Goal: Task Accomplishment & Management: Complete application form

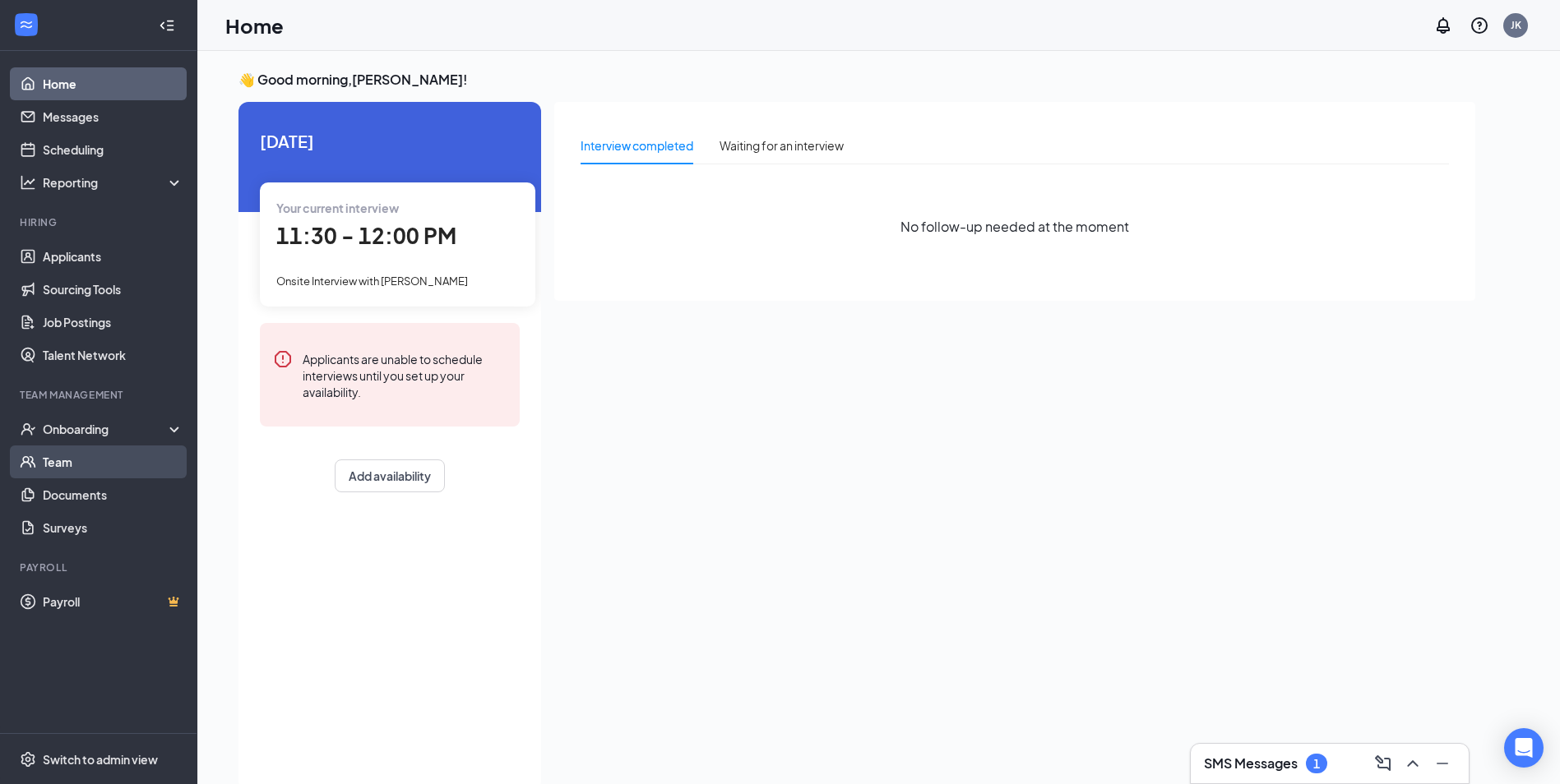
click at [65, 460] on link "Team" at bounding box center [113, 462] width 141 height 33
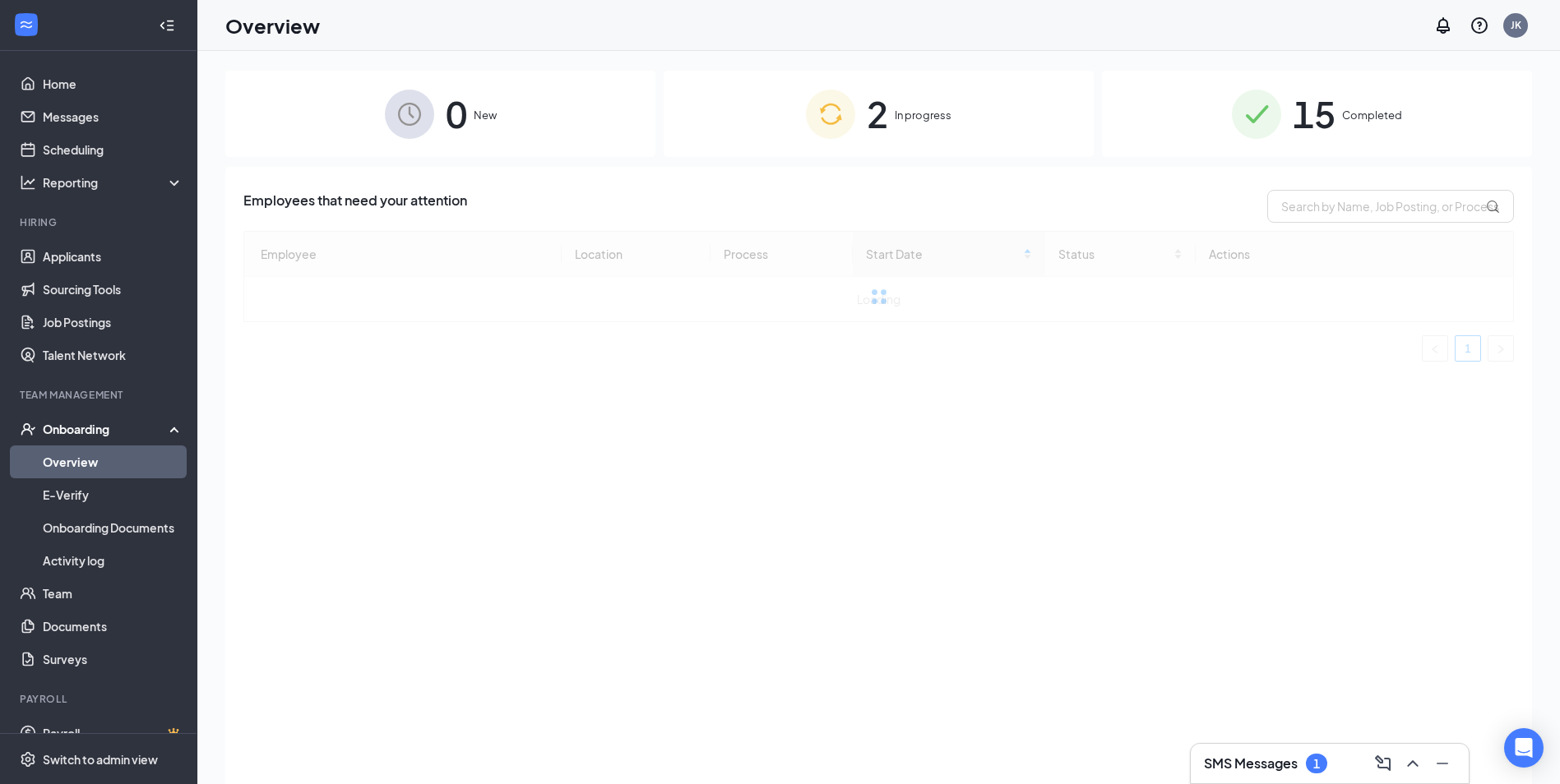
click at [929, 119] on span "In progress" at bounding box center [922, 114] width 56 height 16
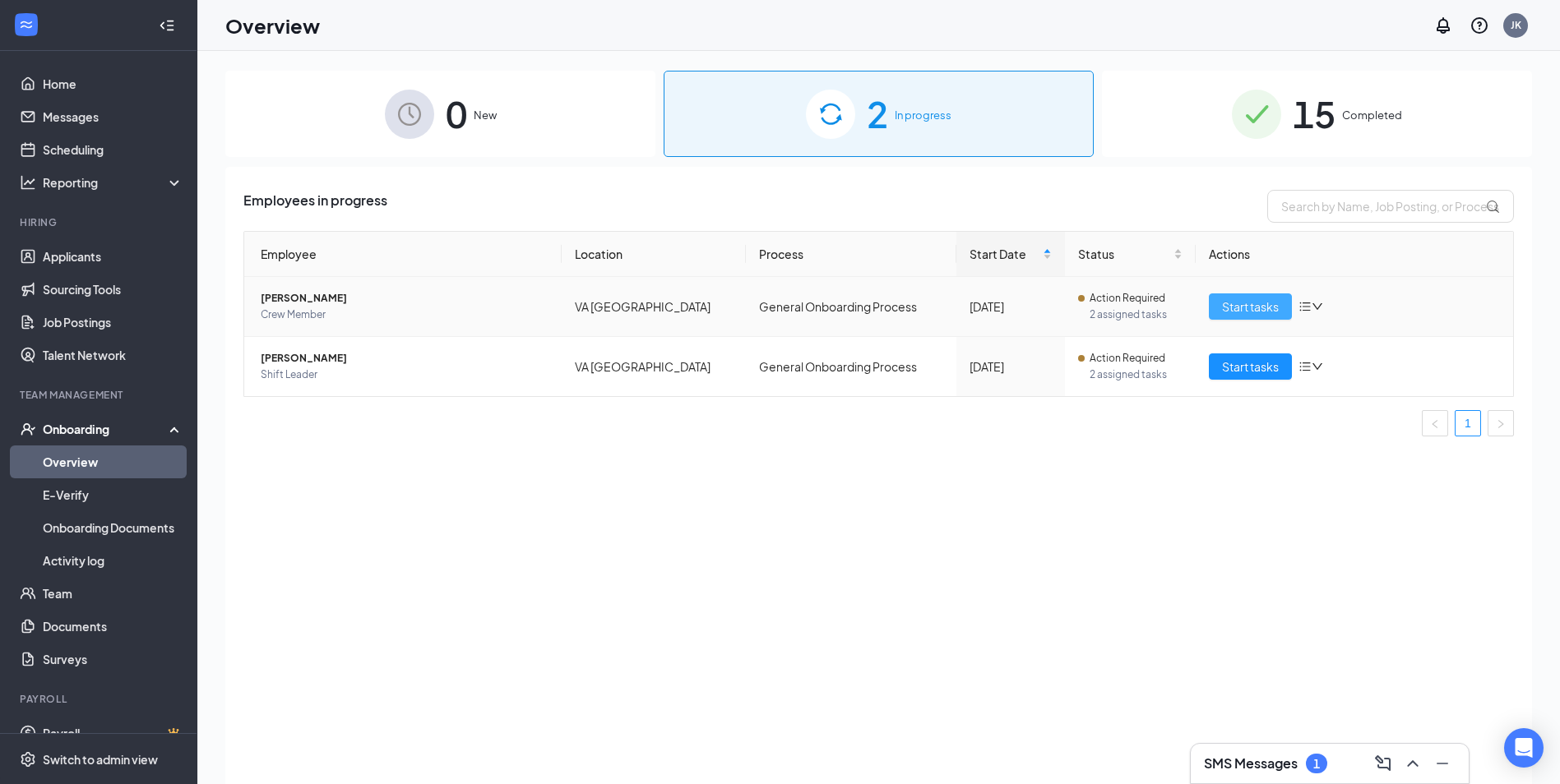
click at [1218, 309] on button "Start tasks" at bounding box center [1250, 306] width 83 height 26
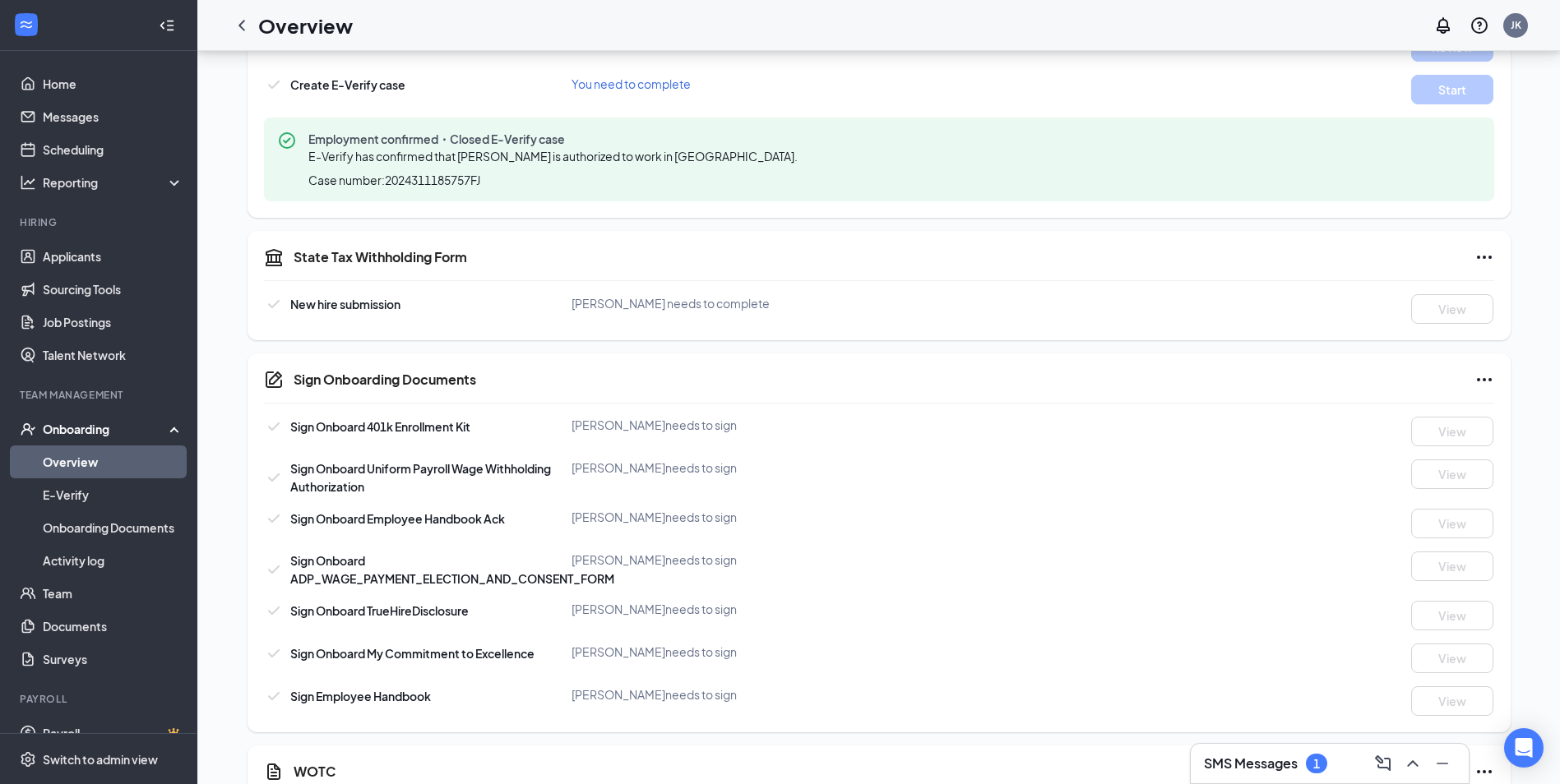
scroll to position [634, 0]
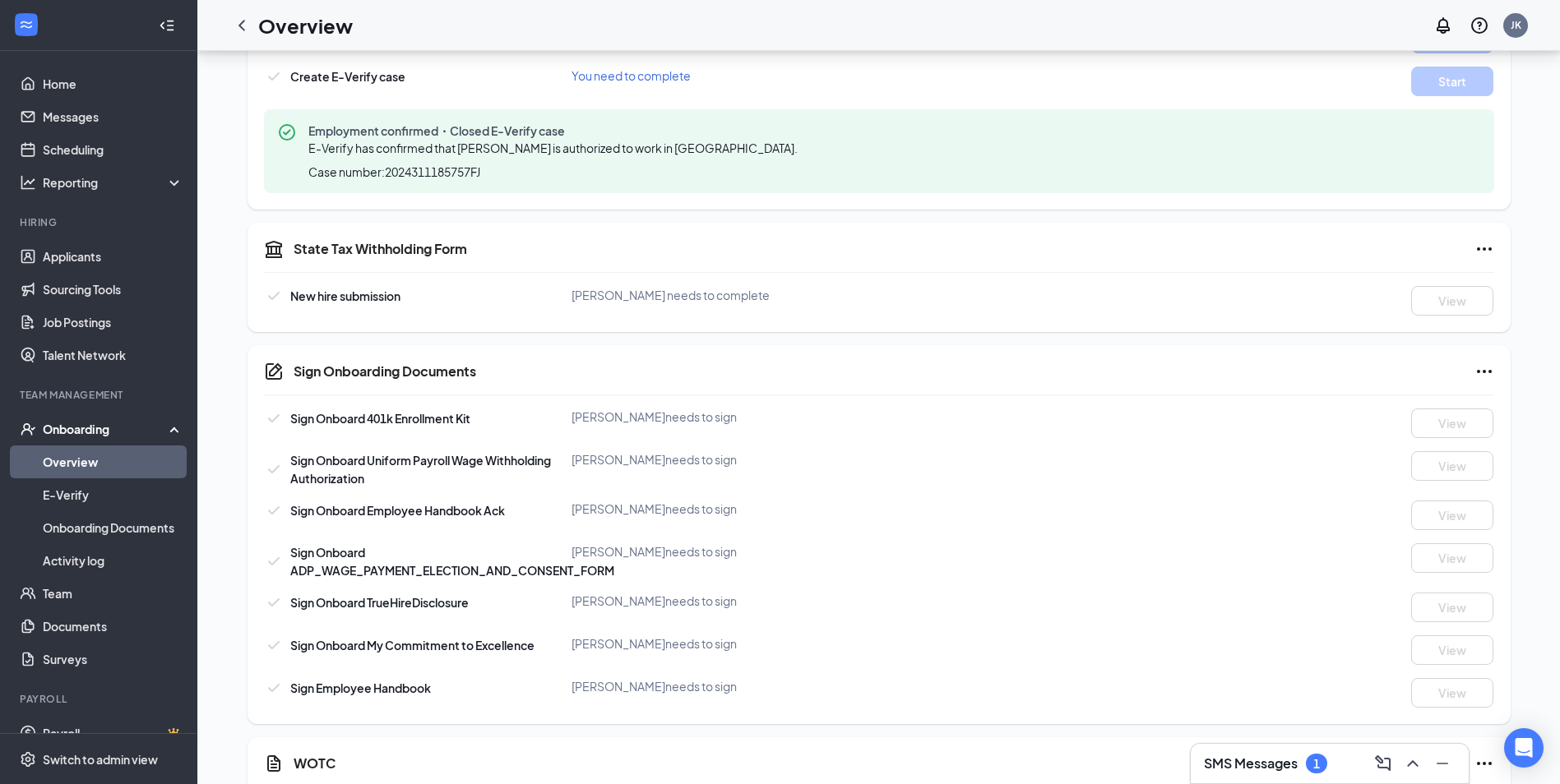
click at [1487, 252] on icon "Ellipses" at bounding box center [1484, 249] width 20 height 20
click at [1375, 242] on div "State Tax Withholding Form" at bounding box center [894, 249] width 1201 height 20
click at [54, 463] on link "Overview" at bounding box center [113, 462] width 141 height 33
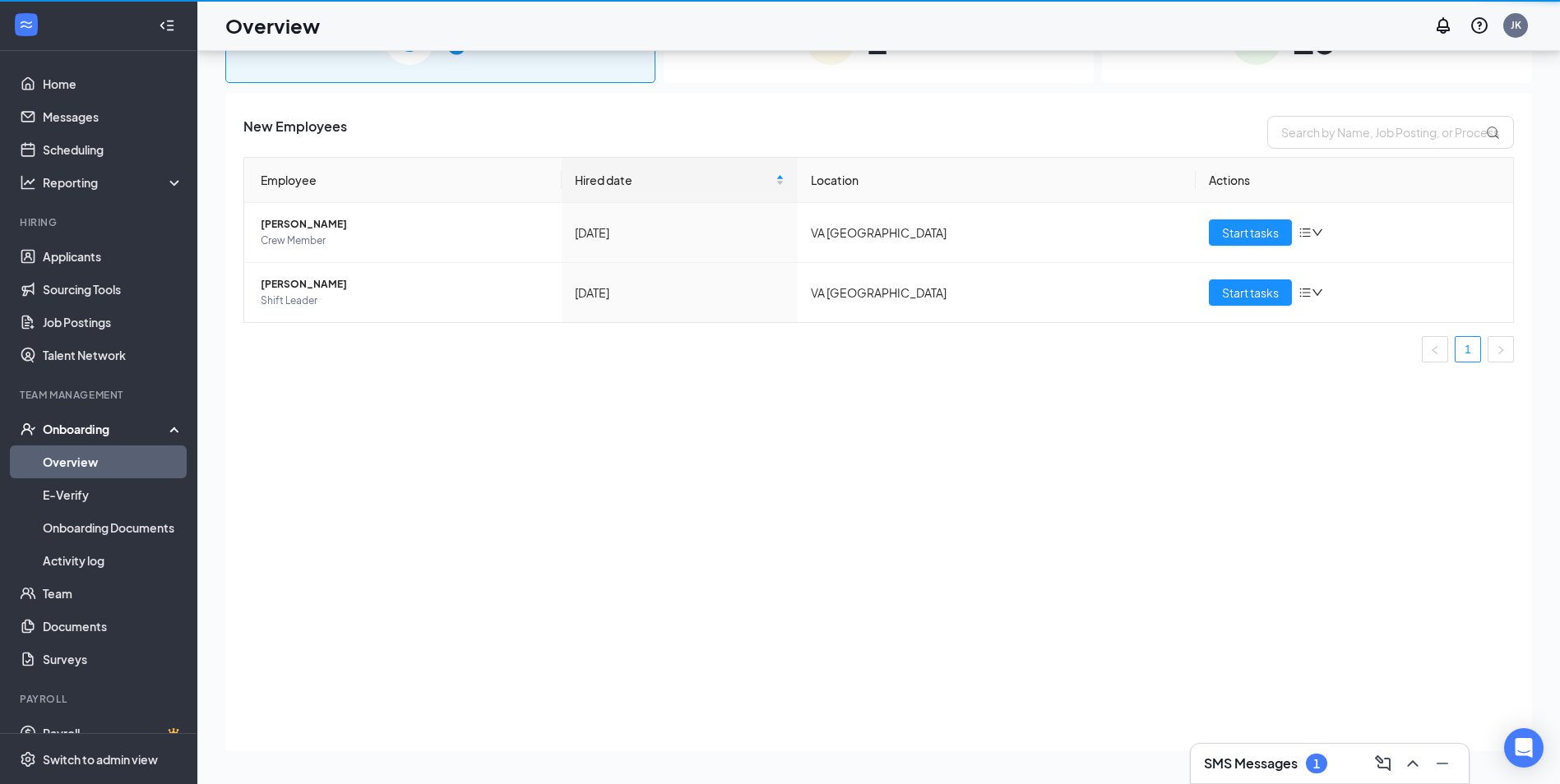
scroll to position [74, 0]
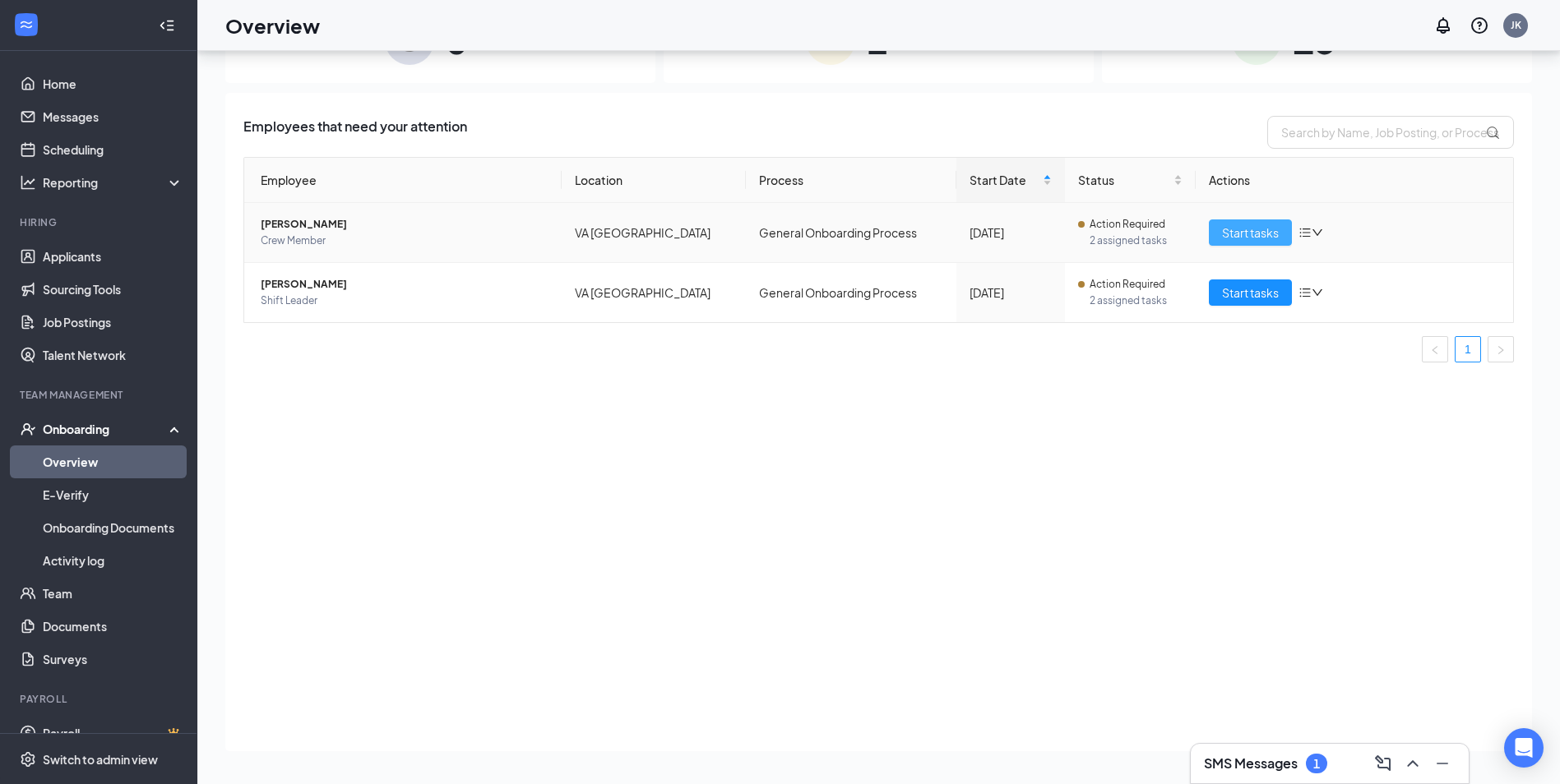
click at [1225, 228] on span "Start tasks" at bounding box center [1249, 232] width 56 height 18
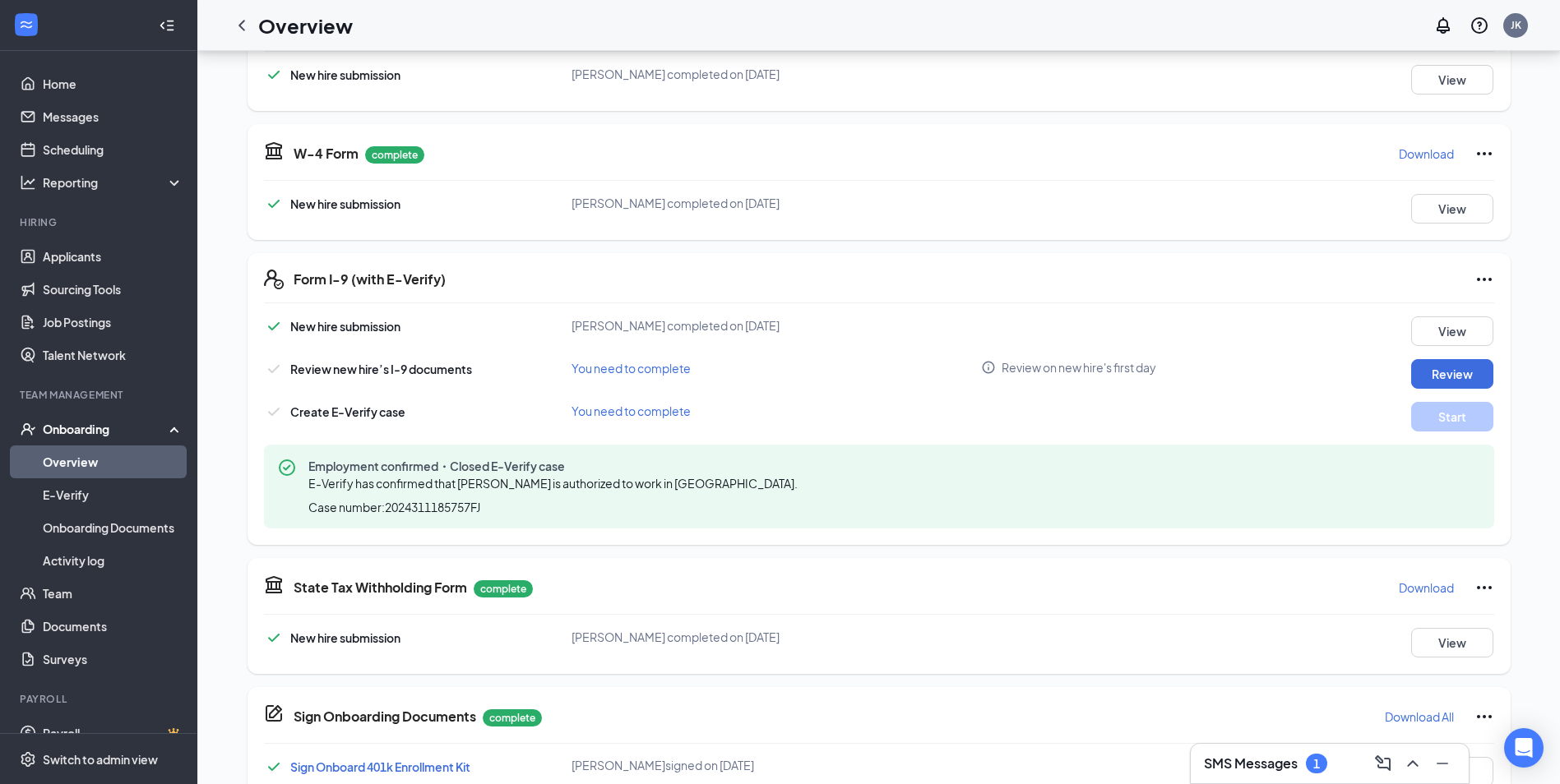
scroll to position [329, 0]
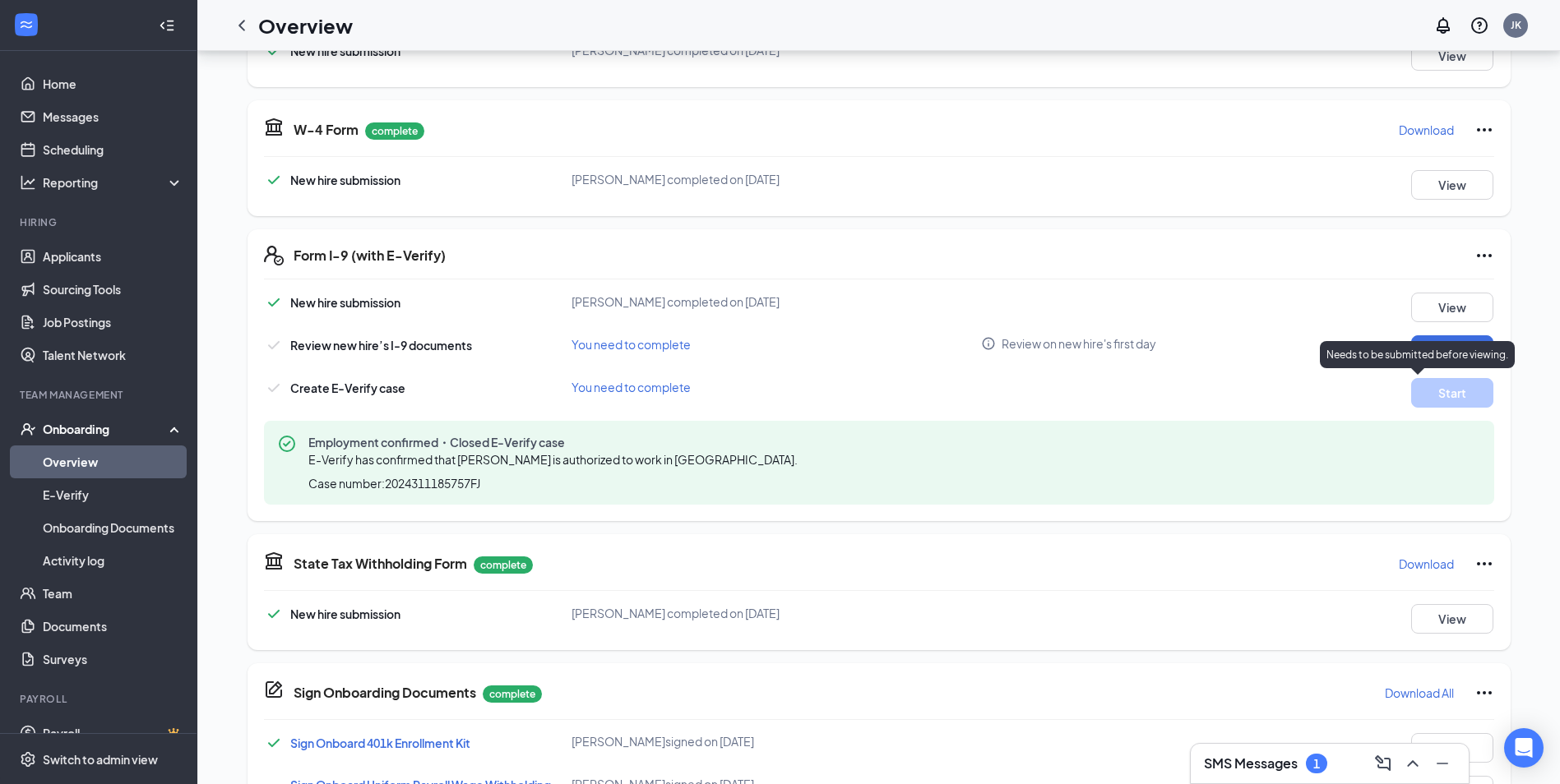
click at [1434, 343] on div "Needs to be submitted before viewing." at bounding box center [1417, 354] width 195 height 27
click at [1451, 350] on button "Review" at bounding box center [1452, 350] width 82 height 29
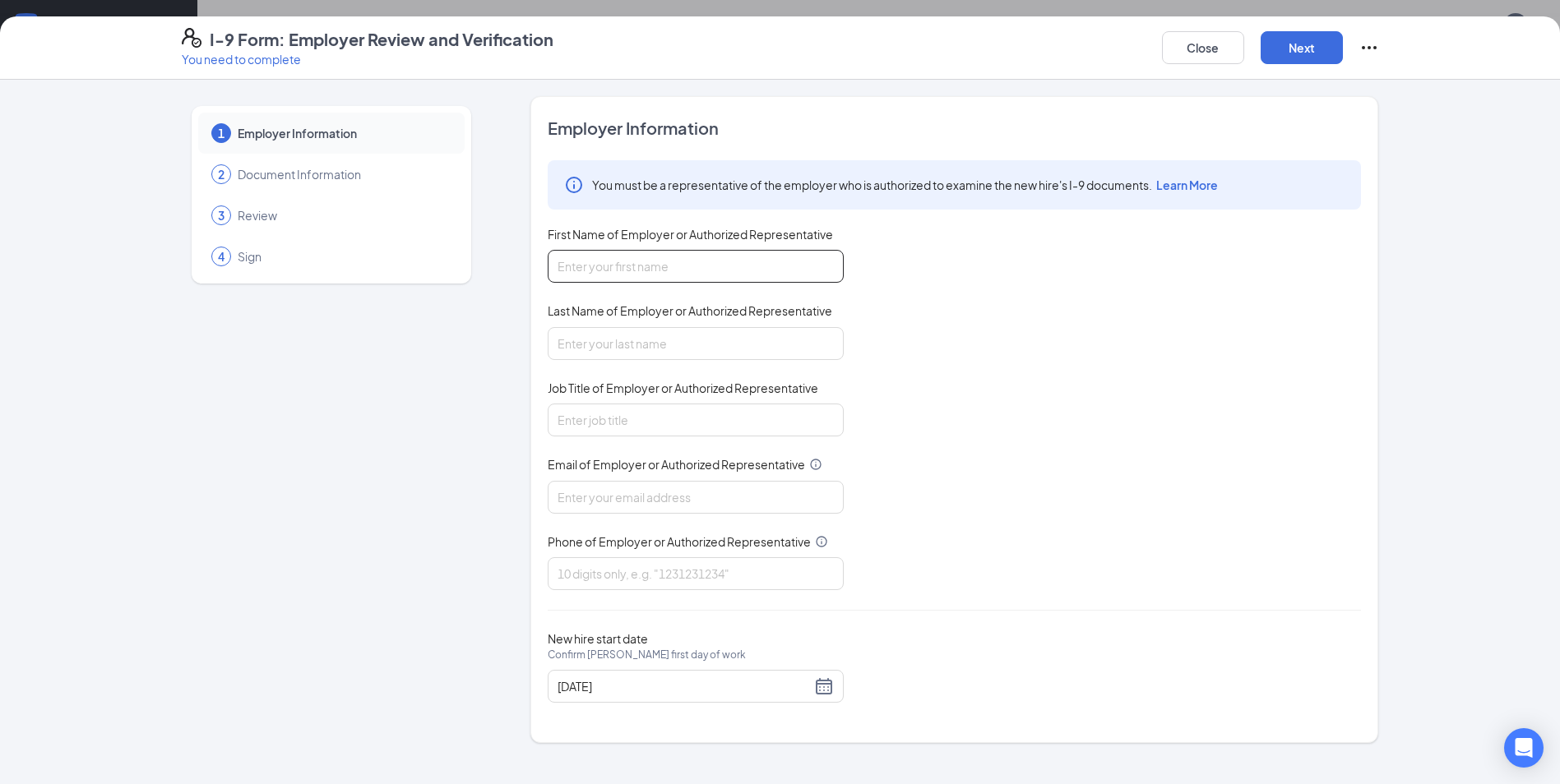
click at [664, 276] on input "First Name of Employer or Authorized Representative" at bounding box center [695, 266] width 296 height 33
type input "[PERSON_NAME]"
click at [649, 430] on input "Job Title of Employer or Authorized Representative" at bounding box center [695, 420] width 296 height 33
type input "Genral Manager"
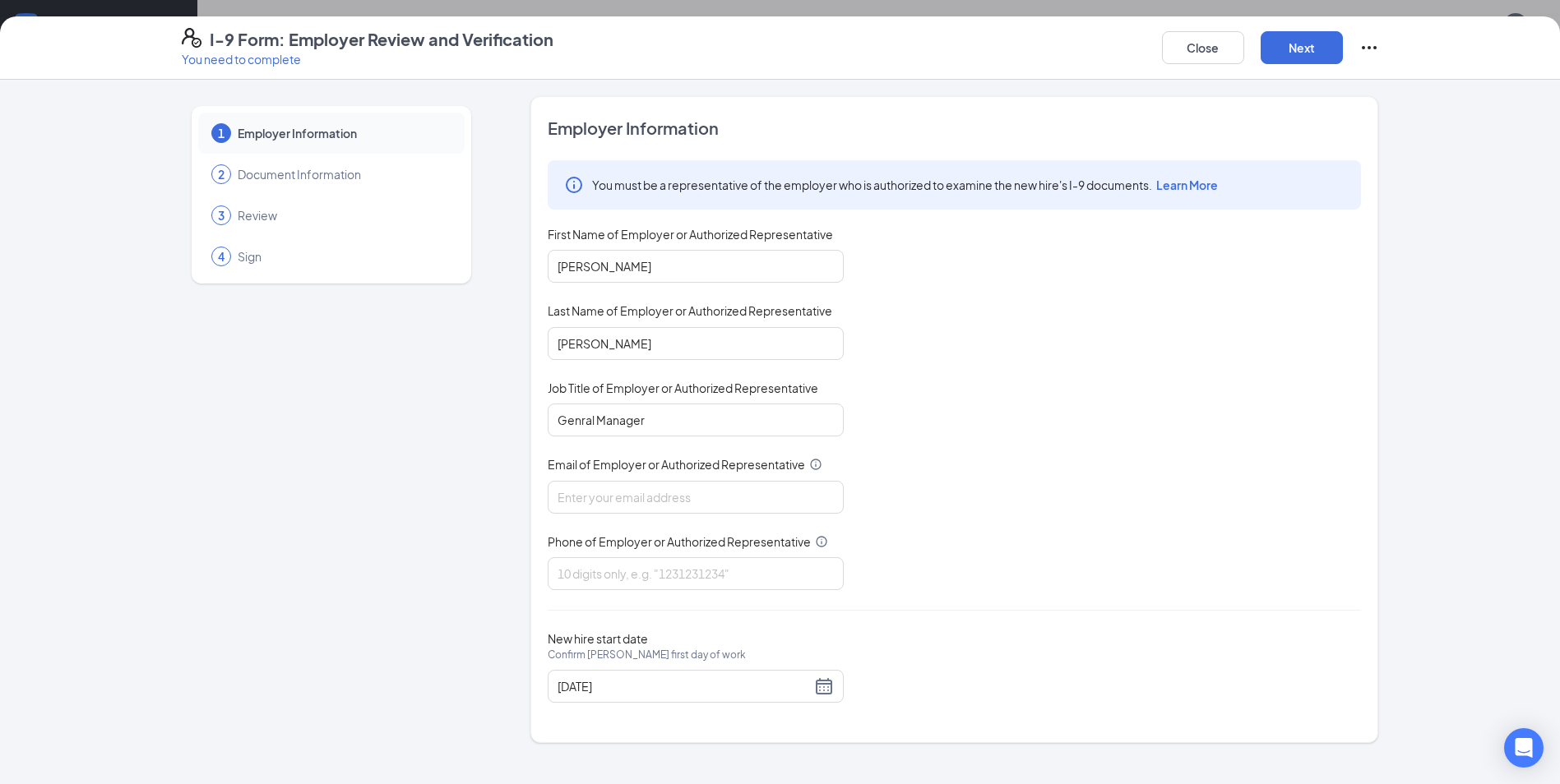
click at [579, 476] on div "Email of Employer or Authorized Representative" at bounding box center [695, 467] width 296 height 23
click at [591, 489] on input "Email of Employer or Authorized Representative" at bounding box center [695, 497] width 296 height 33
type input "[EMAIL_ADDRESS][DOMAIN_NAME]"
click at [605, 578] on input "Phone of Employer or Authorized Representative" at bounding box center [695, 574] width 296 height 33
type input "[PHONE_NUMBER]"
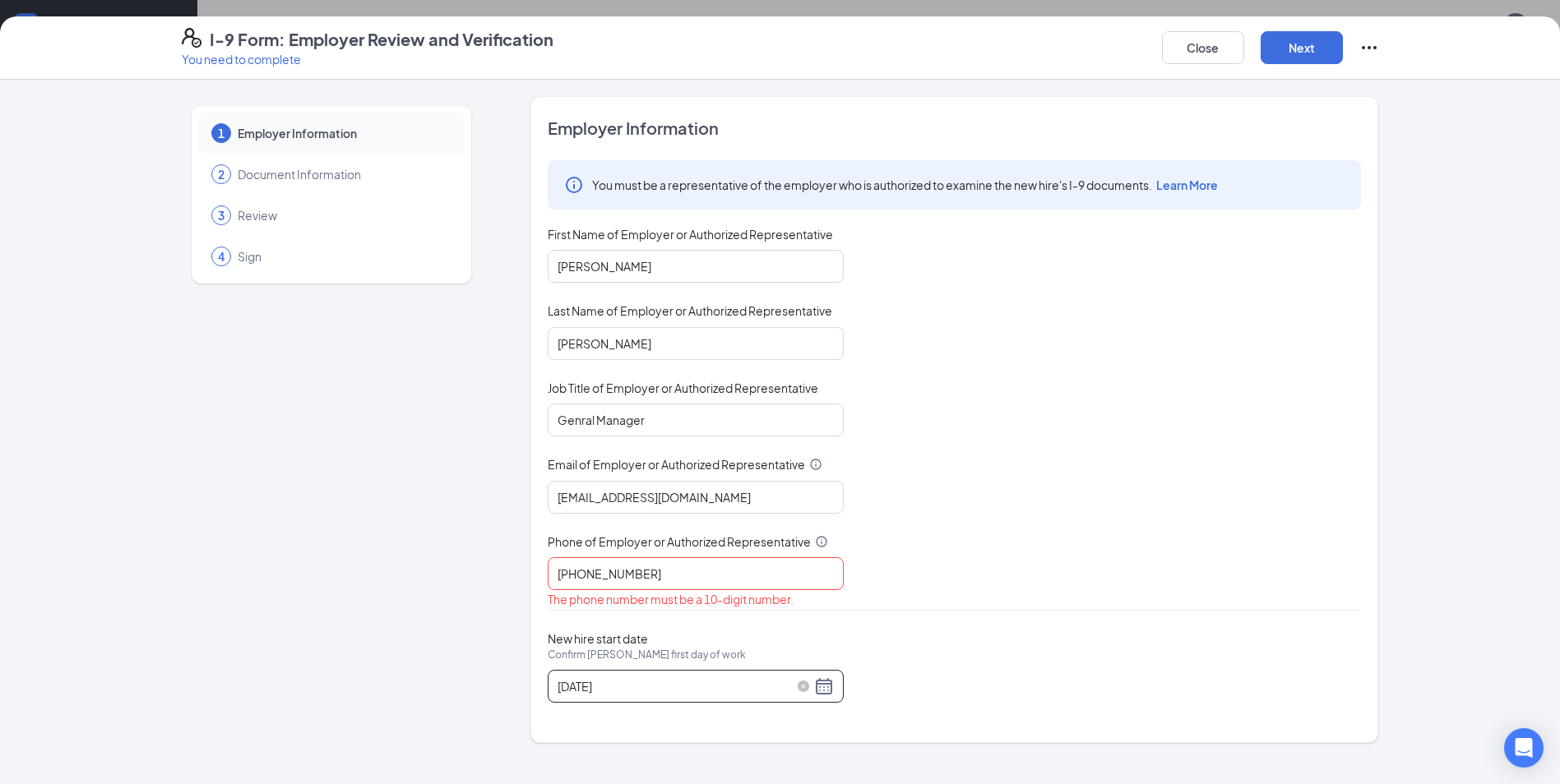
click at [588, 684] on input "[DATE]" at bounding box center [685, 686] width 253 height 18
click at [863, 647] on div "New hire start date Confirm [PERSON_NAME] first day of work [DATE]" at bounding box center [954, 667] width 813 height 71
click at [827, 689] on div "[DATE]" at bounding box center [696, 686] width 276 height 20
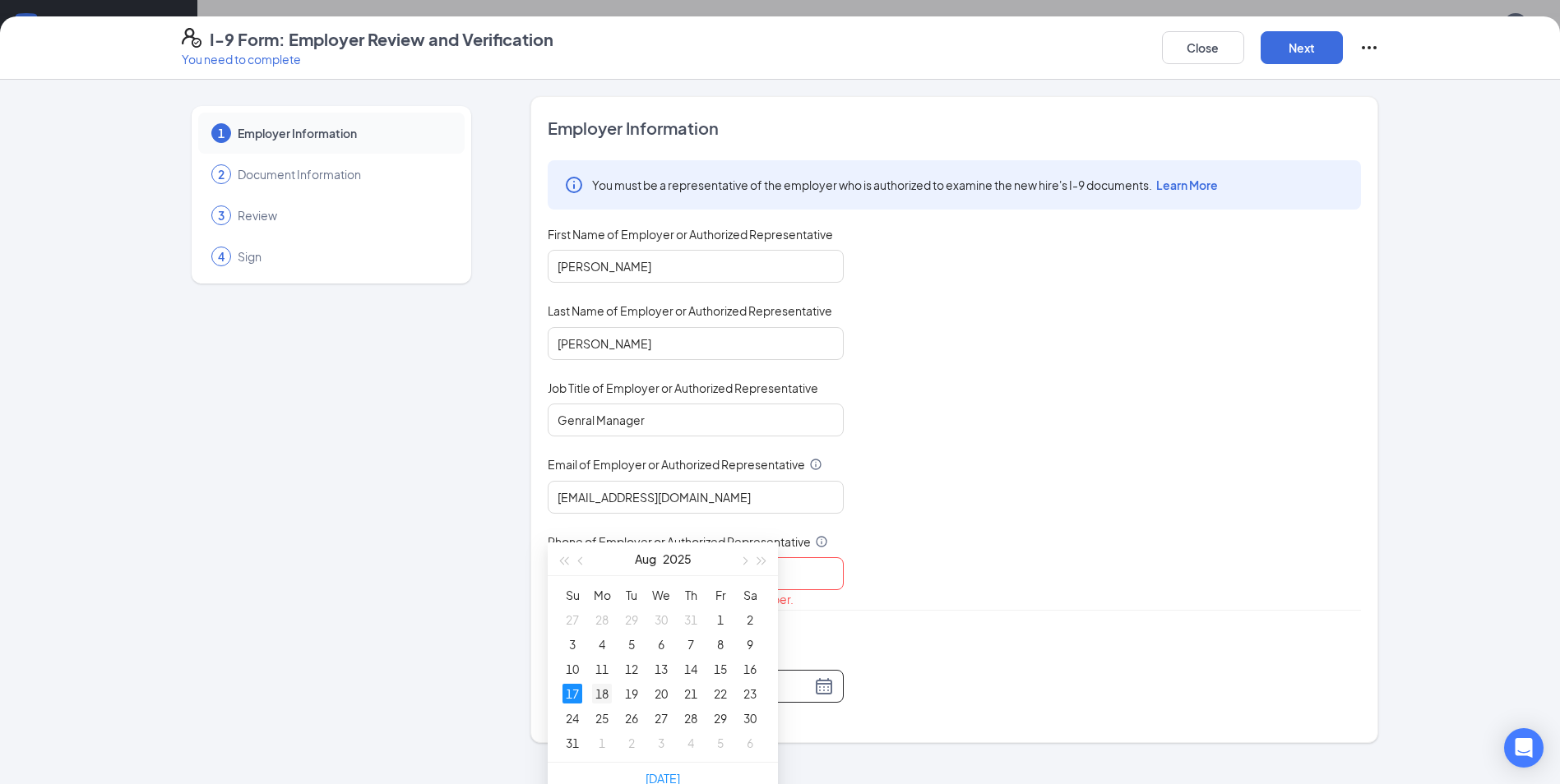
scroll to position [493, 0]
type input "[DATE]"
click at [954, 622] on div "Employer Information You must be a representative of the employer who is author…" at bounding box center [954, 420] width 813 height 606
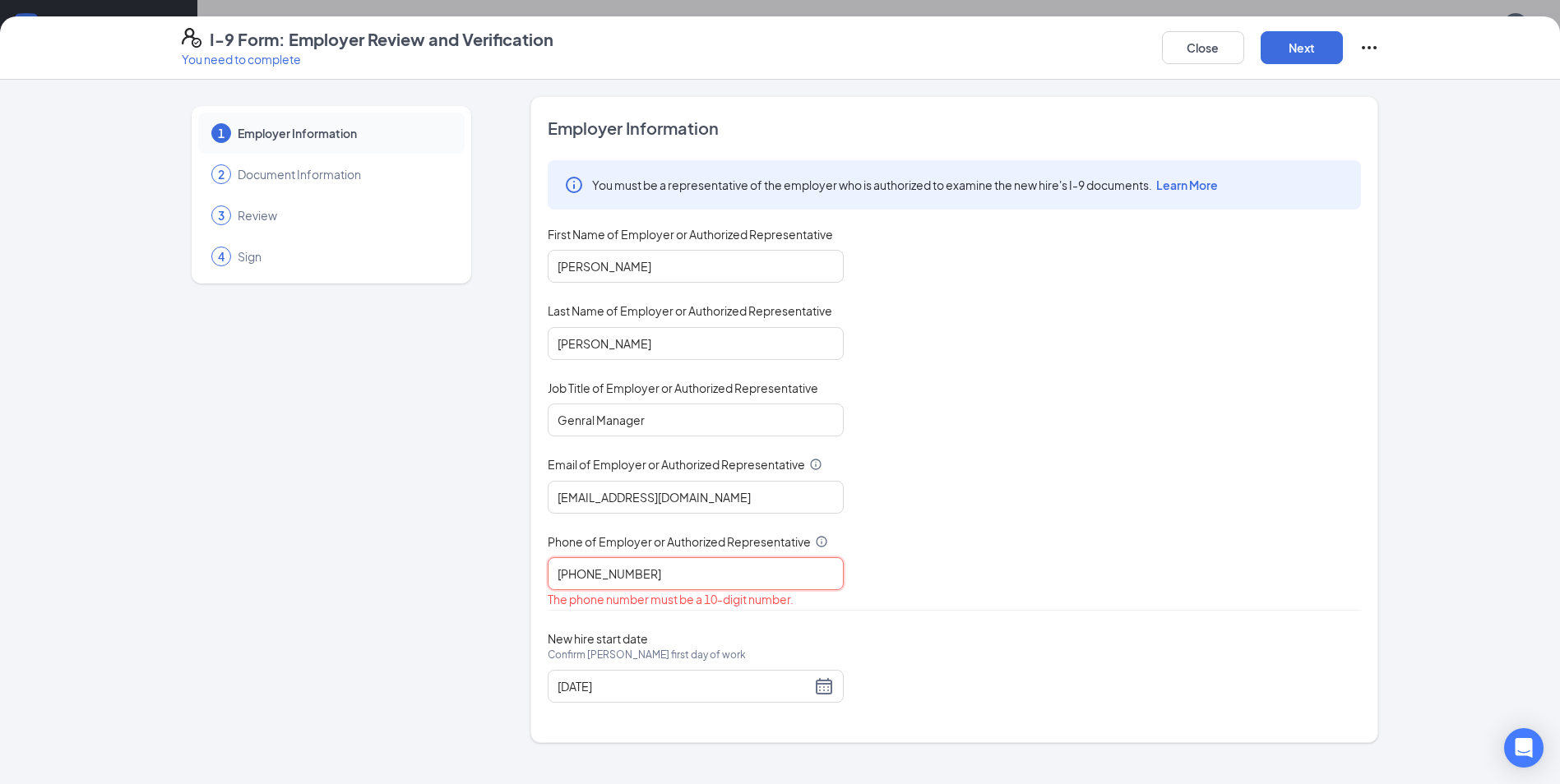
click at [763, 584] on input "[PHONE_NUMBER]" at bounding box center [695, 574] width 296 height 33
click at [864, 583] on div "You must be a representative of the employer who is authorized to examine the n…" at bounding box center [954, 385] width 813 height 449
click at [668, 563] on input "[PHONE_NUMBER]" at bounding box center [695, 574] width 296 height 33
type input "5402007175"
click at [947, 568] on div "You must be a representative of the employer who is authorized to examine the n…" at bounding box center [954, 376] width 813 height 430
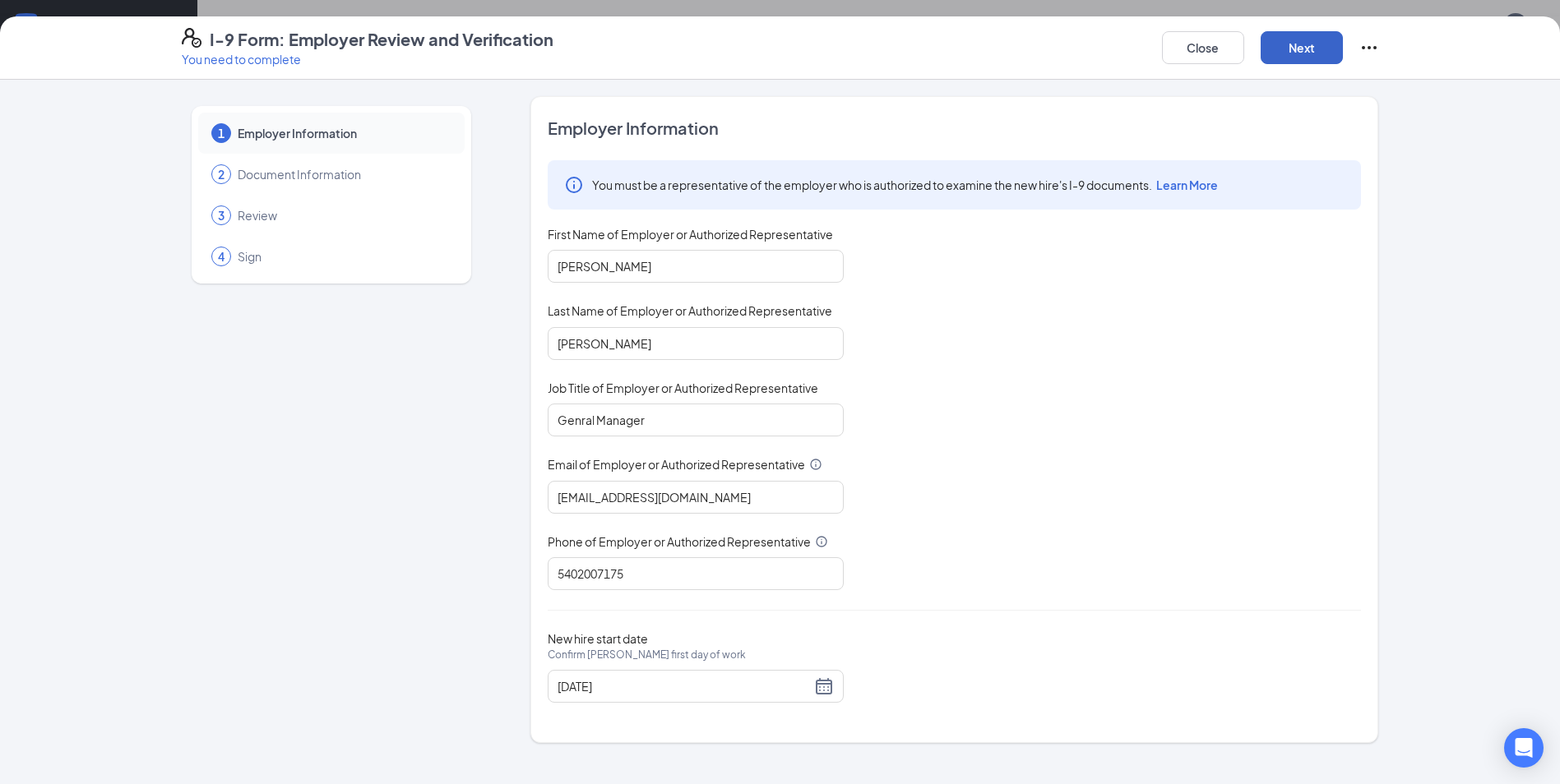
click at [1274, 59] on button "Next" at bounding box center [1301, 48] width 82 height 33
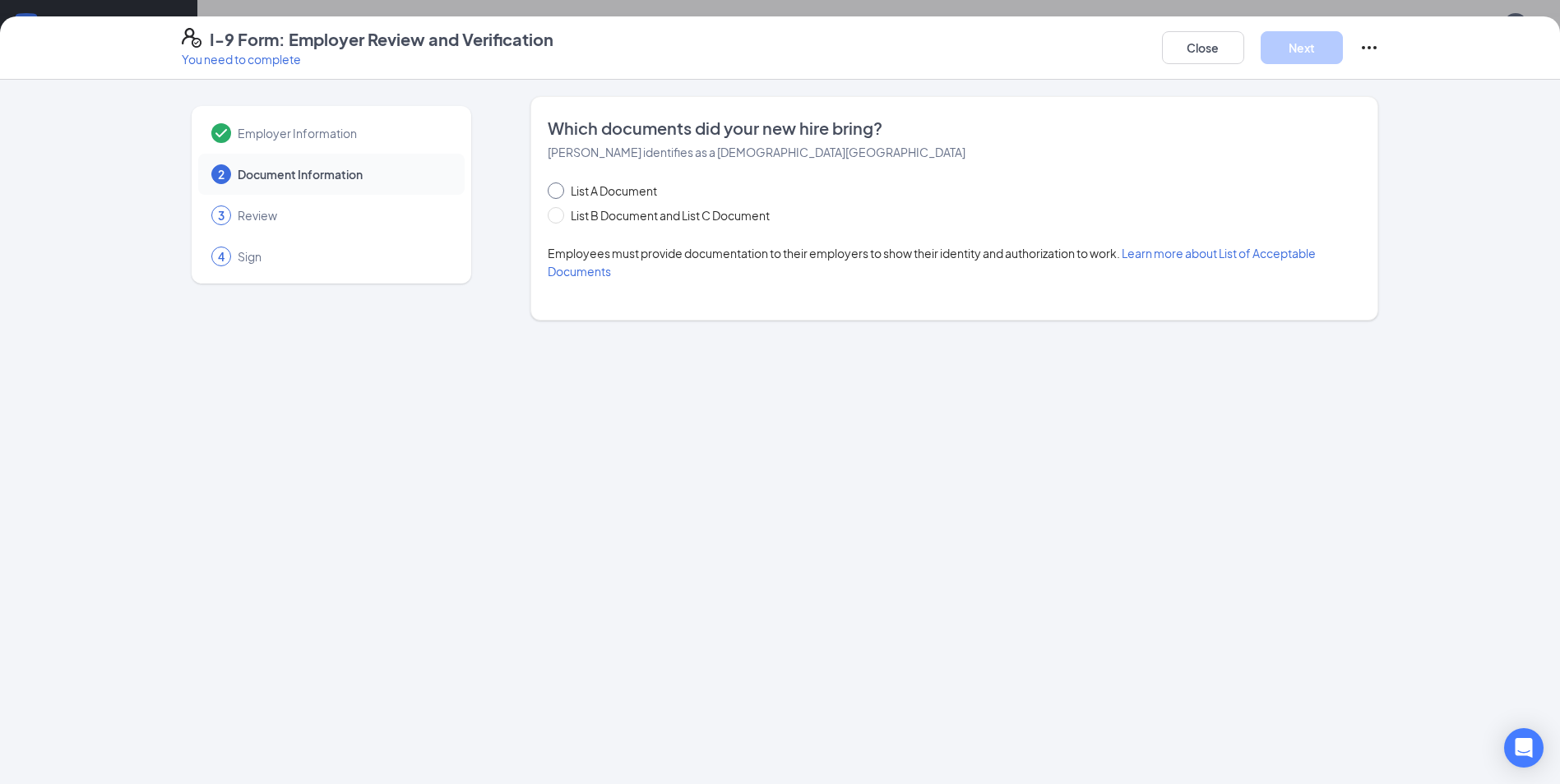
click at [616, 192] on span "List A Document" at bounding box center [613, 190] width 100 height 18
click at [559, 192] on input "List A Document" at bounding box center [553, 187] width 11 height 11
radio input "true"
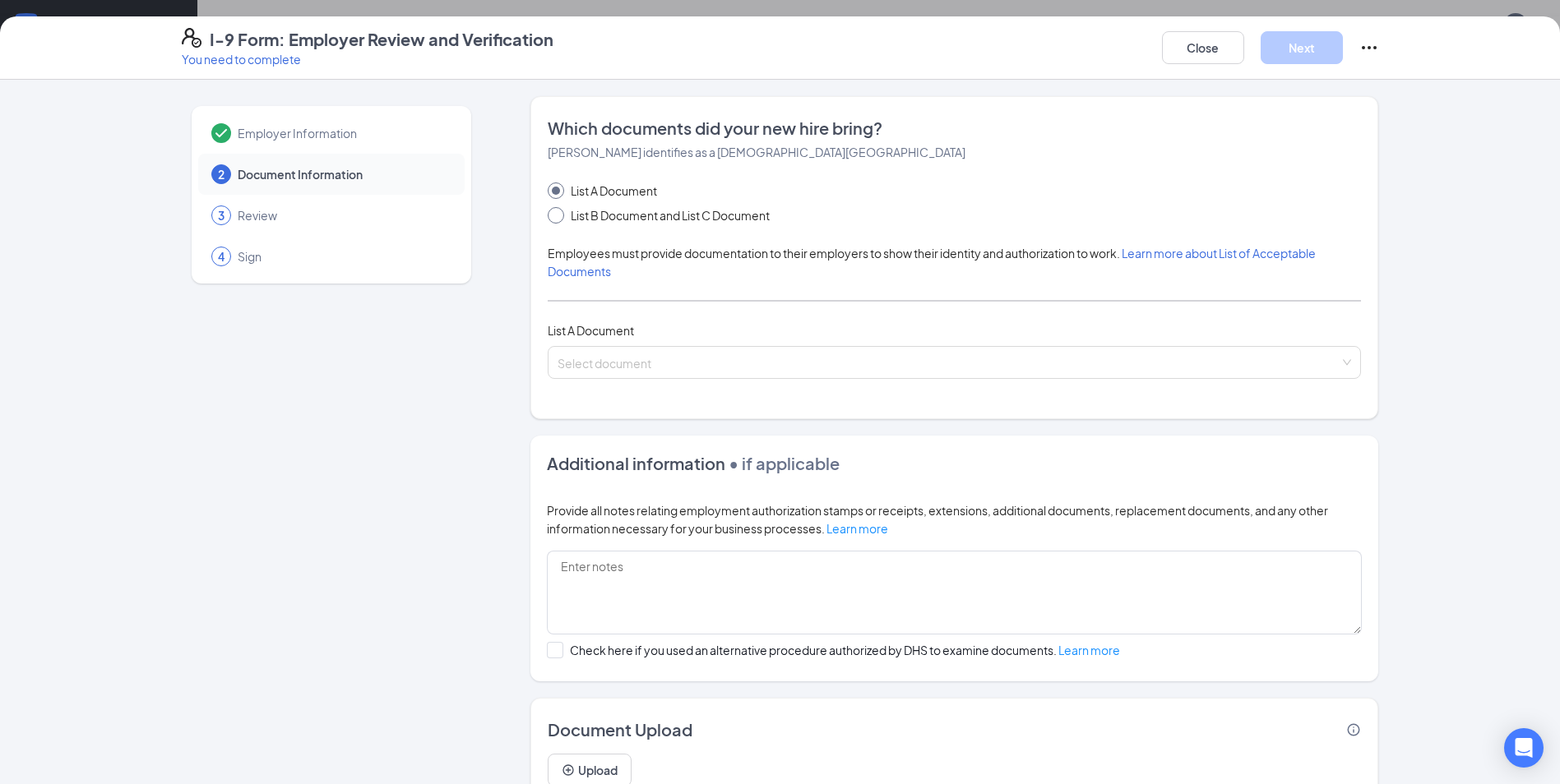
click at [596, 210] on span "List B Document and List C Document" at bounding box center [670, 215] width 213 height 18
click at [559, 210] on input "List B Document and List C Document" at bounding box center [553, 212] width 11 height 11
radio input "true"
radio input "false"
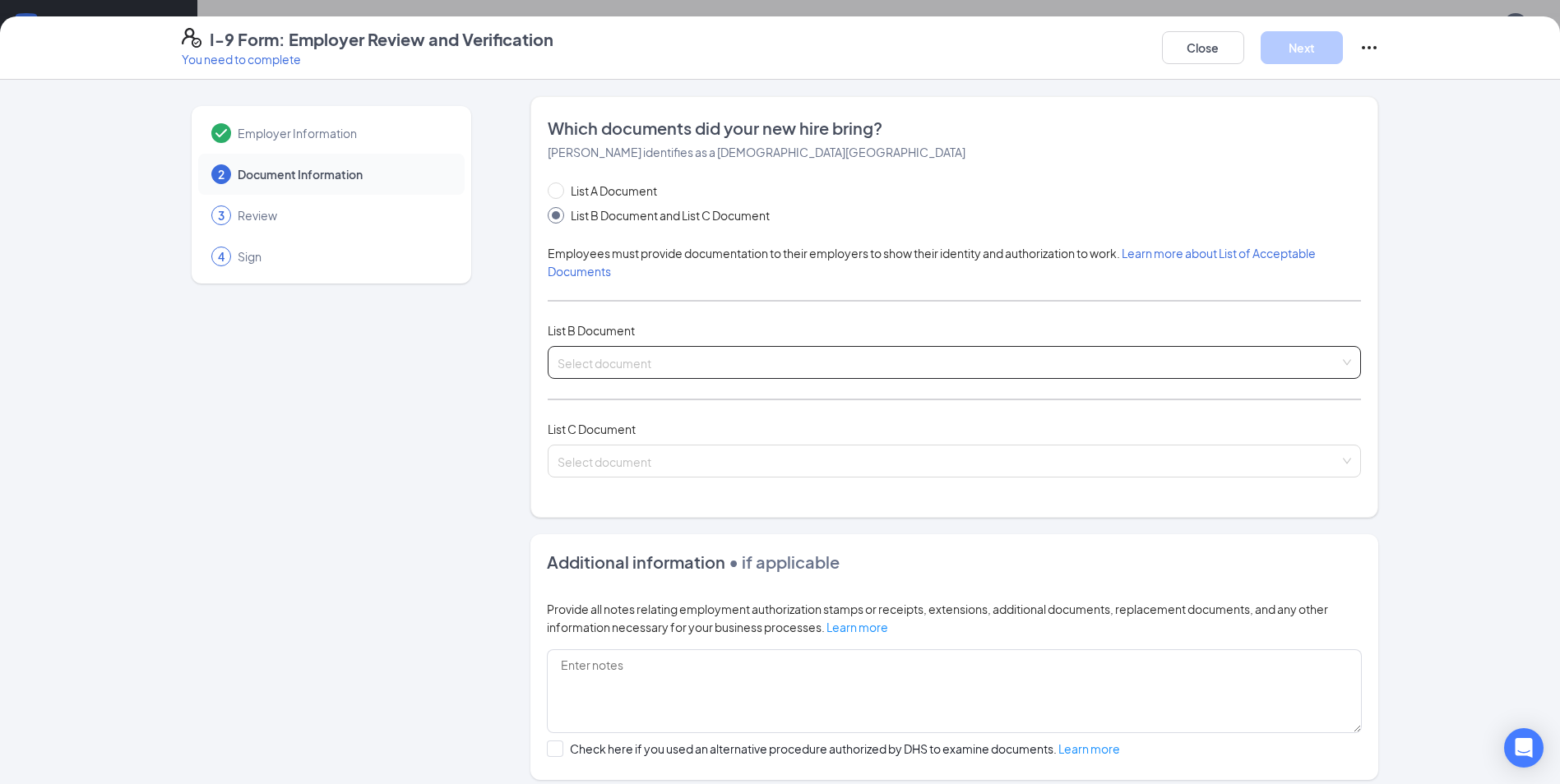
click at [652, 357] on input "search" at bounding box center [948, 359] width 782 height 24
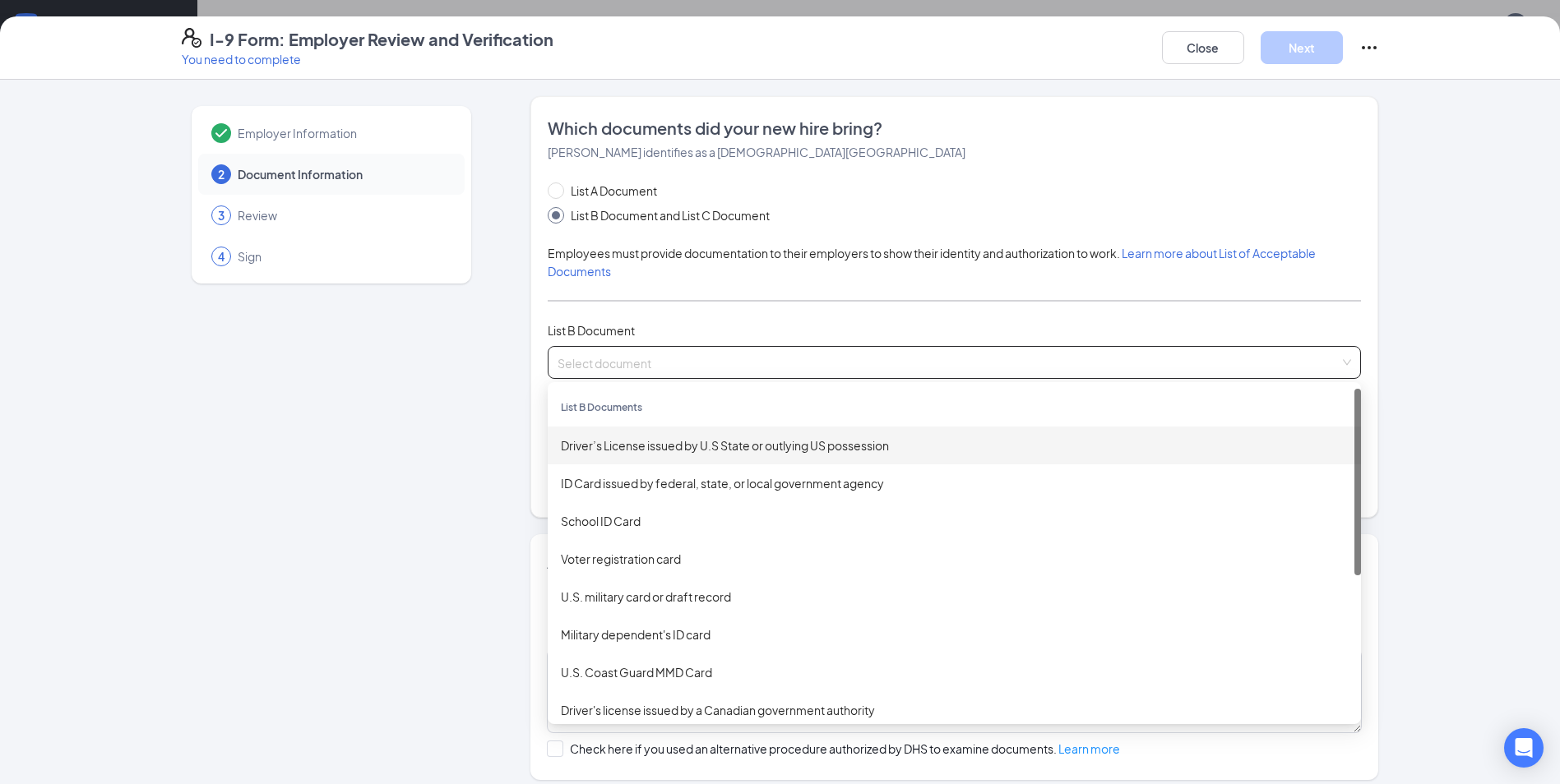
click at [678, 444] on div "Driver’s License issued by U.S State or outlying US possession" at bounding box center [954, 445] width 787 height 18
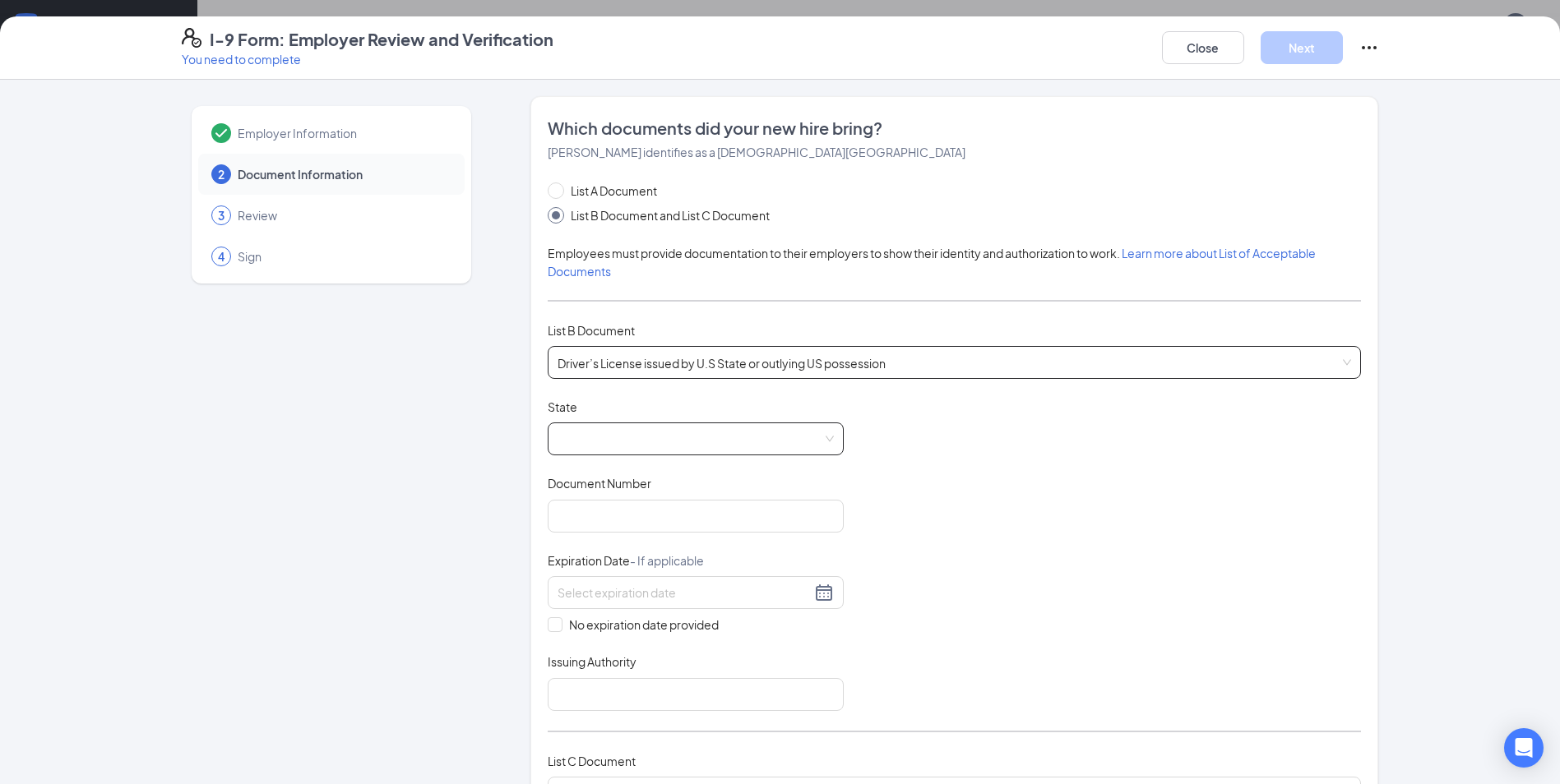
click at [653, 433] on span at bounding box center [696, 439] width 276 height 31
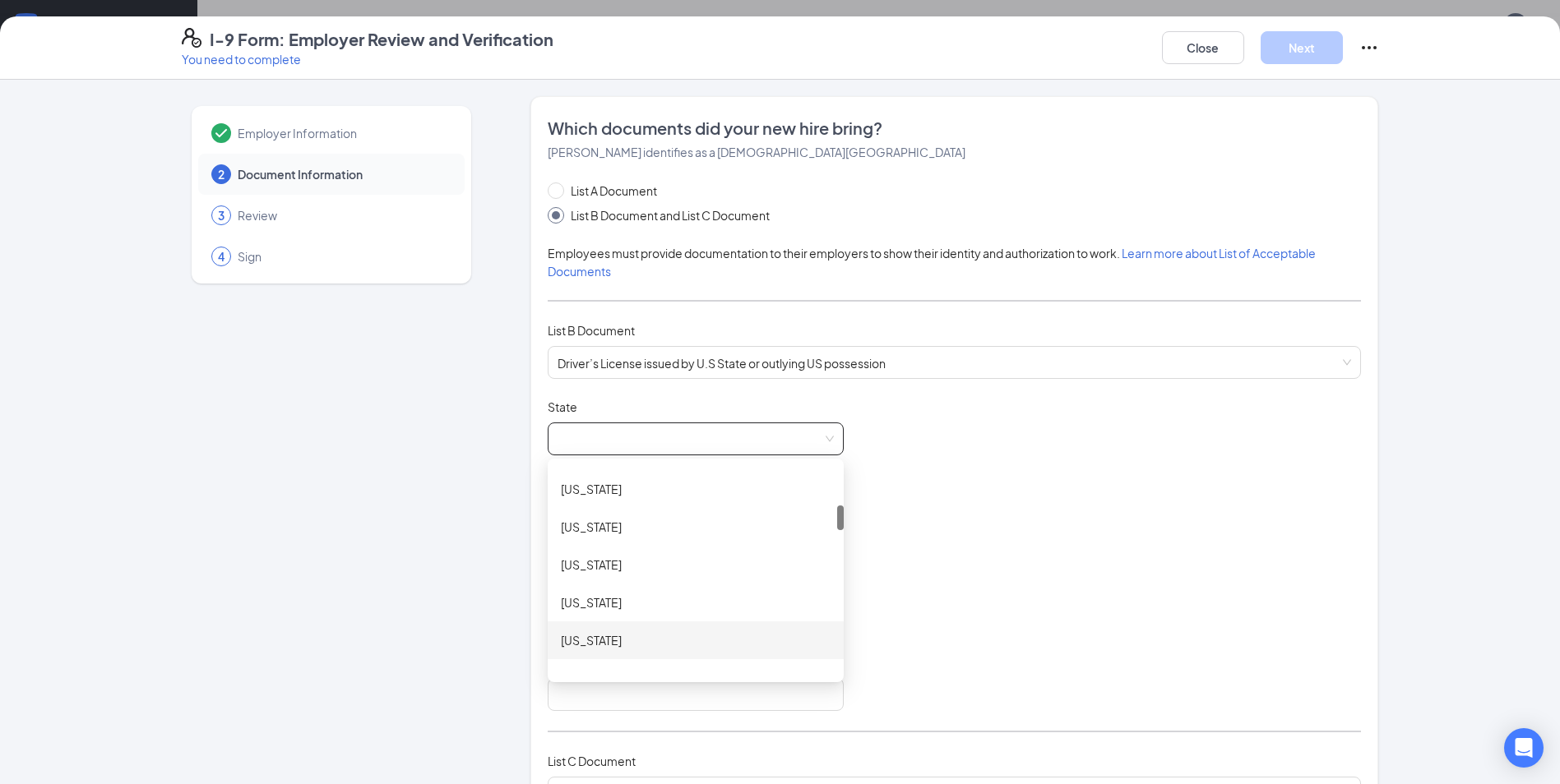
scroll to position [329, 0]
click at [582, 539] on div "[US_STATE]" at bounding box center [695, 533] width 270 height 18
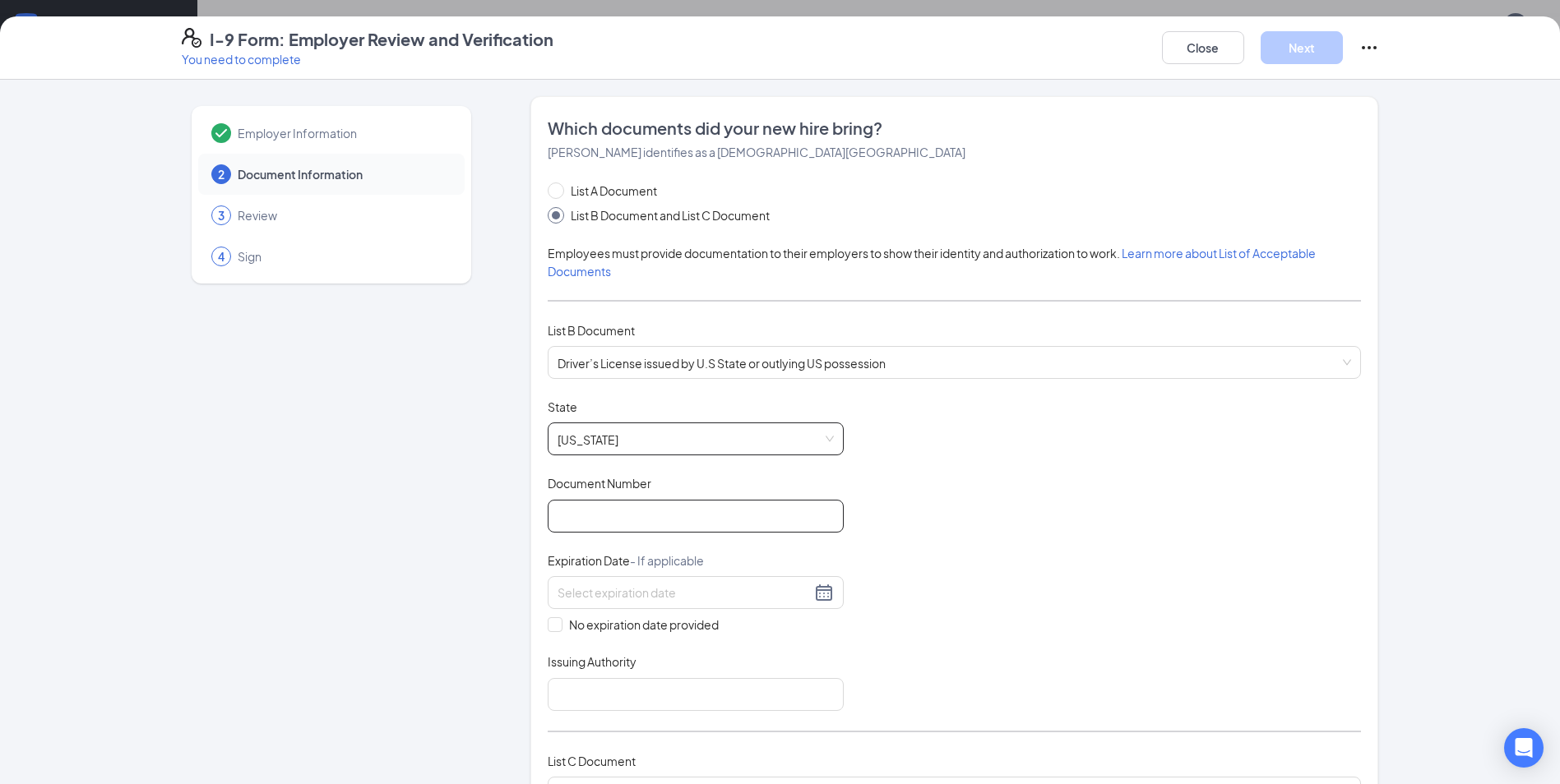
click at [575, 523] on input "Document Number" at bounding box center [695, 516] width 296 height 33
click at [589, 512] on input "Document Number" at bounding box center [695, 516] width 296 height 33
type input "E722312270127"
click at [627, 597] on input at bounding box center [685, 592] width 253 height 18
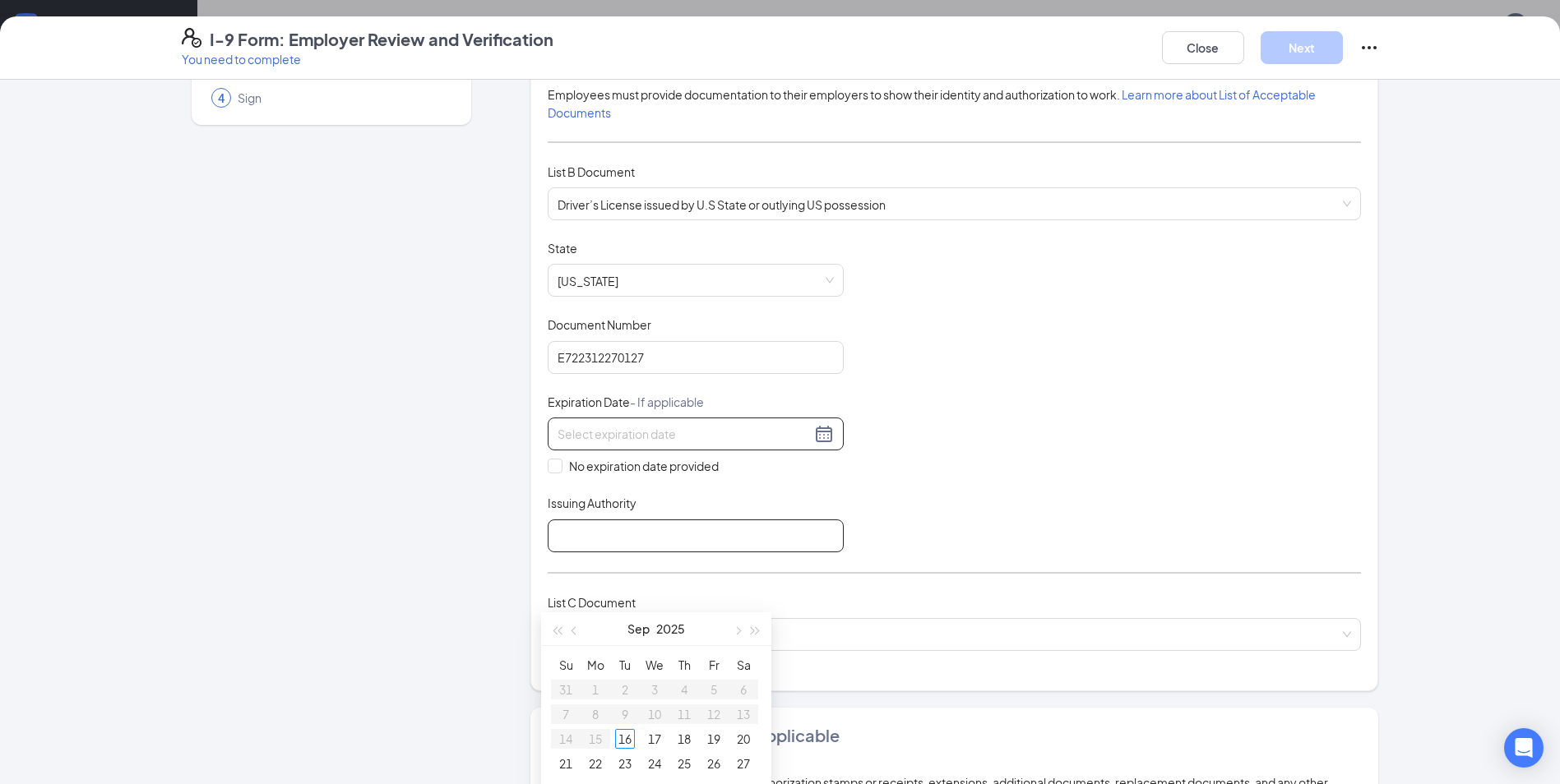
scroll to position [165, 0]
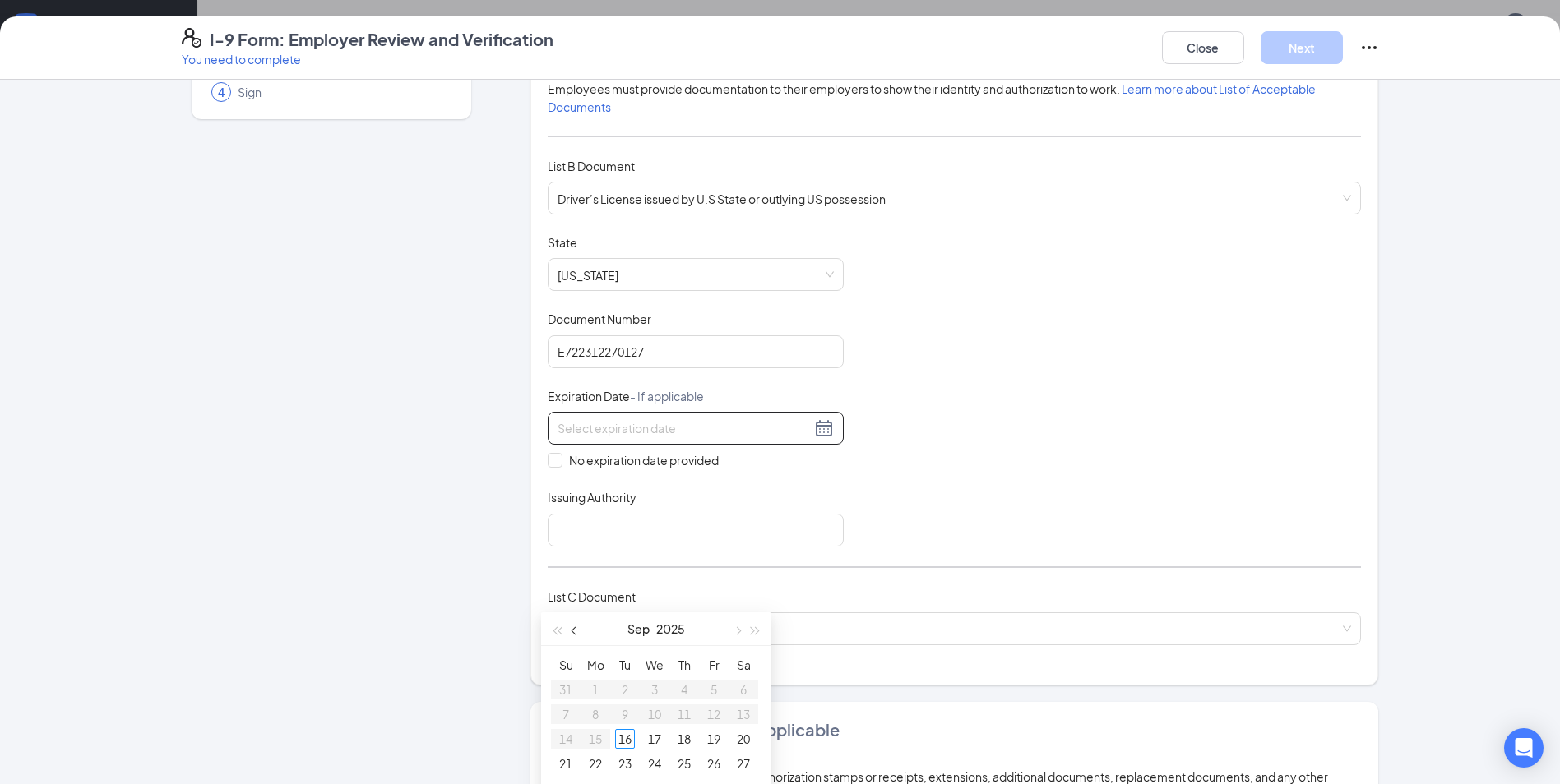
click at [570, 637] on button "button" at bounding box center [574, 629] width 18 height 33
click at [743, 633] on button "button" at bounding box center [737, 629] width 18 height 33
click at [575, 631] on span "button" at bounding box center [575, 630] width 8 height 8
click at [751, 630] on span "button" at bounding box center [755, 630] width 8 height 8
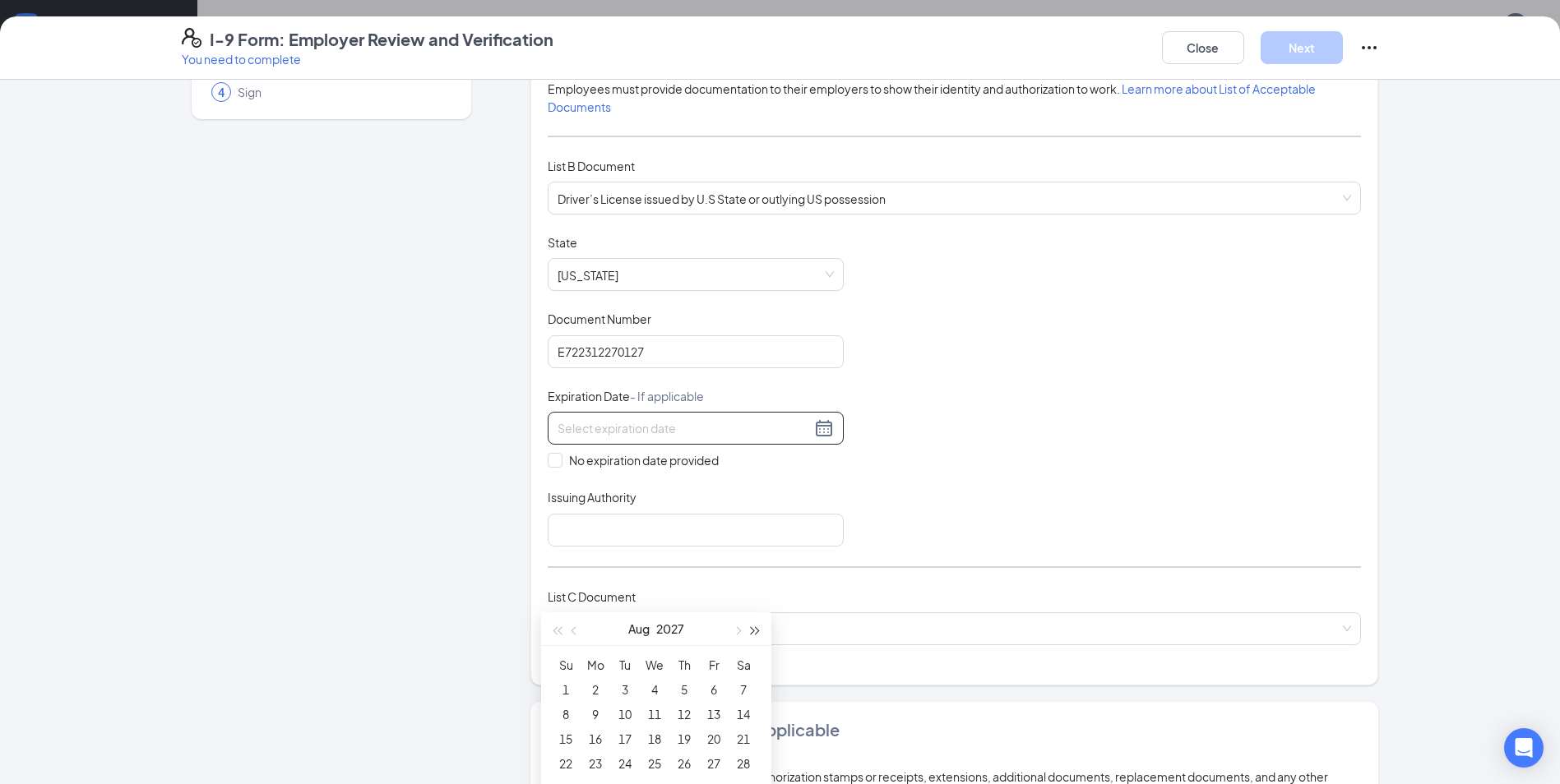
click at [751, 630] on span "button" at bounding box center [755, 630] width 8 height 8
type input "[DATE]"
click at [559, 712] on div "6" at bounding box center [566, 714] width 20 height 20
click at [945, 492] on div "Document Title Driver’s License issued by U.S State or outlying US possession S…" at bounding box center [954, 390] width 813 height 312
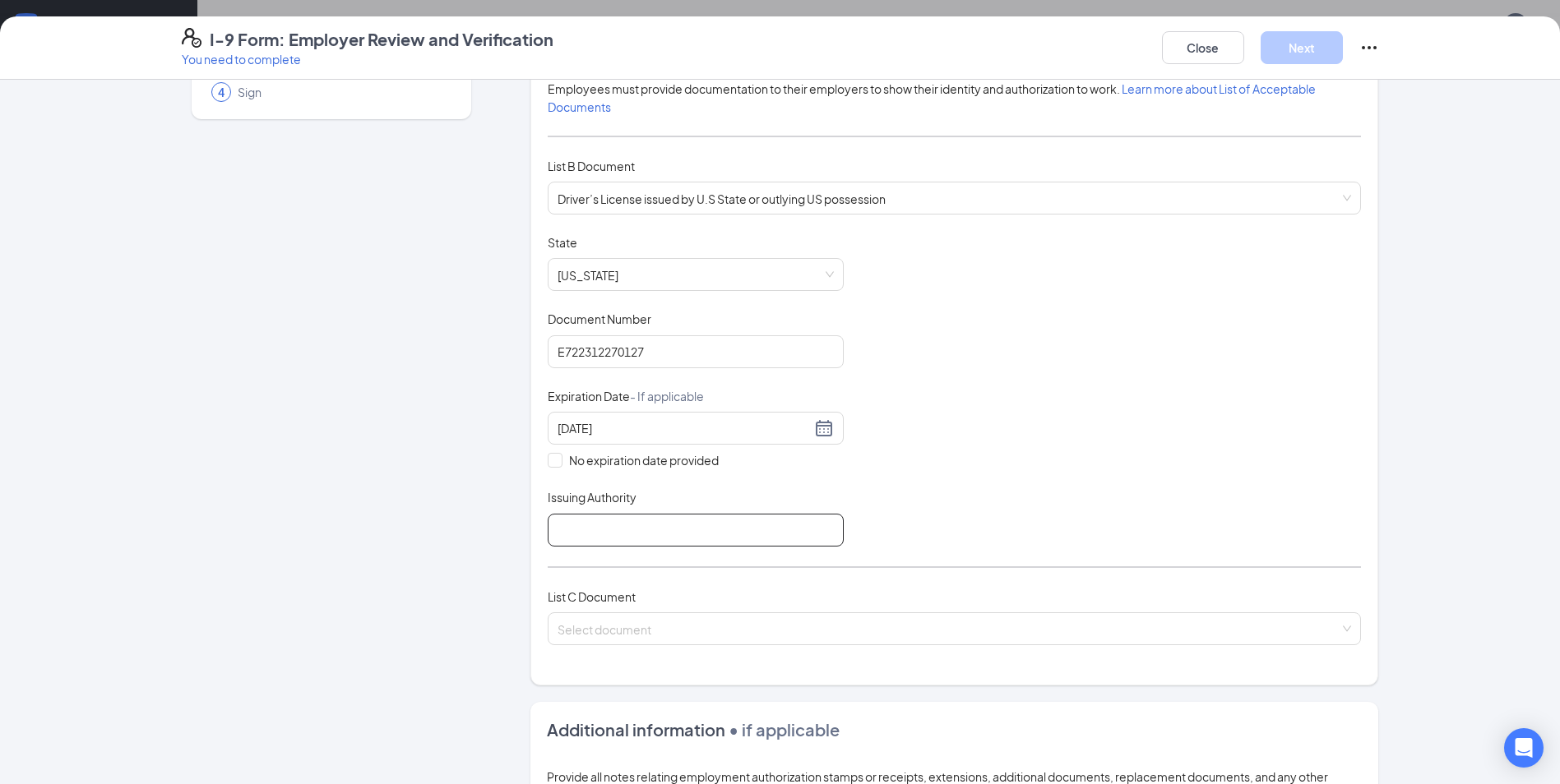
click at [629, 526] on input "Issuing Authority" at bounding box center [695, 530] width 296 height 33
type input "[US_STATE]"
click at [623, 636] on input "search" at bounding box center [948, 625] width 782 height 24
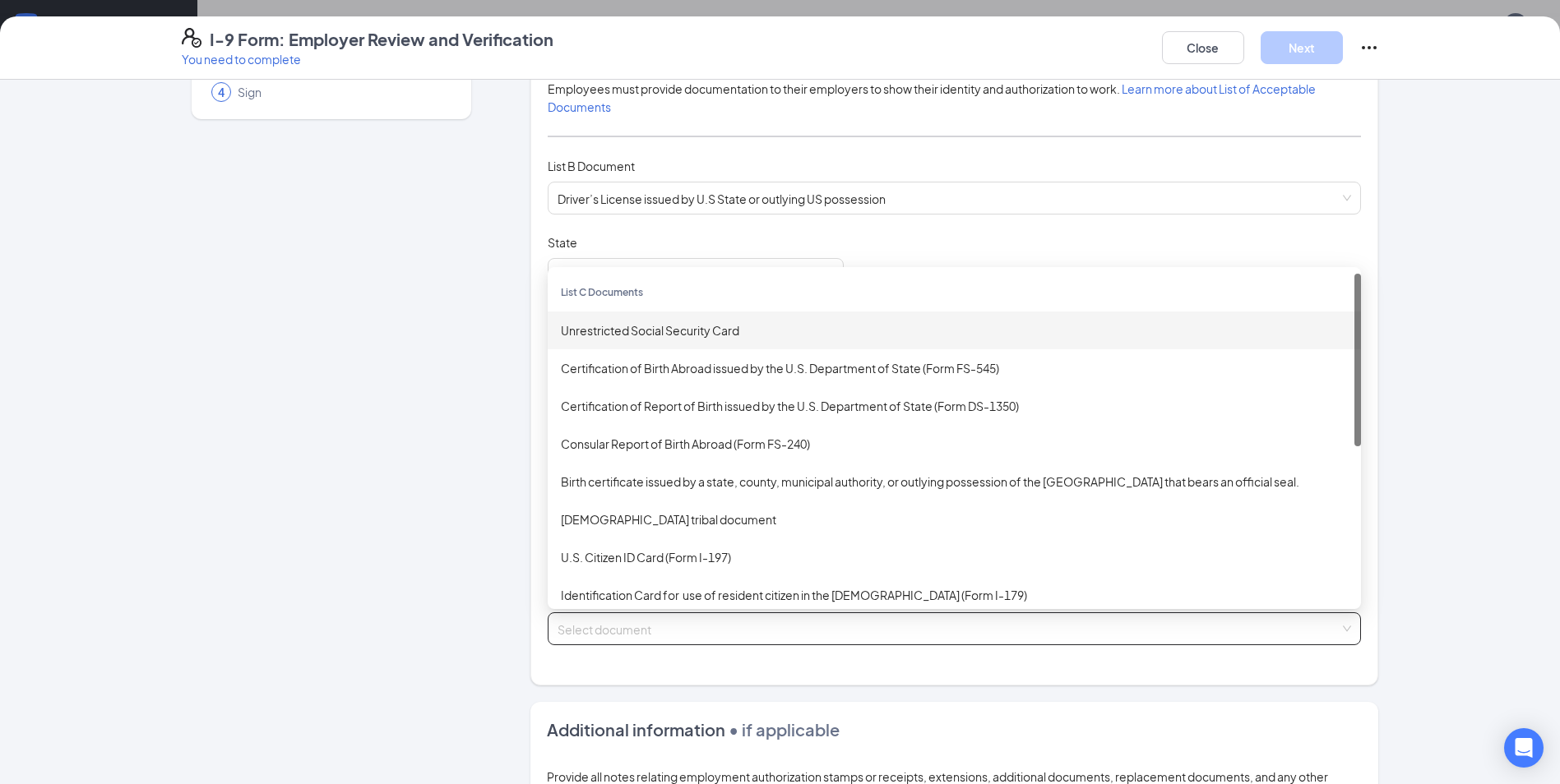
click at [613, 333] on div "Unrestricted Social Security Card" at bounding box center [954, 330] width 787 height 18
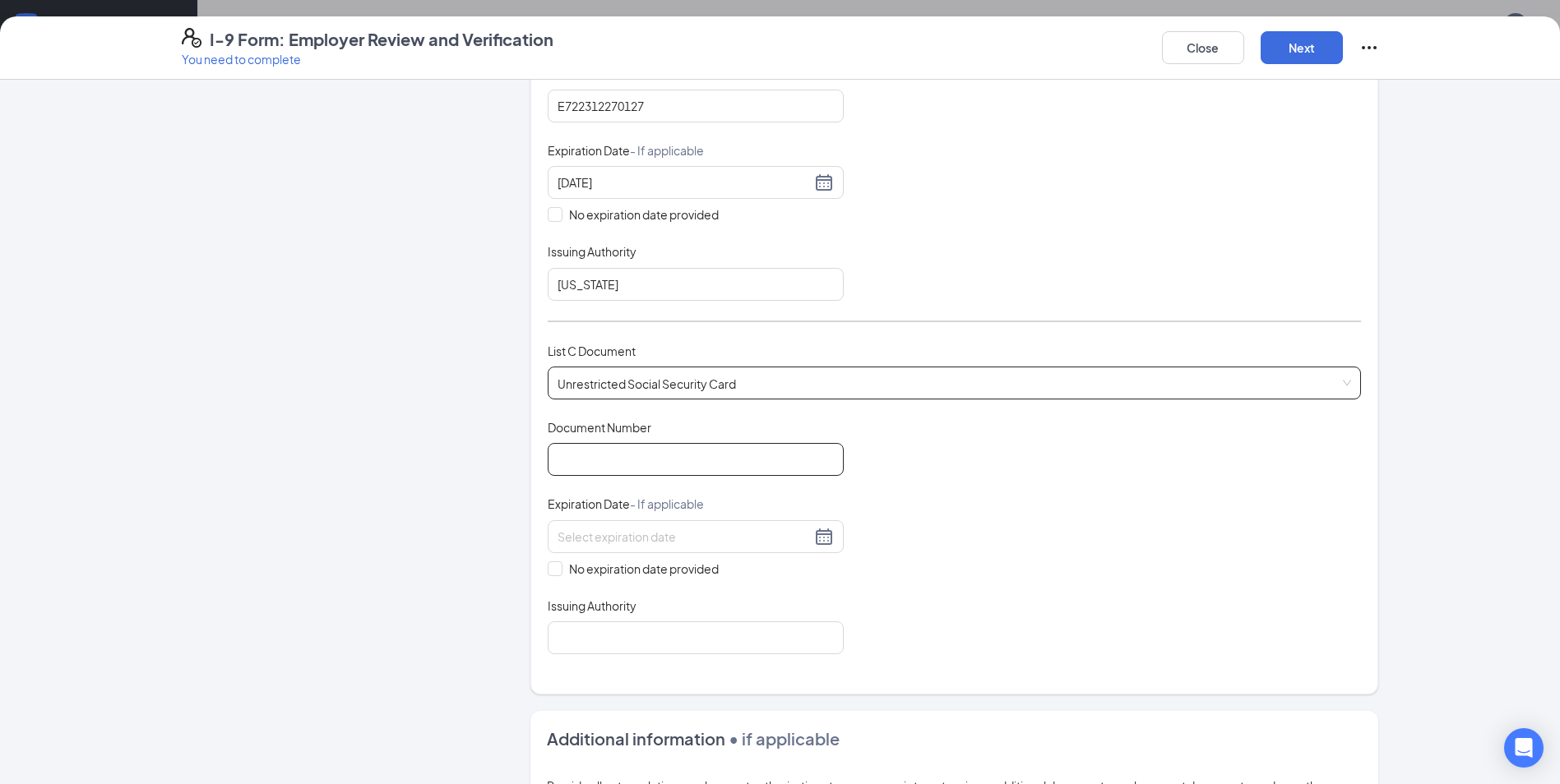
scroll to position [411, 0]
click at [586, 461] on input "Document Number" at bounding box center [695, 459] width 296 height 33
type input "222986777"
click at [817, 539] on div at bounding box center [696, 536] width 276 height 20
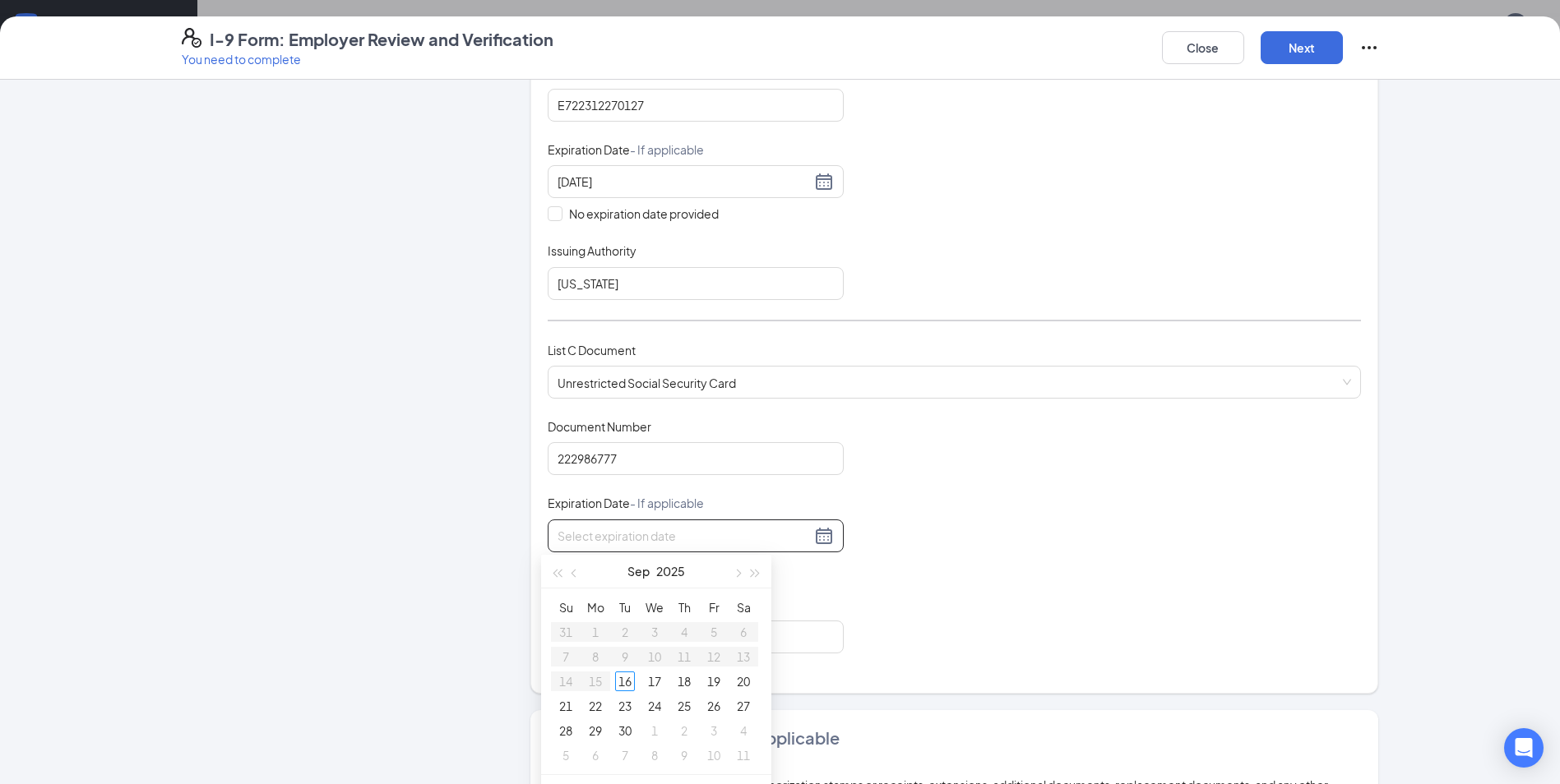
click at [847, 575] on div "Document Title Unrestricted Social Security Card Document Number 222986777 Expi…" at bounding box center [954, 535] width 813 height 235
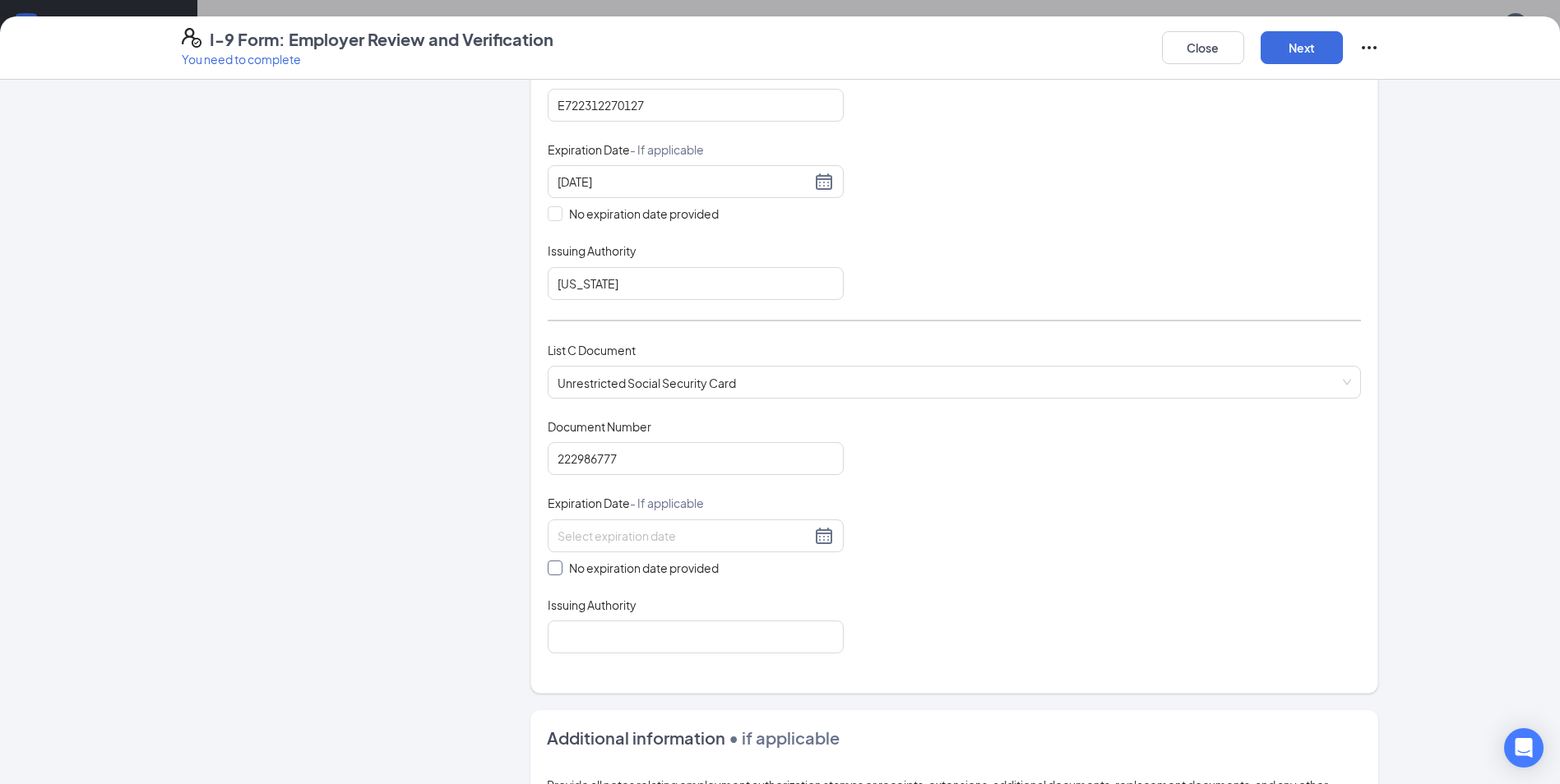
click at [547, 560] on input "No expiration date provided" at bounding box center [553, 565] width 11 height 11
checkbox input "true"
click at [641, 629] on input "Issuing Authority" at bounding box center [695, 640] width 296 height 33
type input "Social Security Administration"
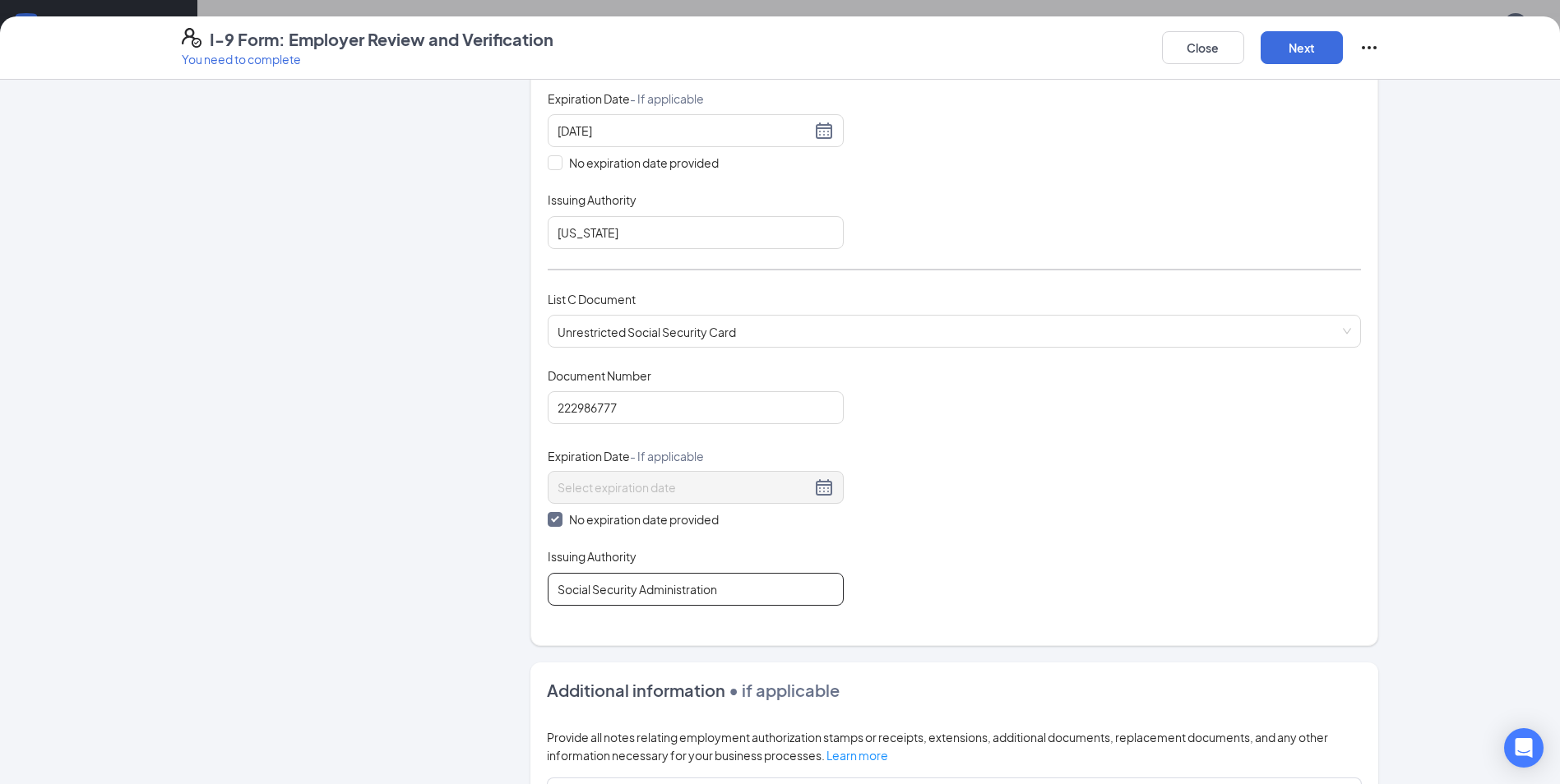
scroll to position [740, 0]
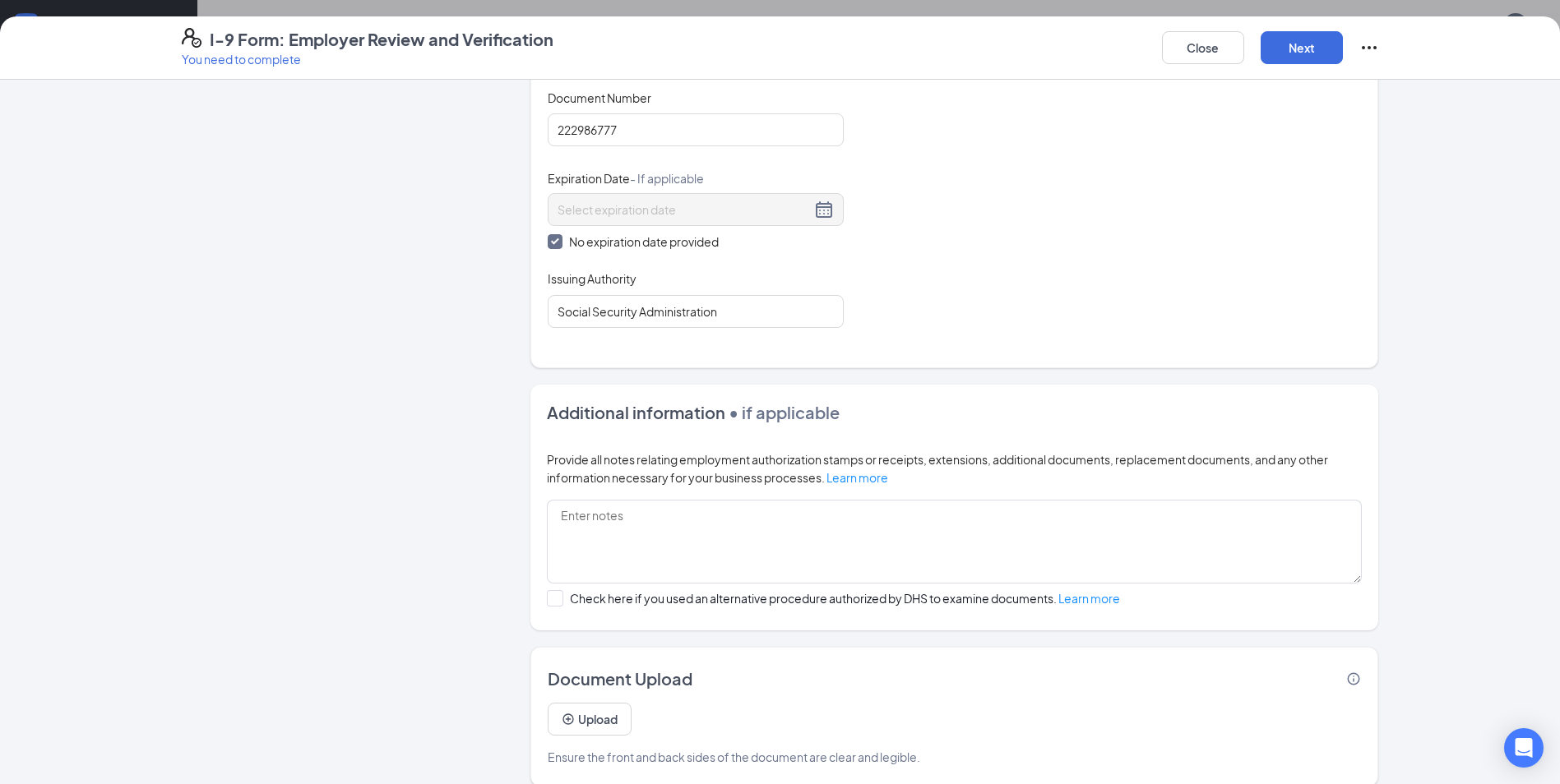
click at [483, 463] on div "Employer Information 2 Document Information 3 Review 4 Sign Which documents did…" at bounding box center [780, 71] width 1197 height 1430
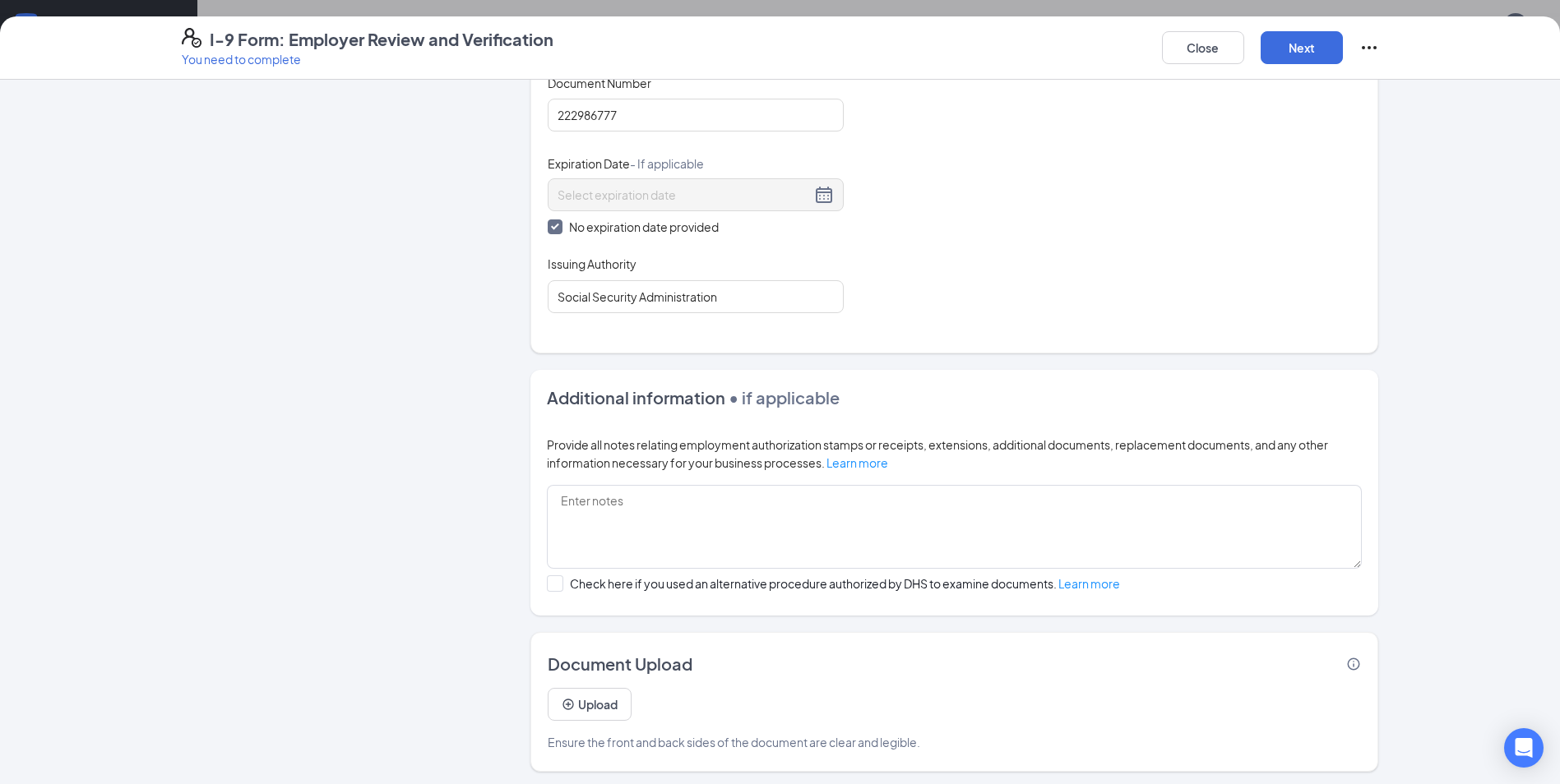
scroll to position [759, 0]
click at [572, 689] on button "Upload" at bounding box center [589, 701] width 84 height 33
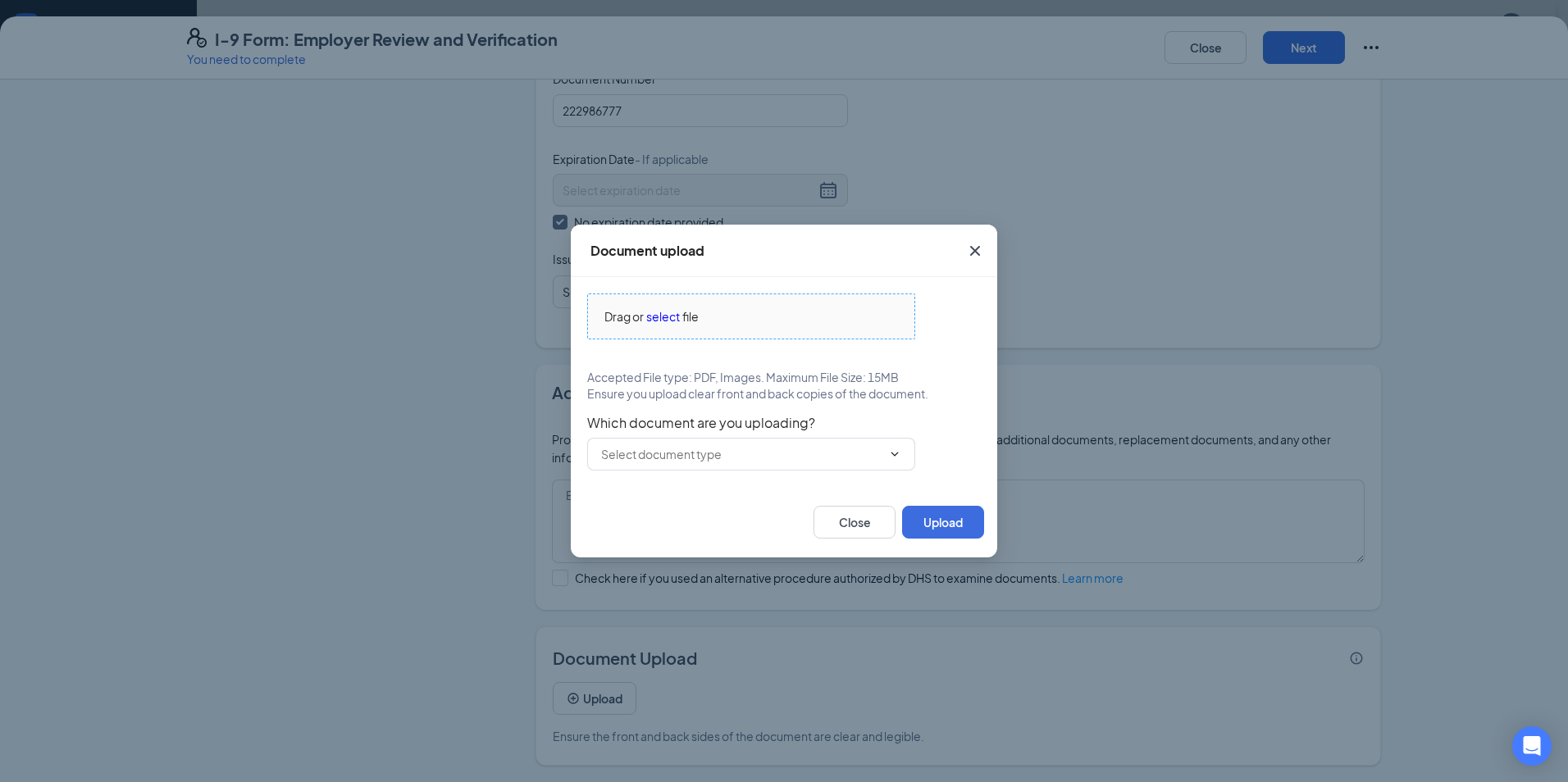
click at [652, 315] on span "select" at bounding box center [663, 316] width 34 height 18
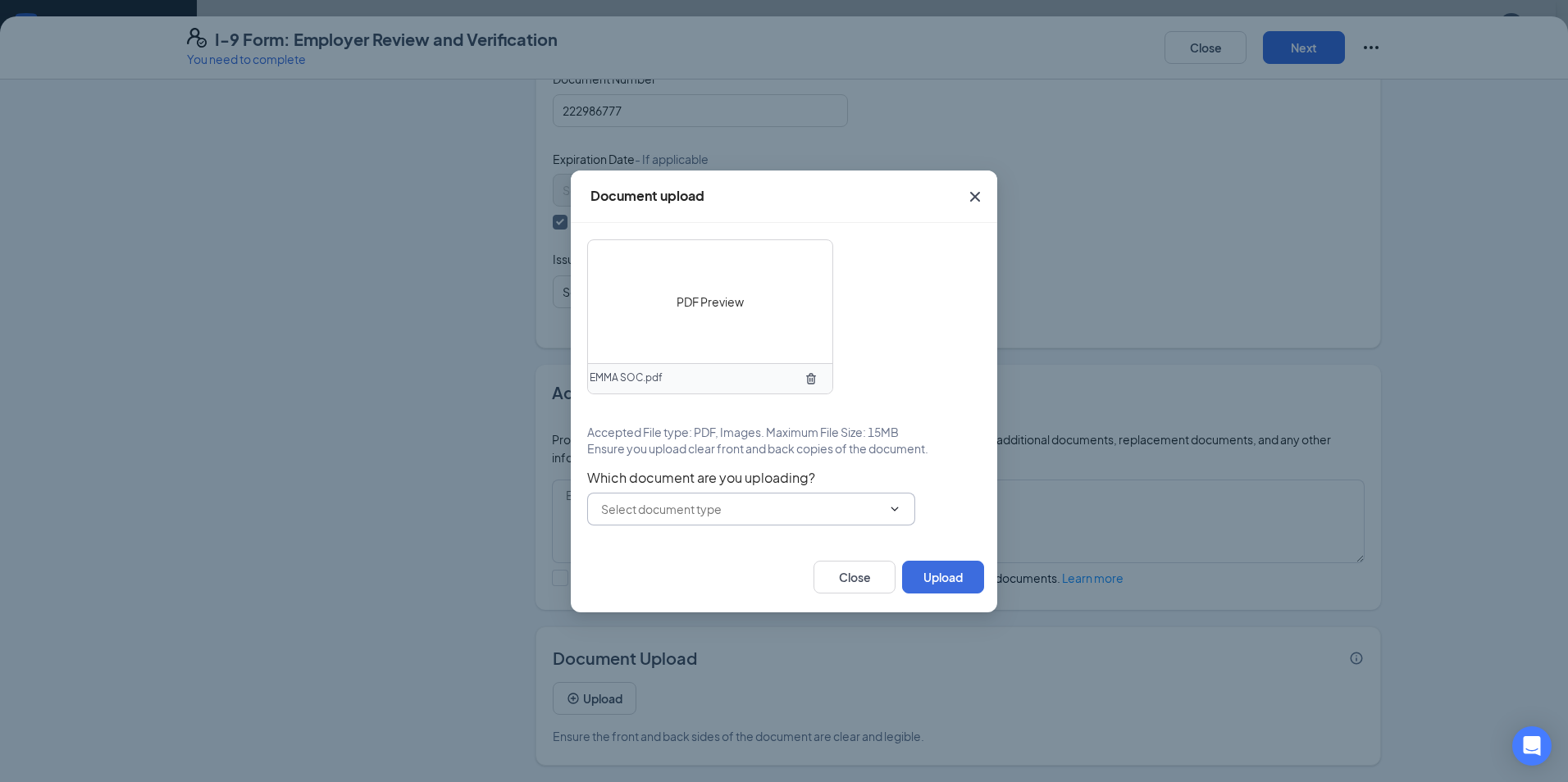
click at [739, 506] on input "text" at bounding box center [742, 509] width 280 height 18
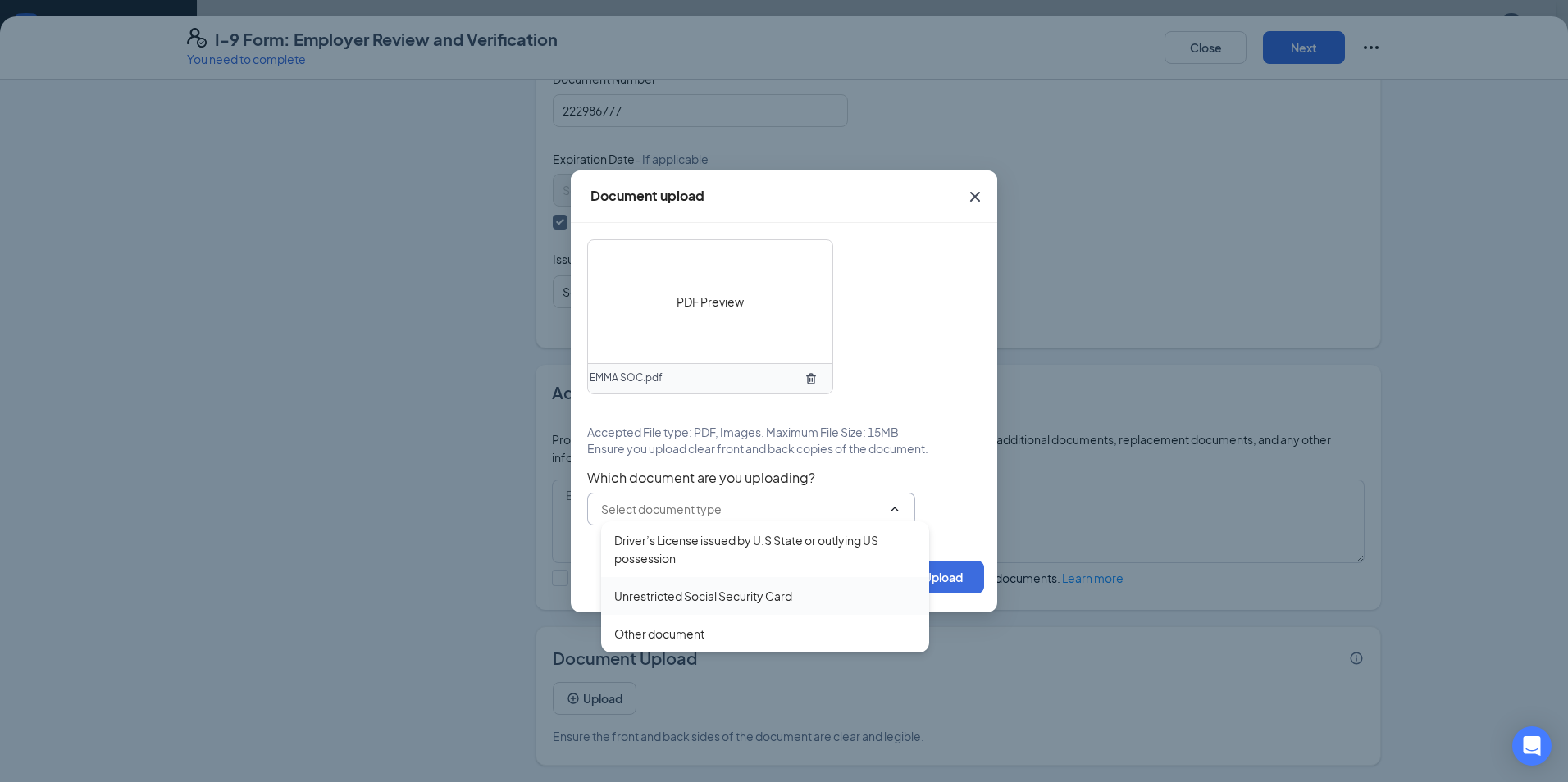
click at [695, 589] on div "Unrestricted Social Security Card" at bounding box center [704, 596] width 178 height 18
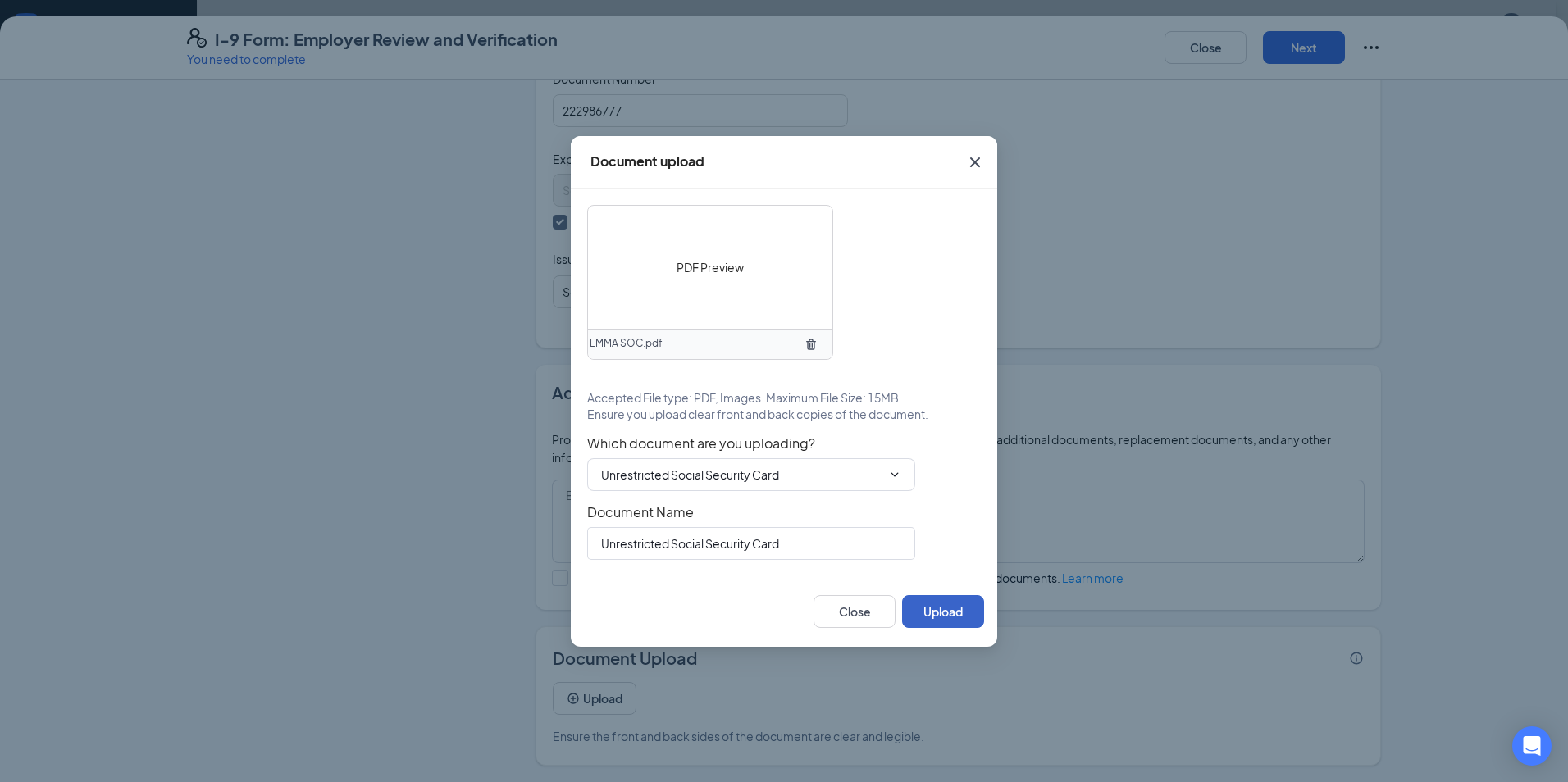
click at [919, 615] on button "Upload" at bounding box center [943, 612] width 82 height 33
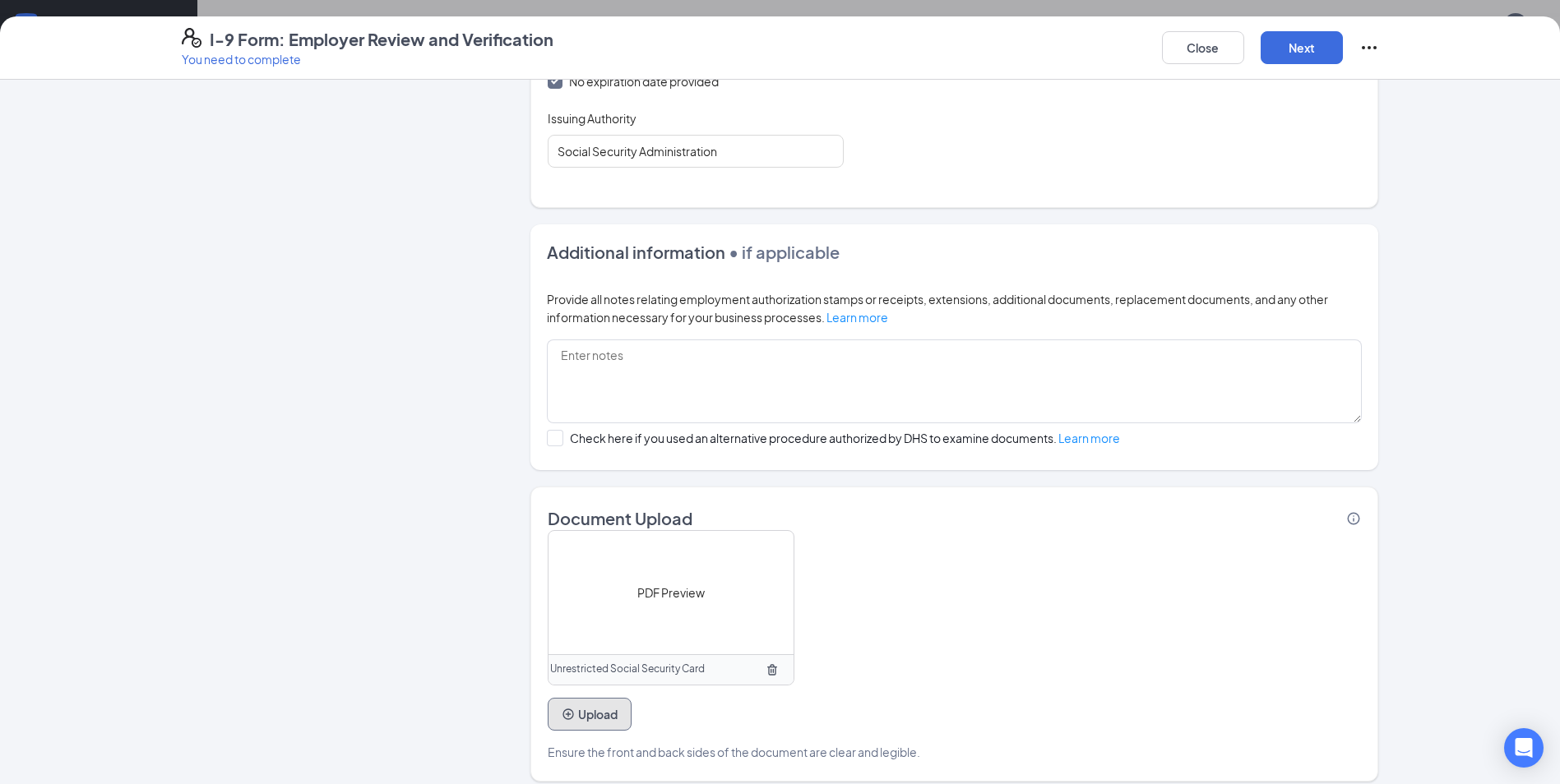
scroll to position [914, 0]
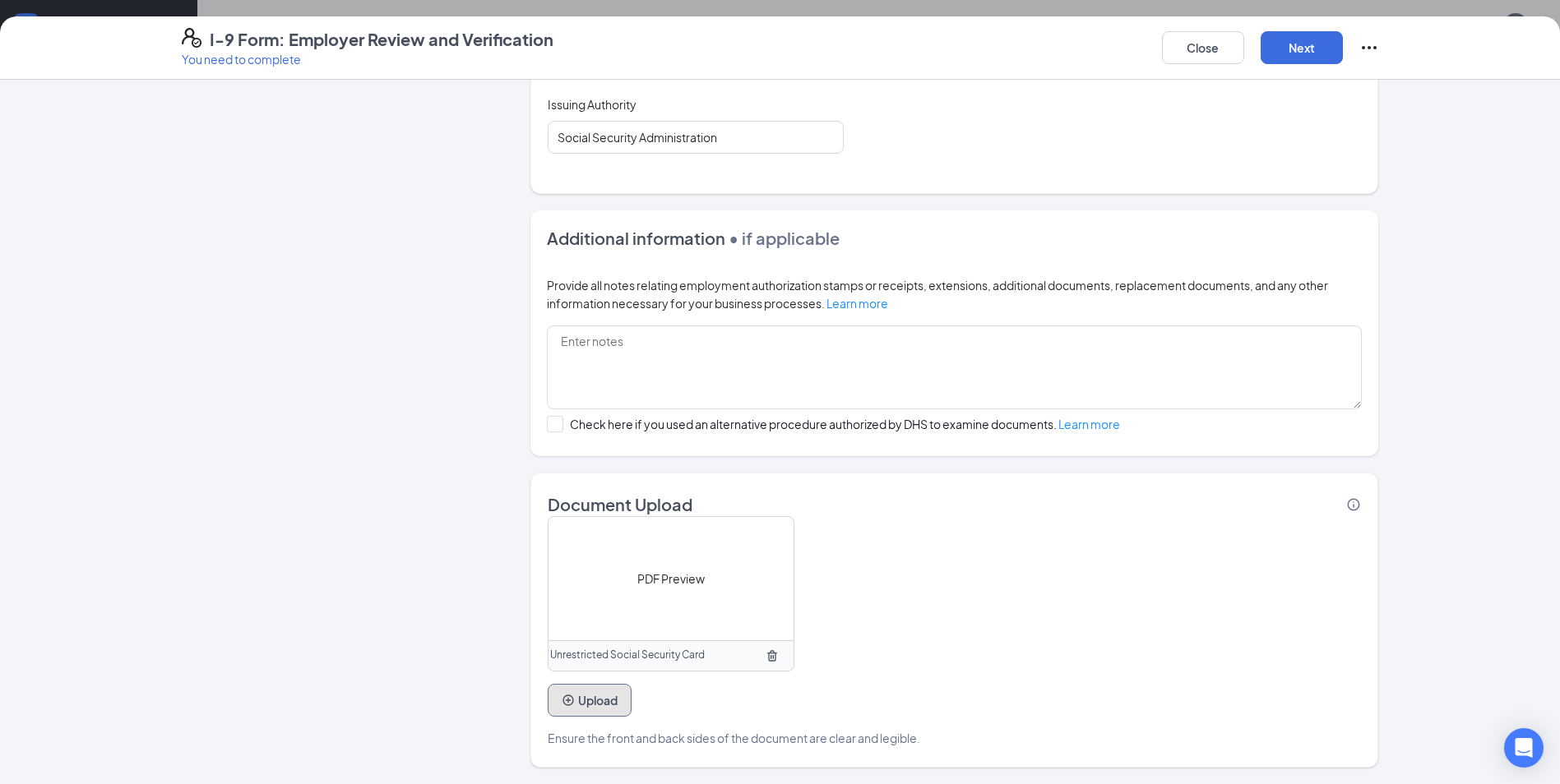
click at [574, 710] on button "Upload" at bounding box center [589, 701] width 84 height 33
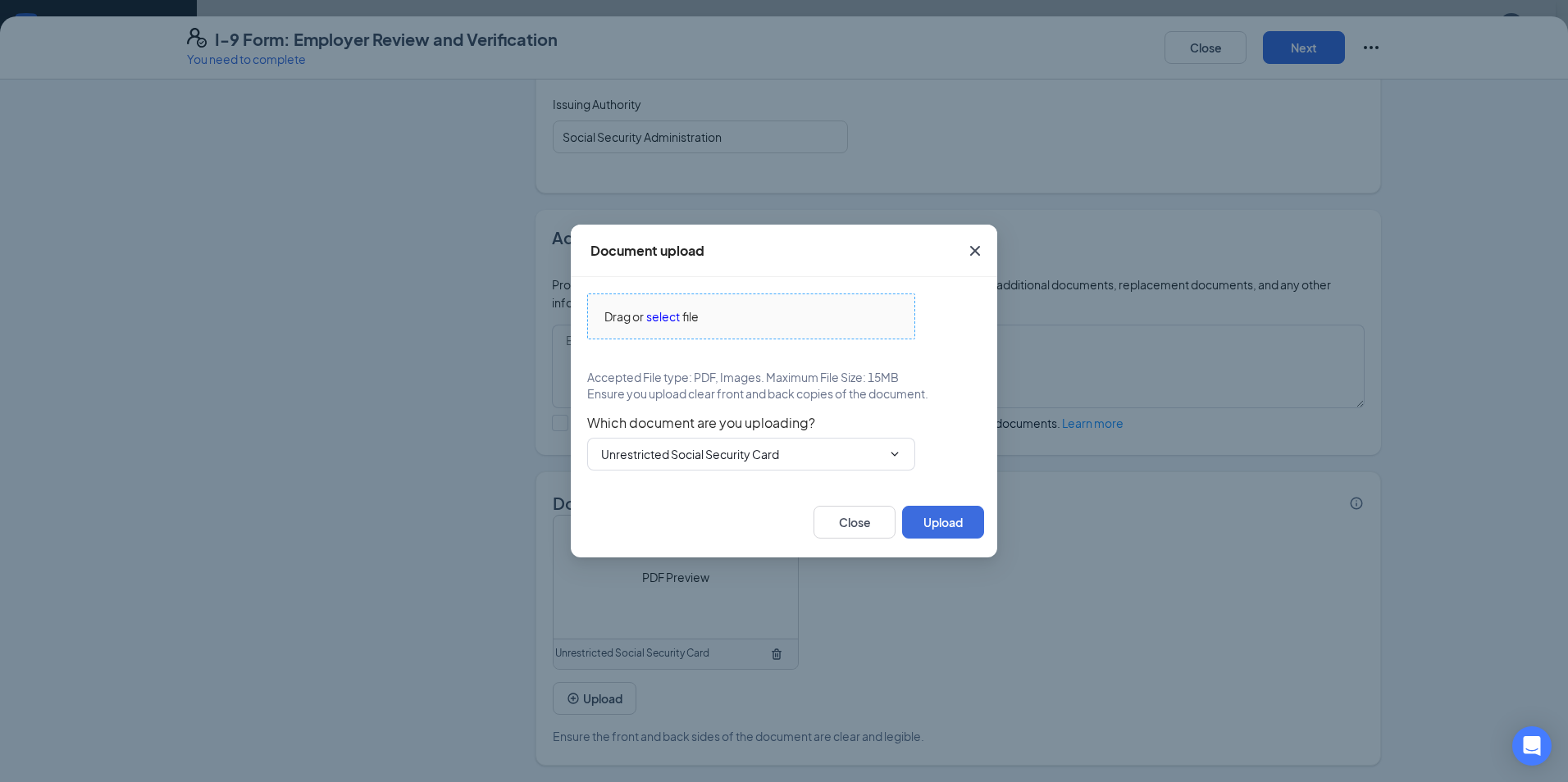
click at [669, 313] on span "select" at bounding box center [663, 316] width 34 height 18
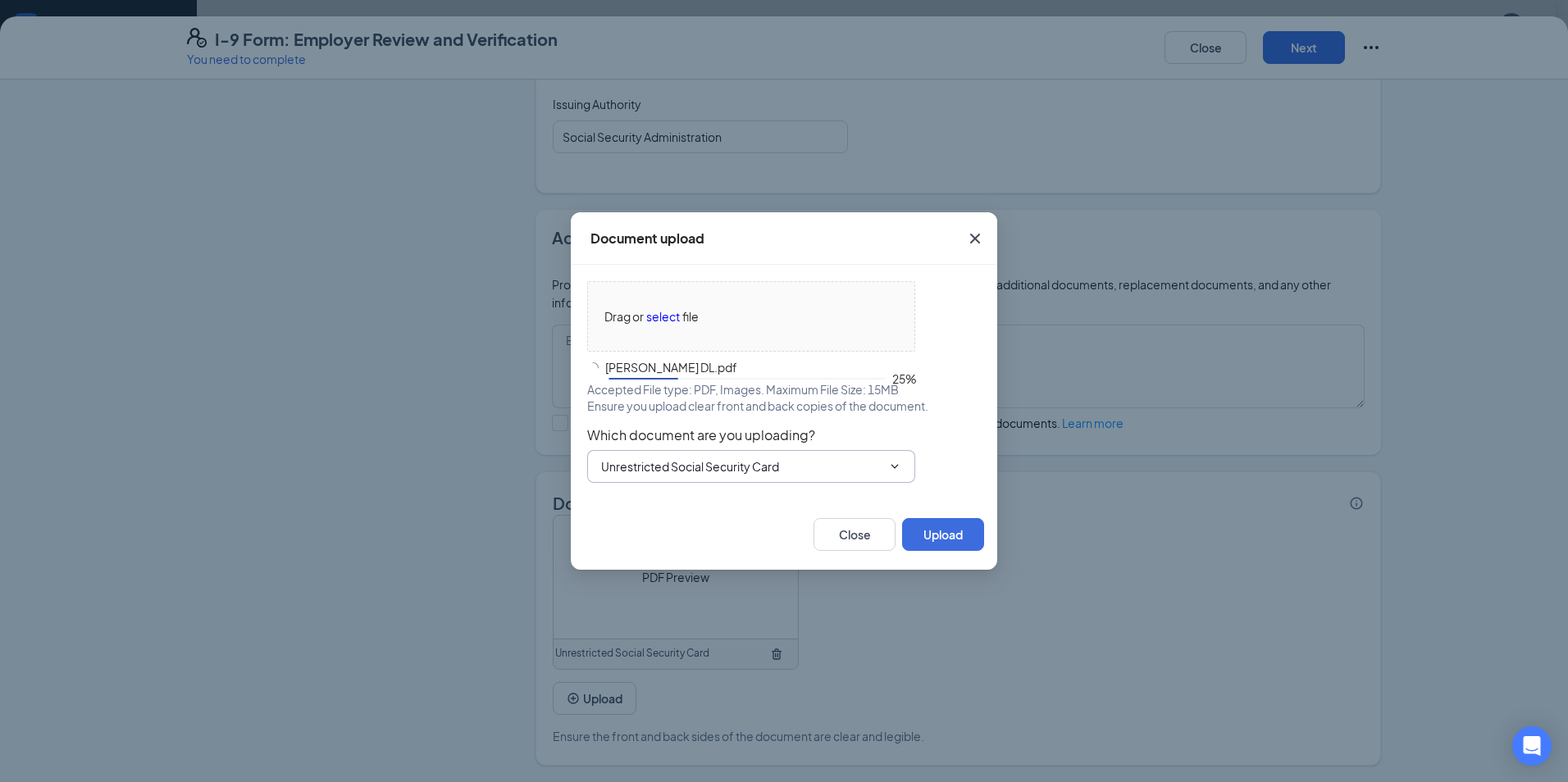
click at [648, 469] on input "Unrestricted Social Security Card" at bounding box center [742, 466] width 280 height 18
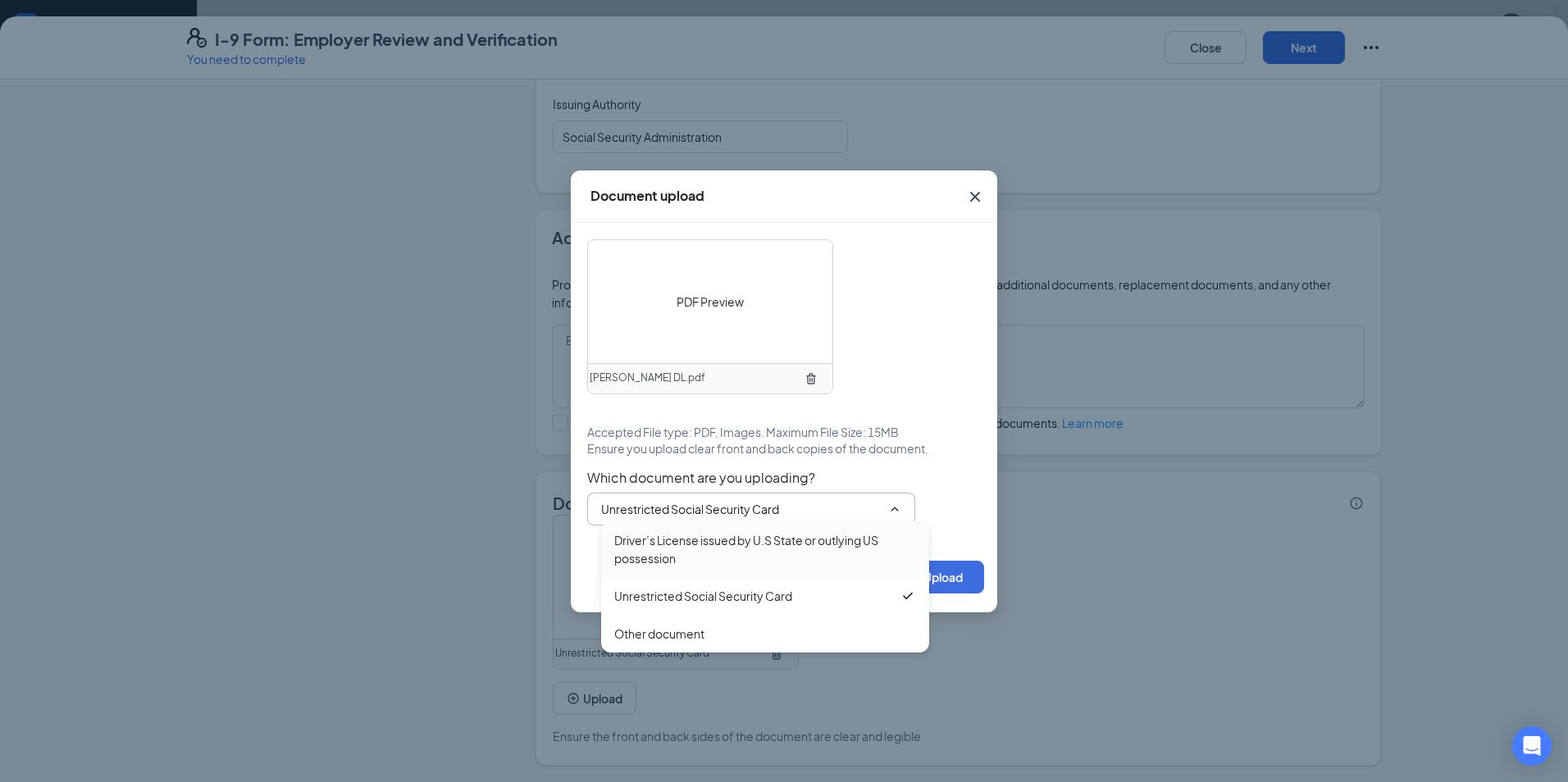
click at [642, 545] on div "Driver’s License issued by U.S State or outlying US possession" at bounding box center [765, 549] width 302 height 36
type input "Driver’s License issued by U.S State or outlying US possession"
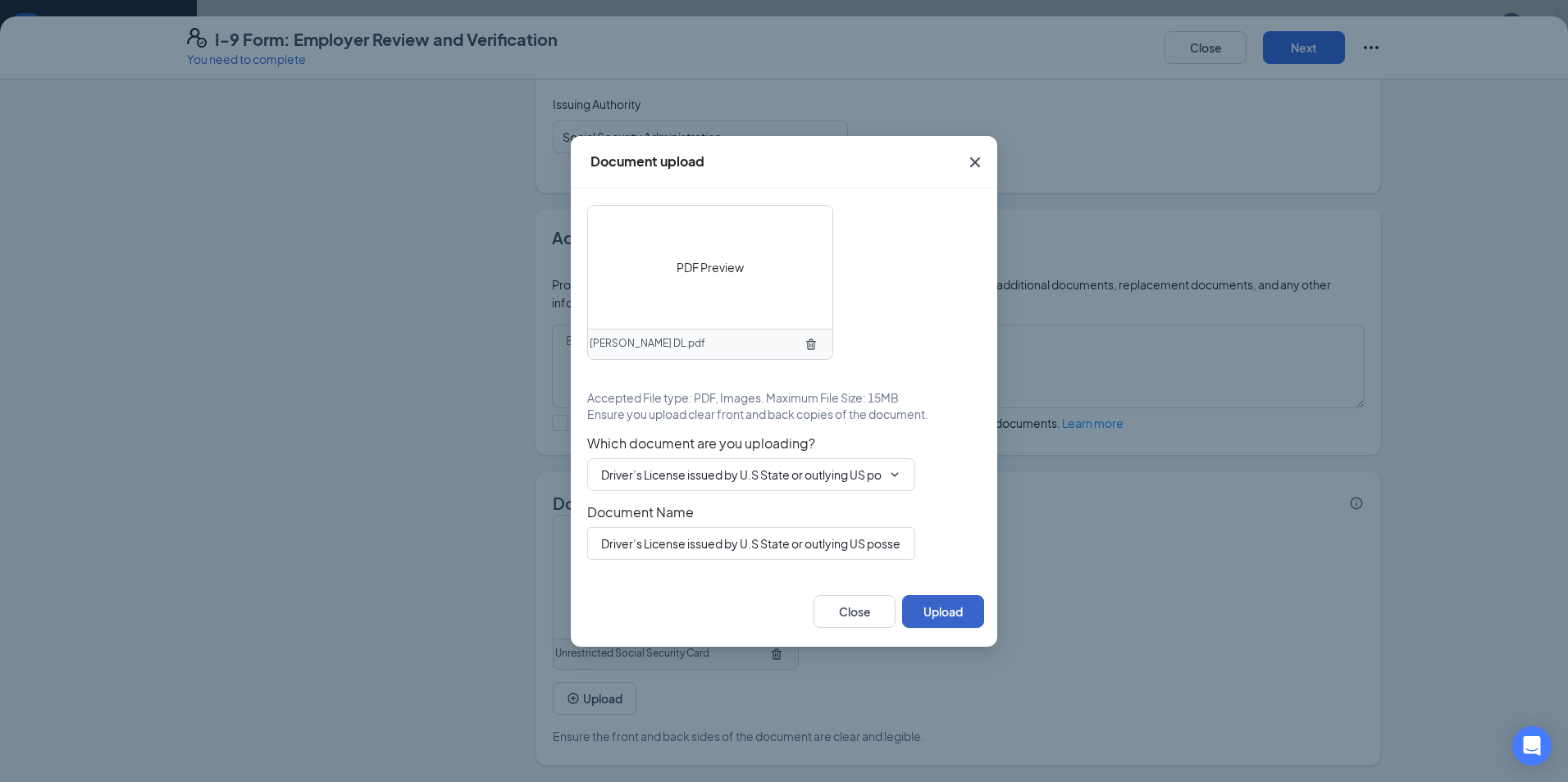
click at [932, 610] on button "Upload" at bounding box center [943, 612] width 82 height 33
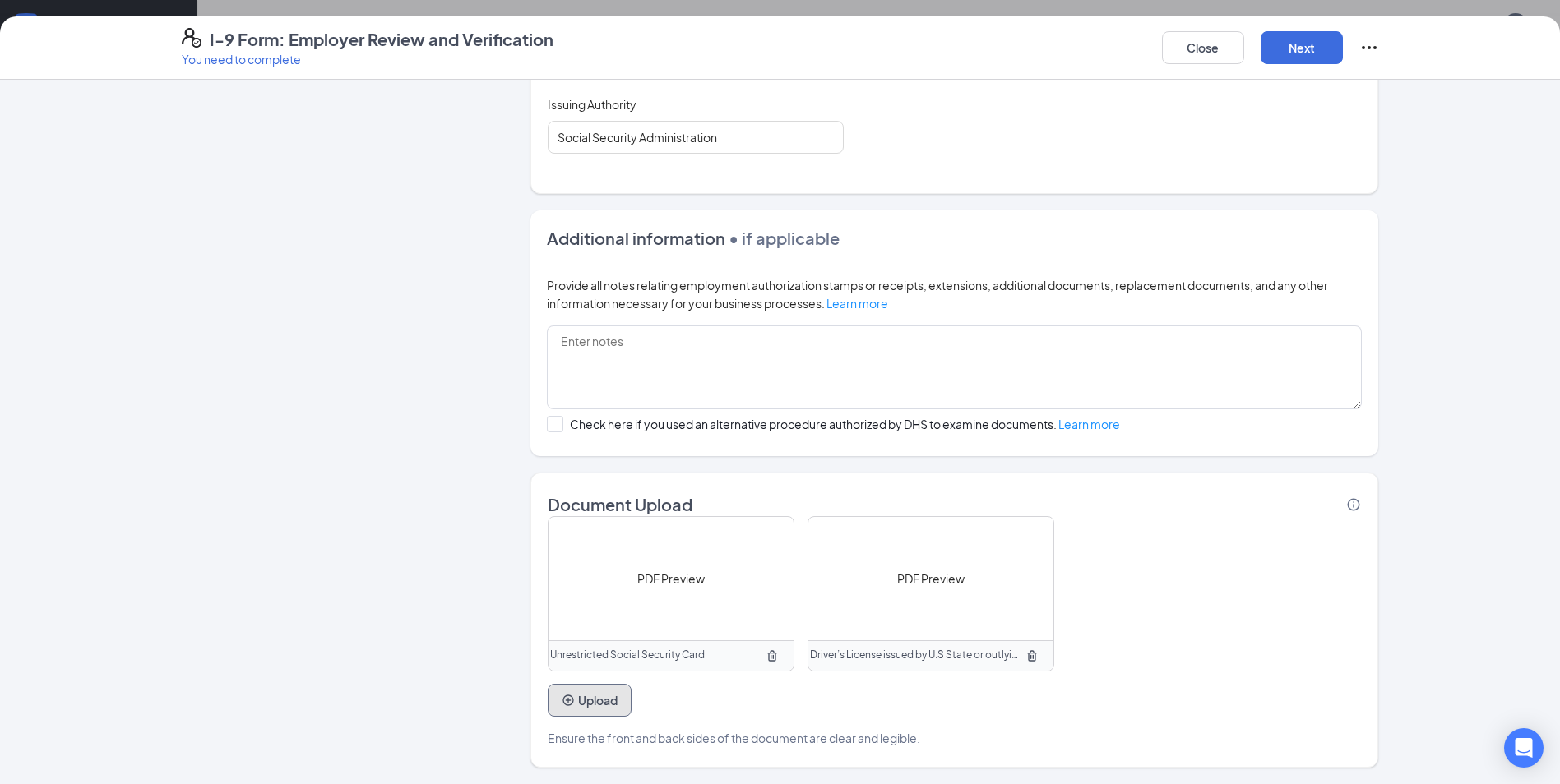
scroll to position [735, 0]
click at [1300, 56] on button "Next" at bounding box center [1301, 48] width 82 height 33
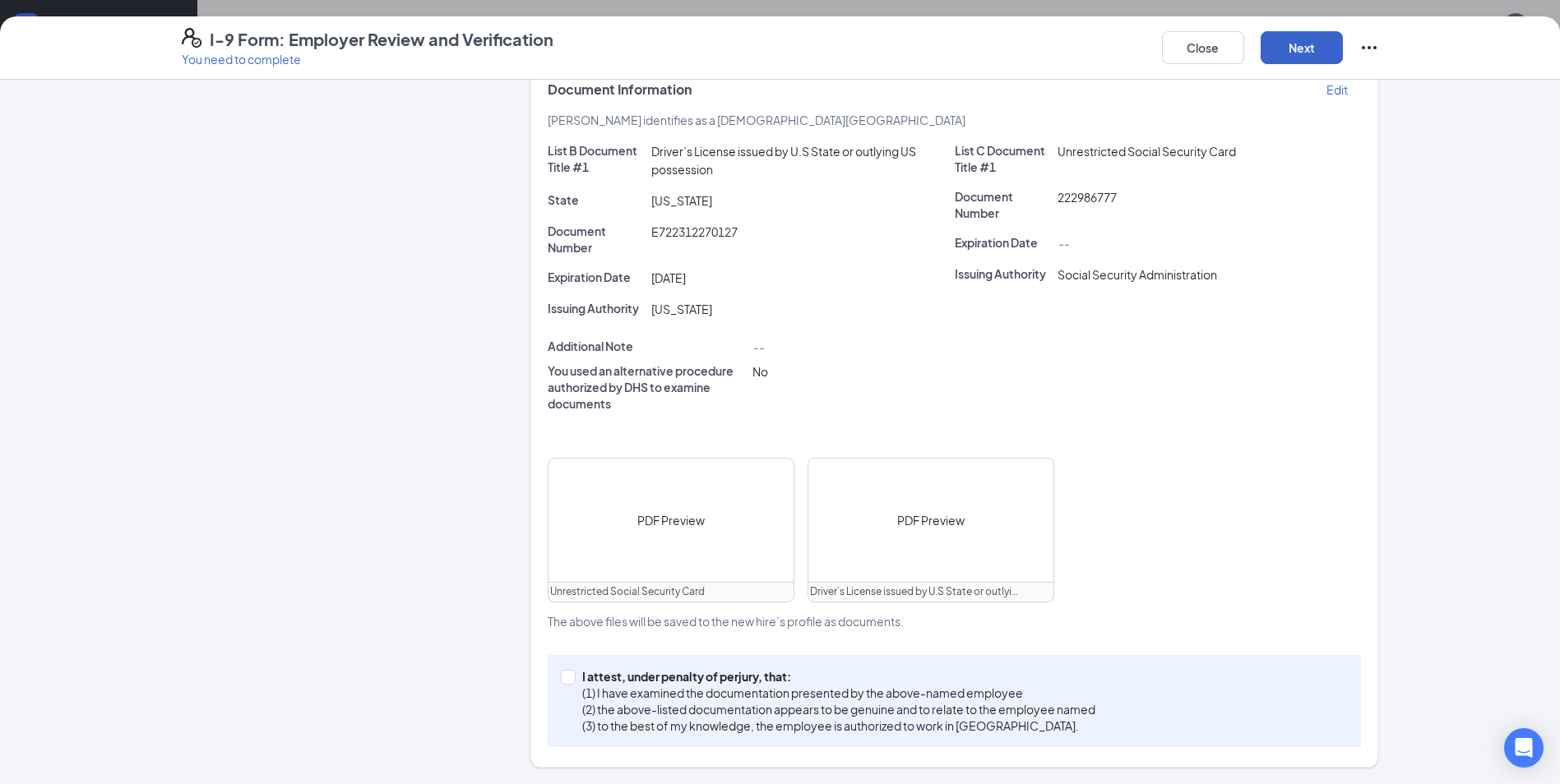
scroll to position [340, 0]
click at [560, 675] on input "I attest, under penalty of [PERSON_NAME], that: (1) I have examined the documen…" at bounding box center [566, 675] width 11 height 11
checkbox input "true"
click at [1290, 56] on button "Next" at bounding box center [1301, 48] width 82 height 33
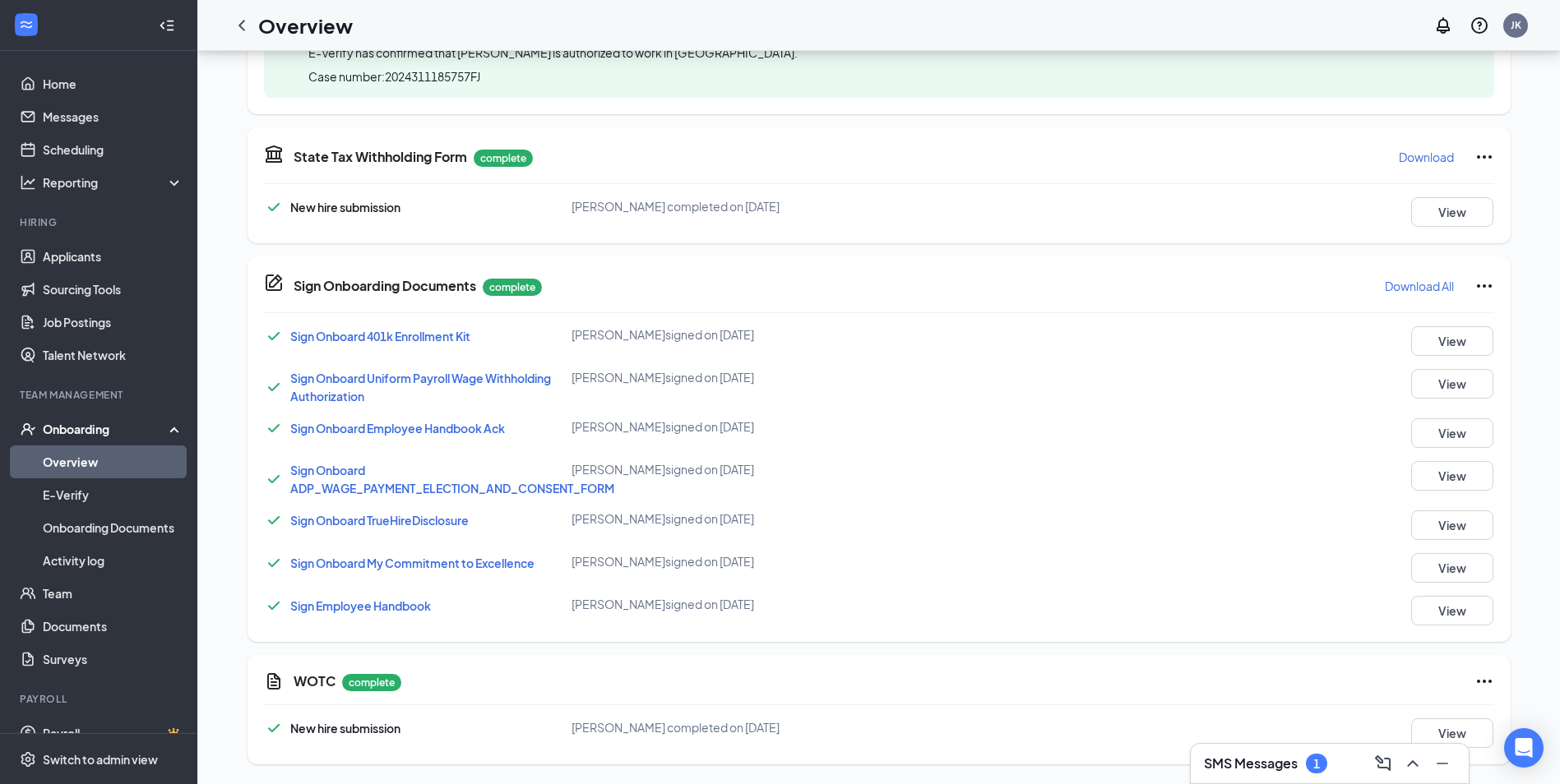
scroll to position [287, 0]
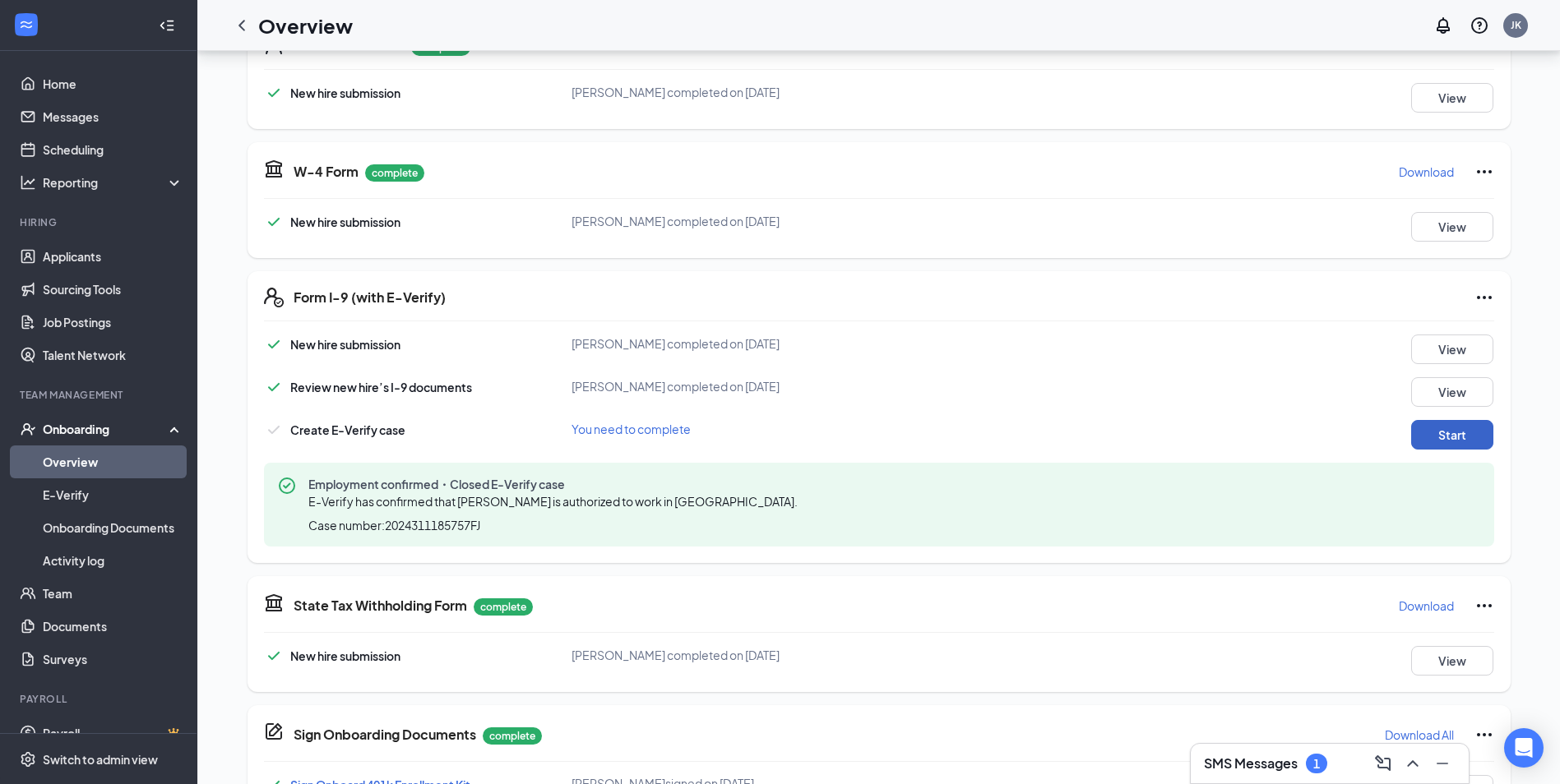
click at [1467, 441] on button "Start" at bounding box center [1452, 434] width 82 height 29
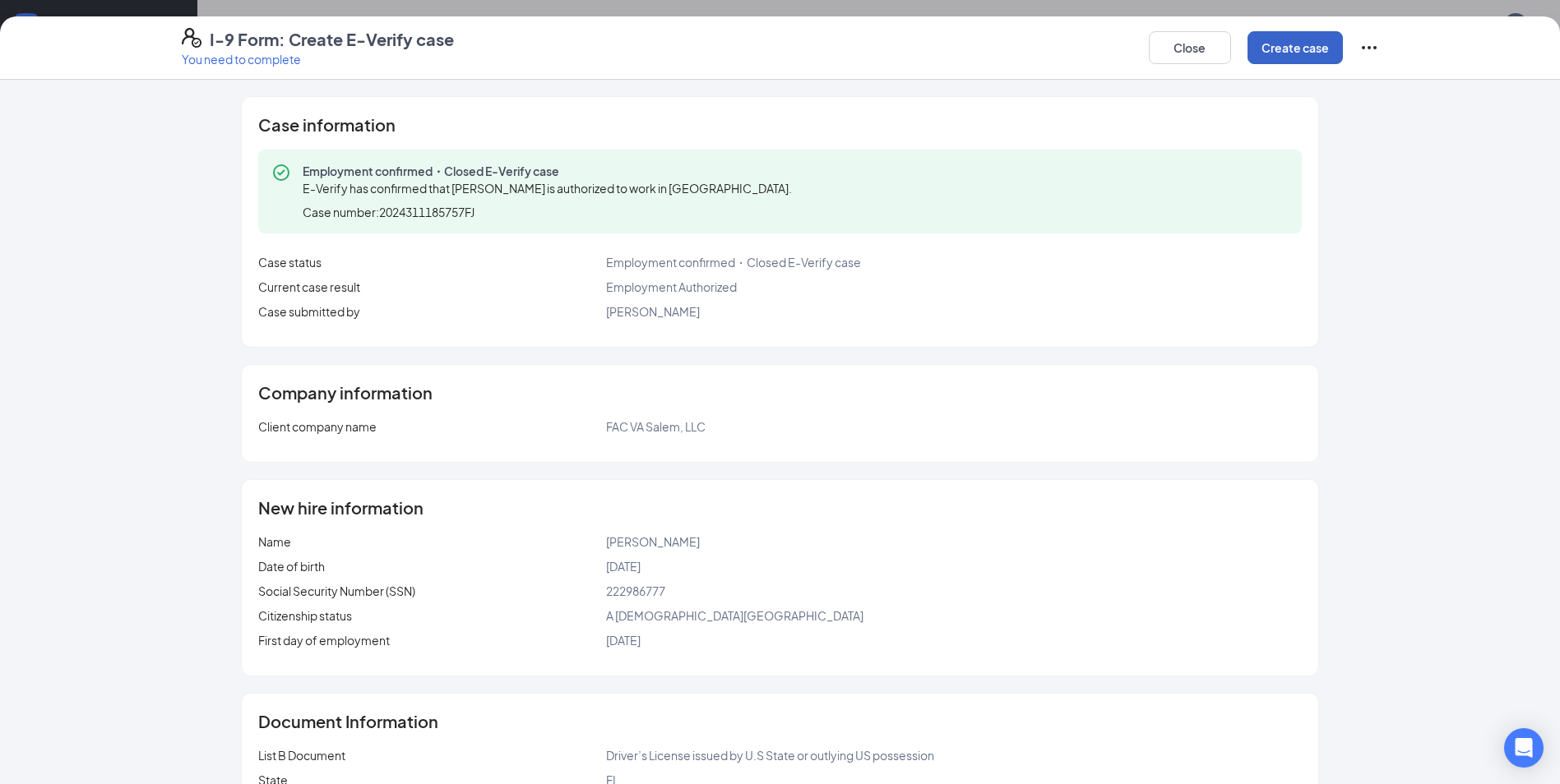
click at [1323, 42] on button "Create case" at bounding box center [1295, 48] width 95 height 33
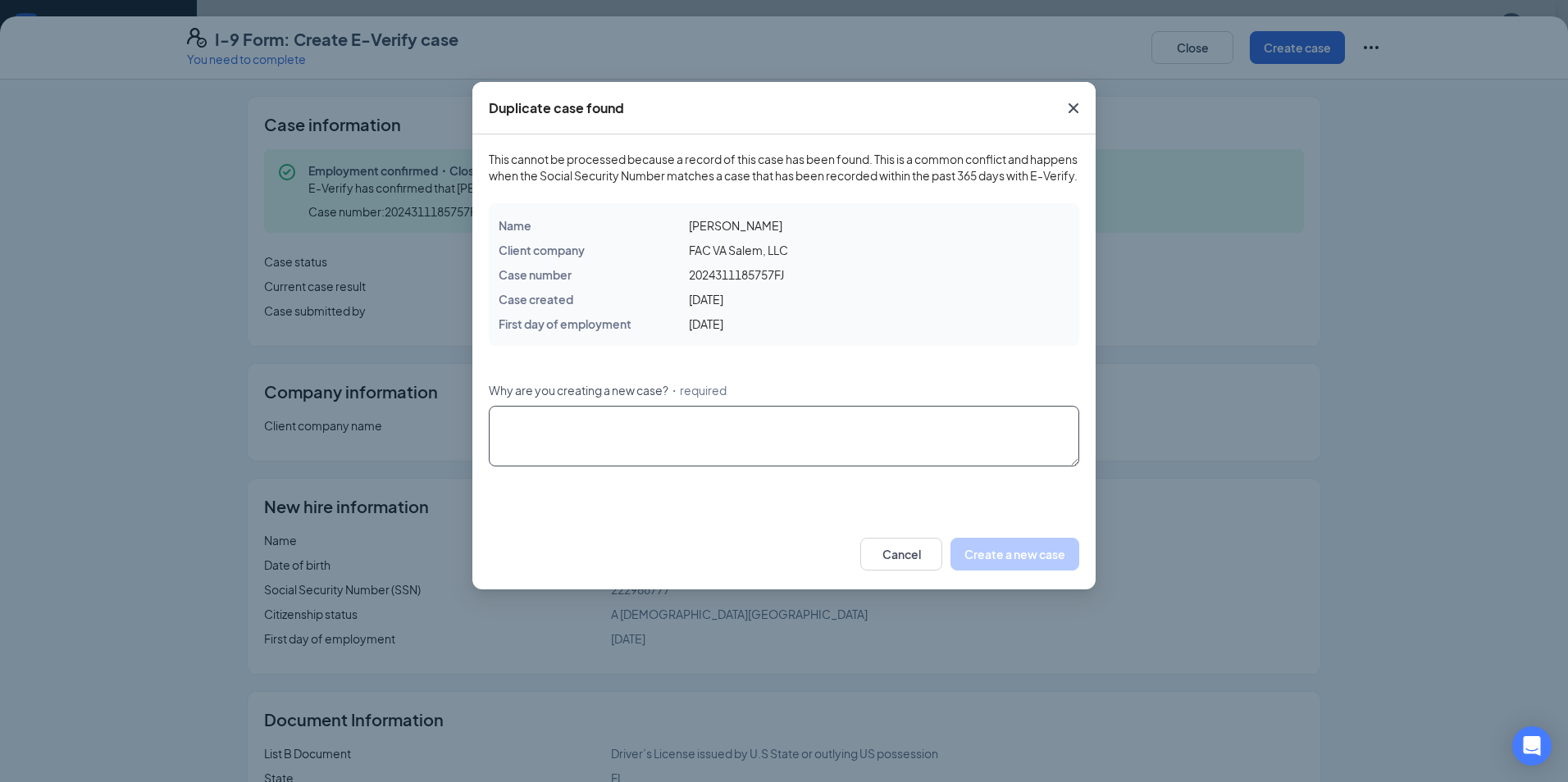
click at [627, 433] on textarea "Why are you creating a new case? ・required" at bounding box center [784, 436] width 590 height 61
type textarea "Rehire"
click at [969, 565] on button "Create a new case" at bounding box center [1014, 554] width 129 height 33
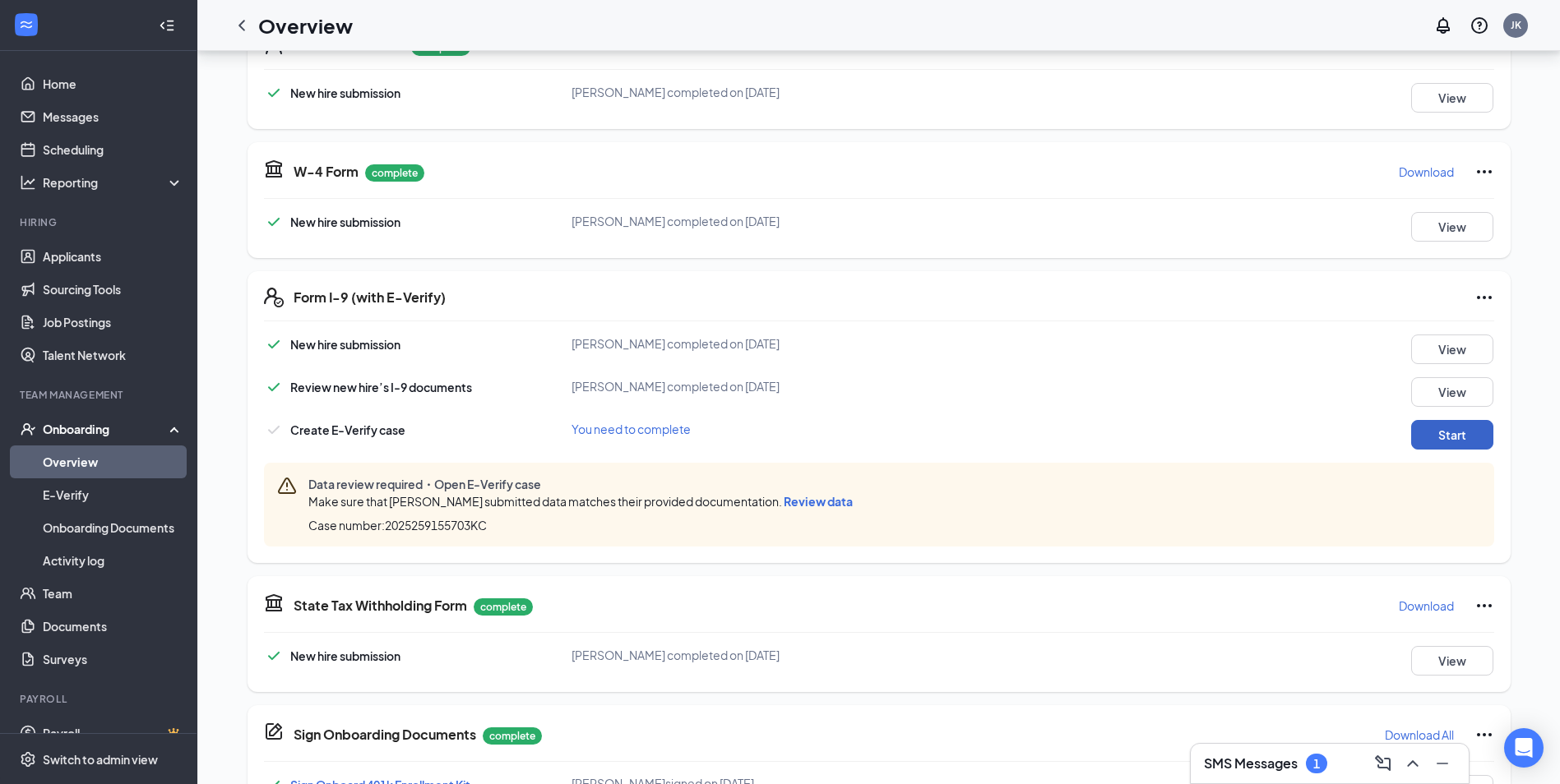
click at [1458, 434] on button "Start" at bounding box center [1452, 434] width 82 height 29
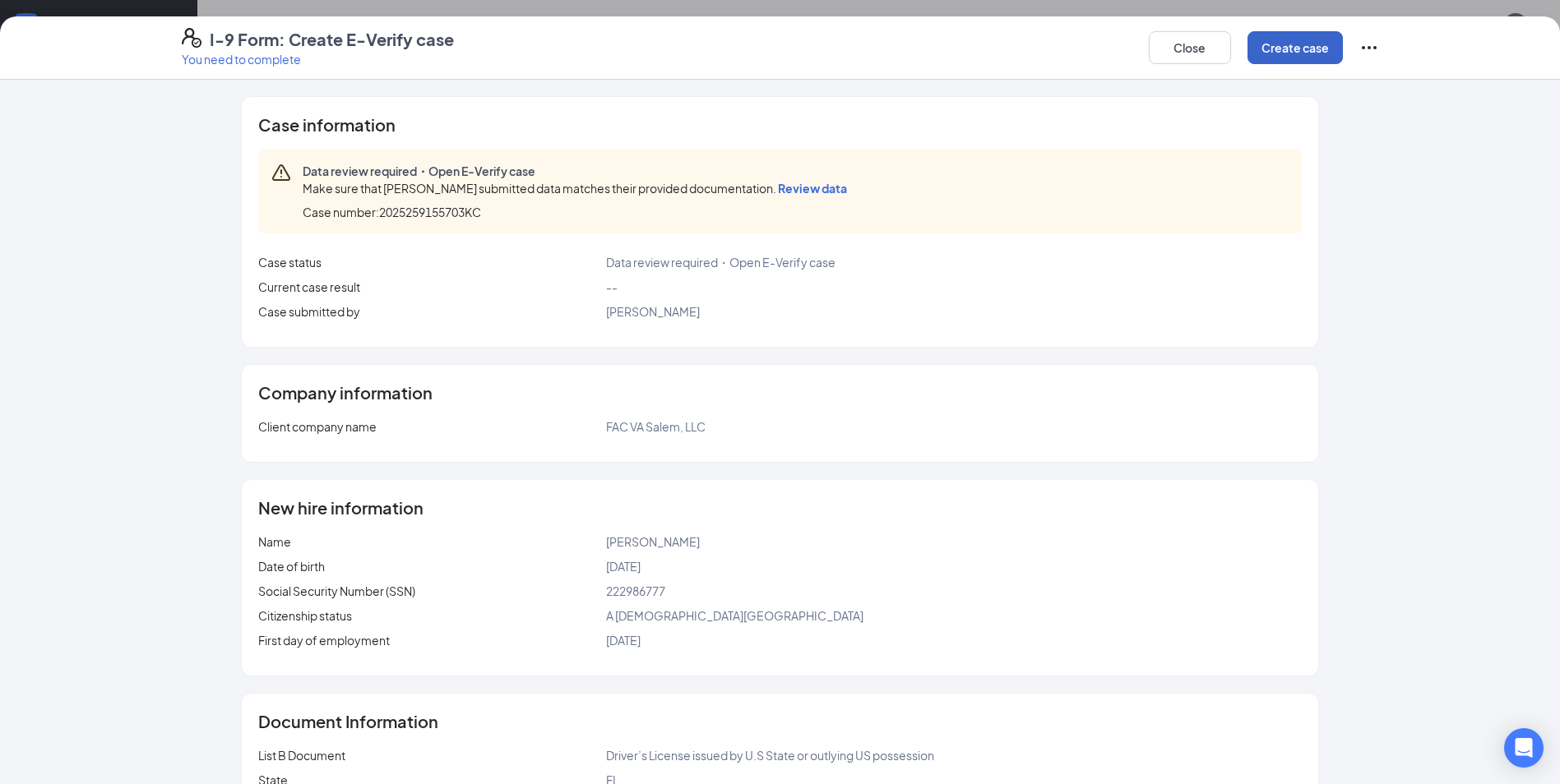
click at [1295, 49] on button "Create case" at bounding box center [1295, 48] width 95 height 33
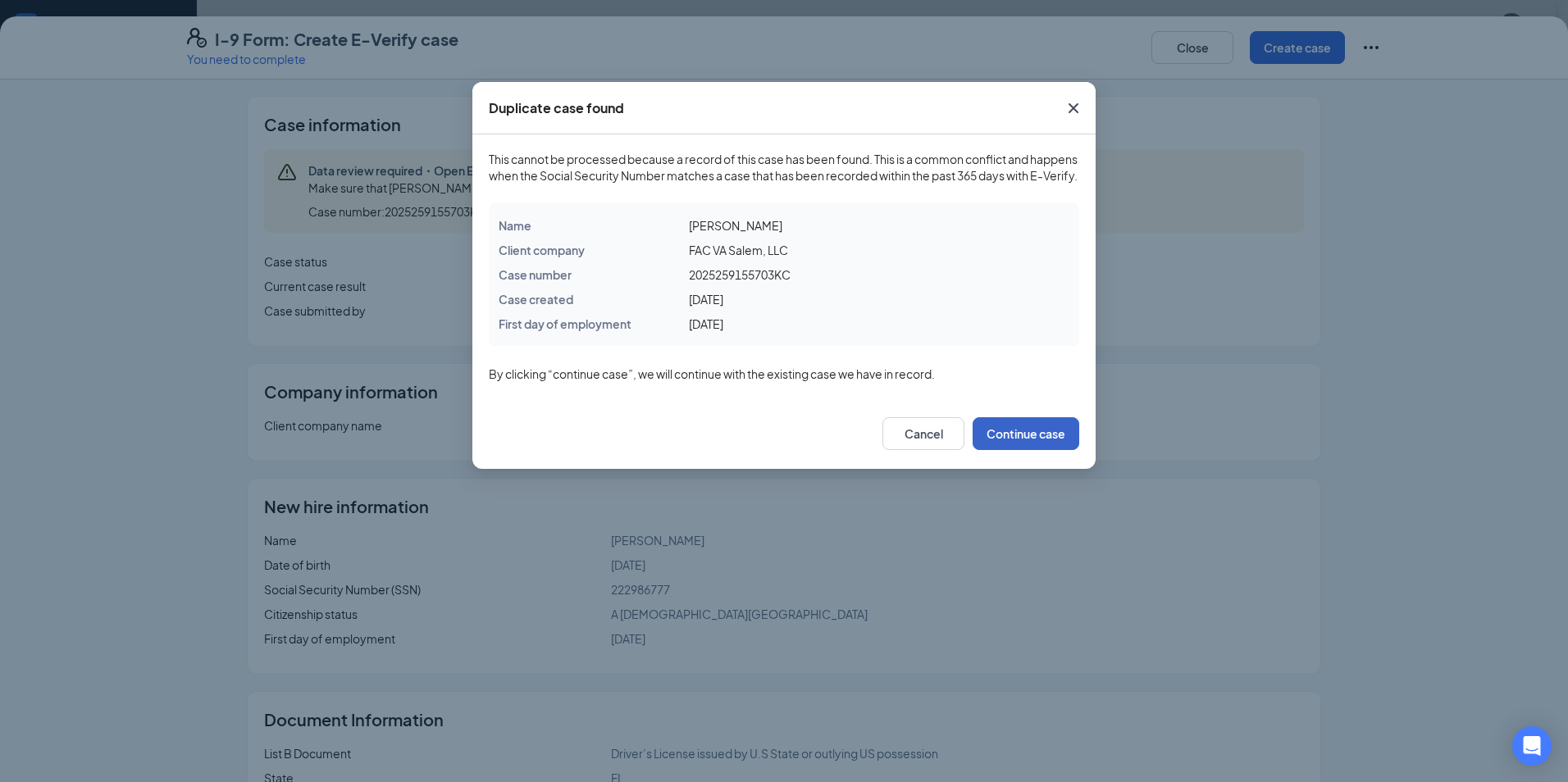
click at [1027, 450] on button "Continue case" at bounding box center [1025, 433] width 106 height 33
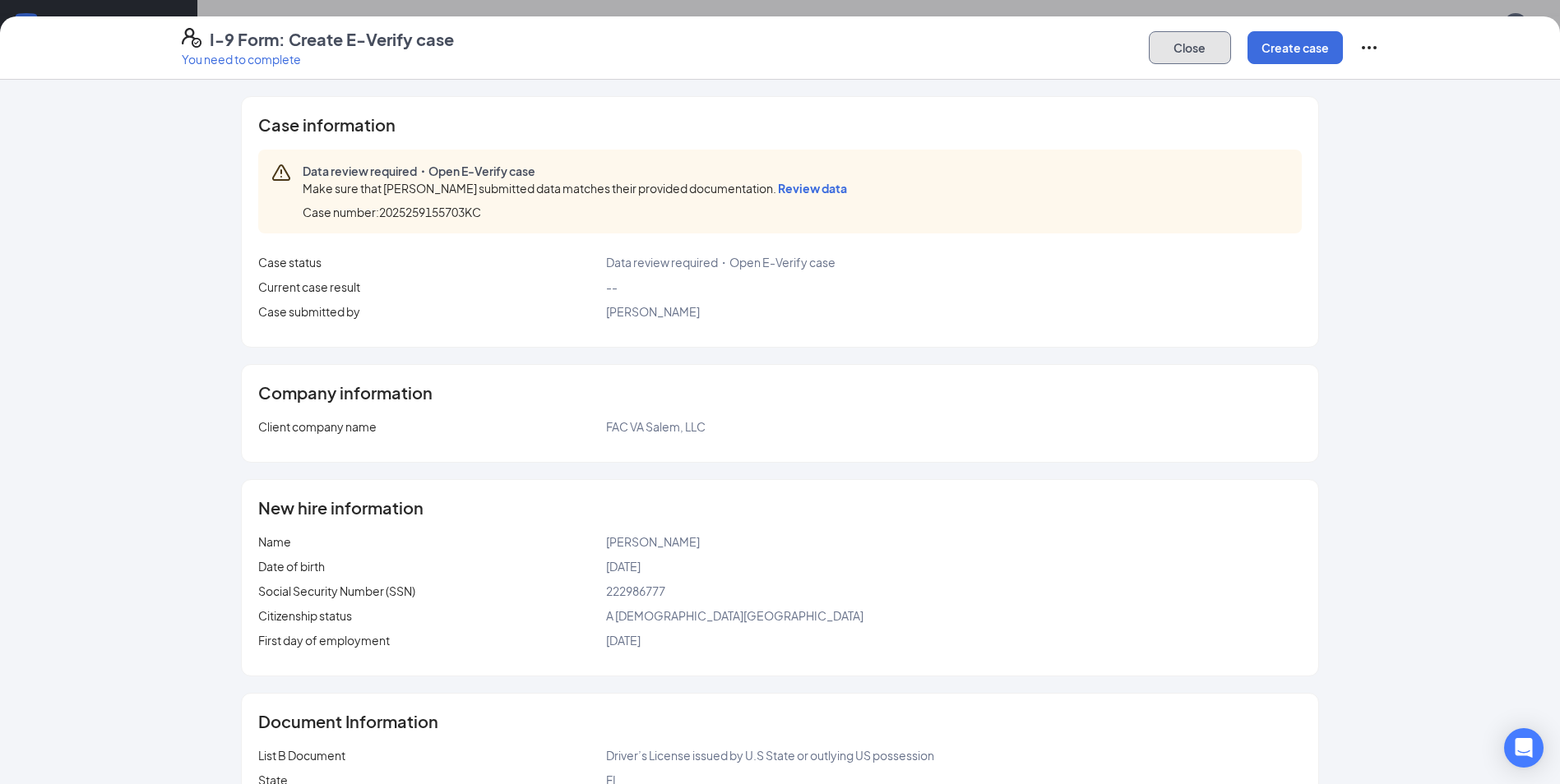
click at [1216, 48] on button "Close" at bounding box center [1190, 48] width 82 height 33
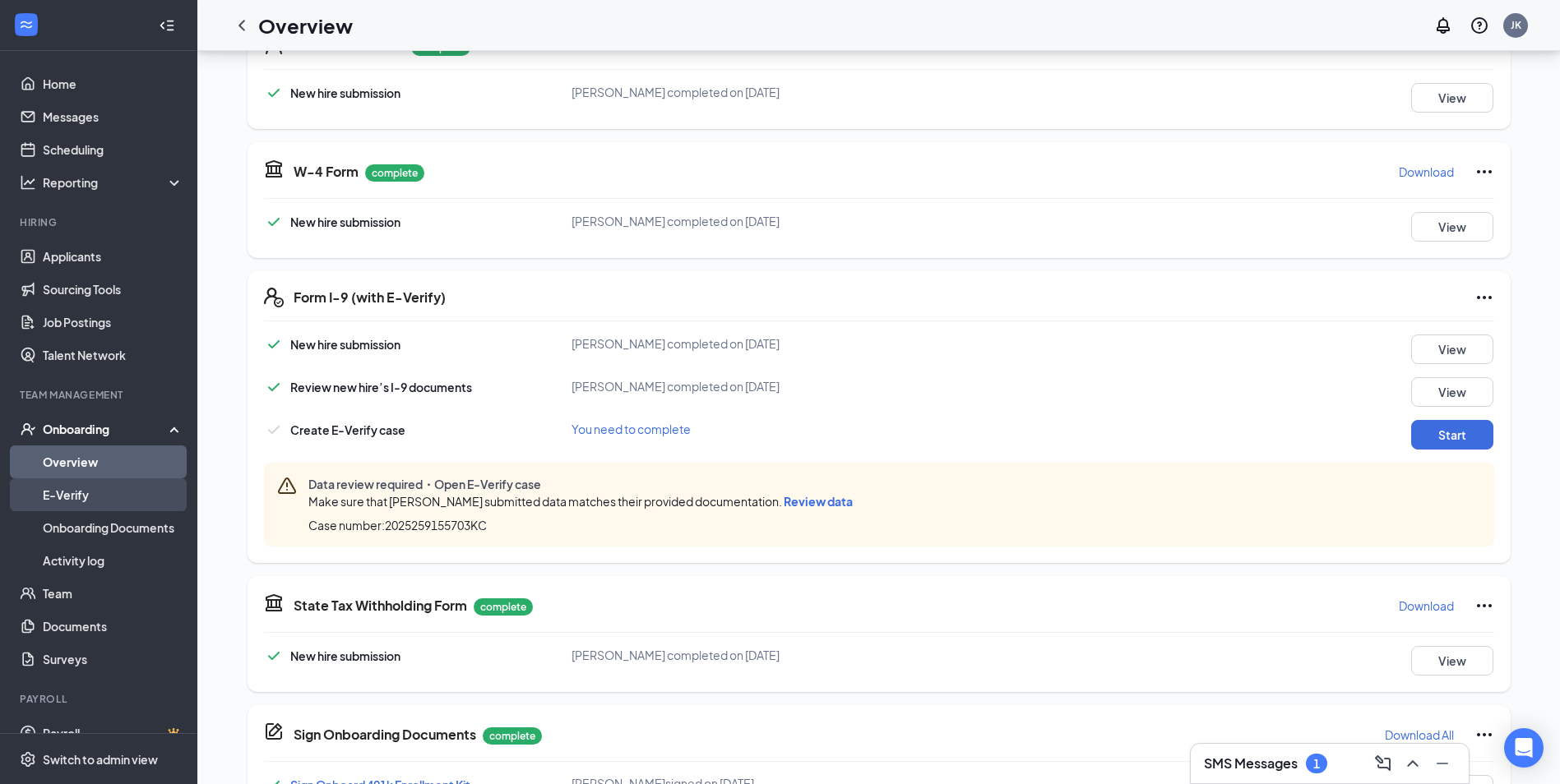
click at [75, 501] on link "E-Verify" at bounding box center [113, 495] width 141 height 33
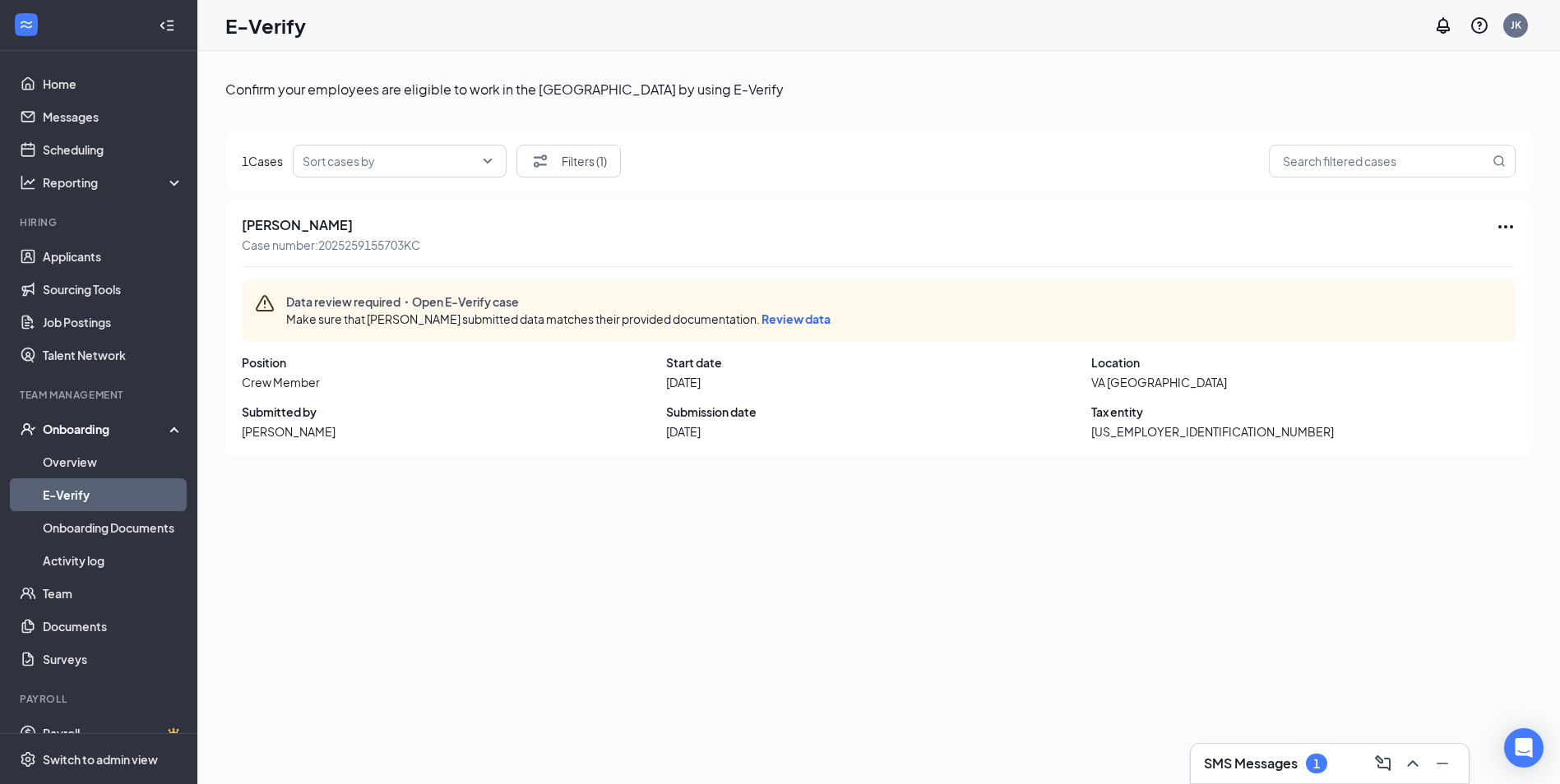
click at [780, 317] on span "Review data" at bounding box center [796, 318] width 69 height 15
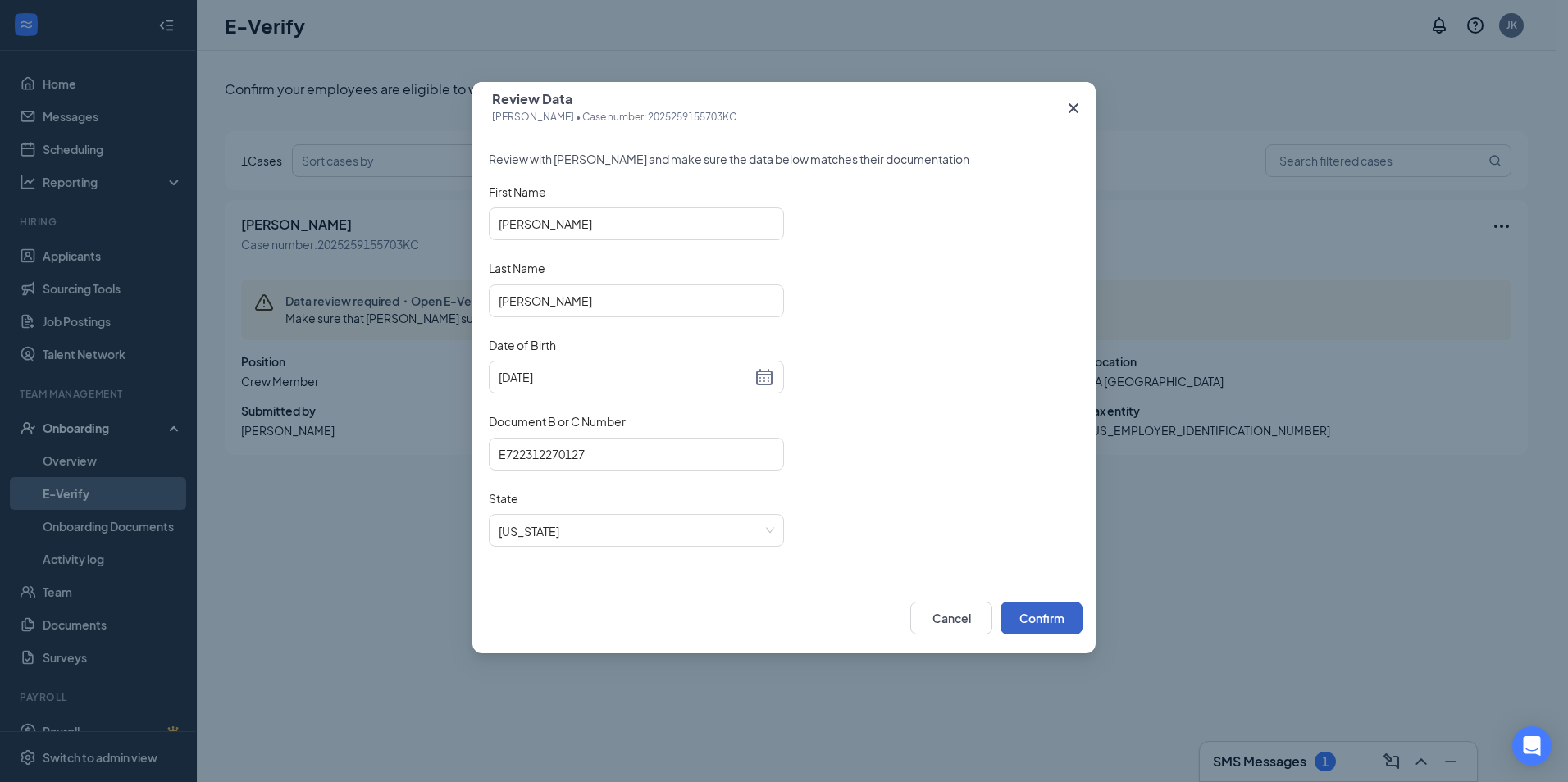
click at [1041, 624] on button "Confirm" at bounding box center [1041, 619] width 82 height 33
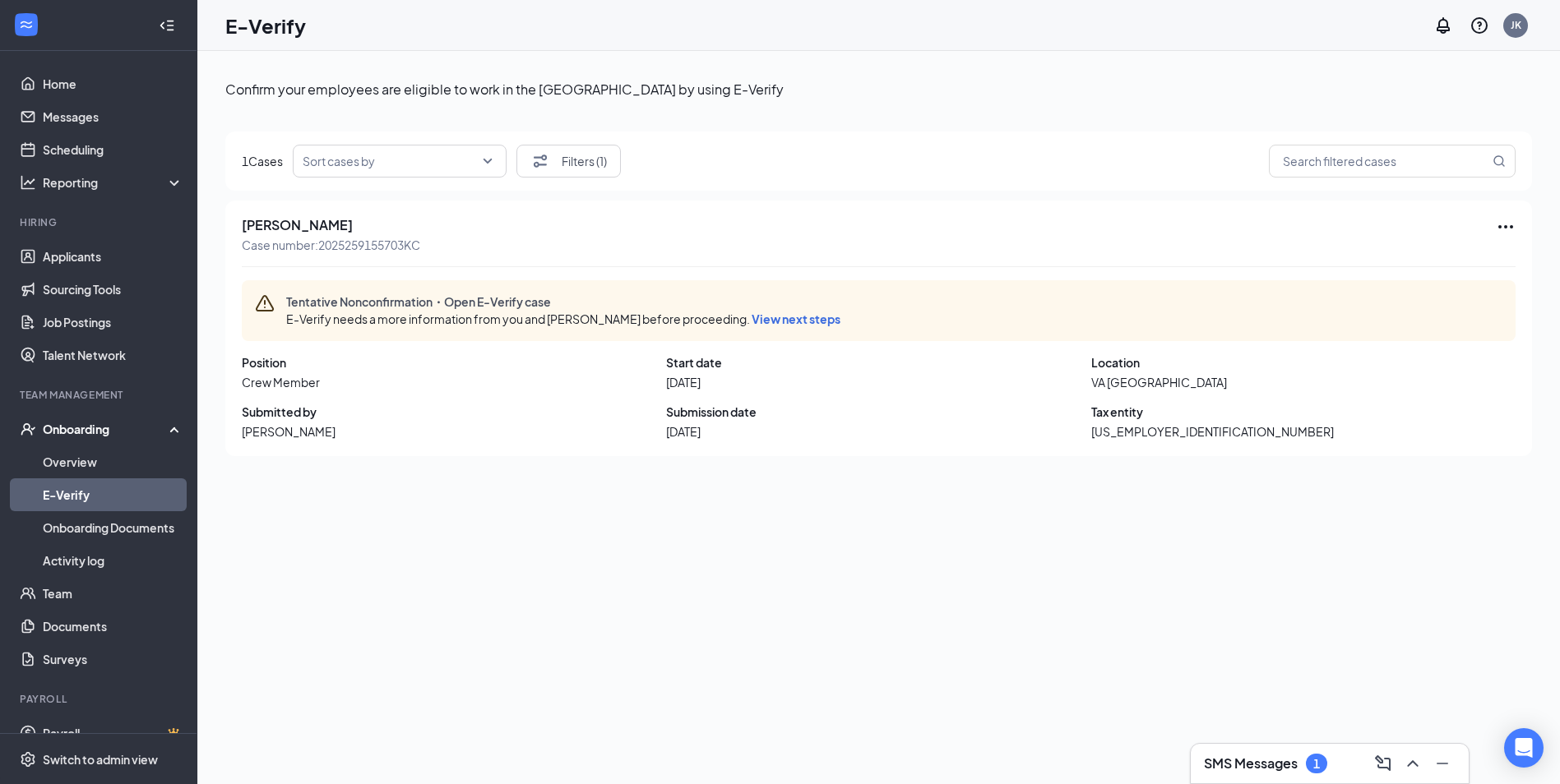
click at [764, 317] on span "View next steps" at bounding box center [796, 318] width 88 height 15
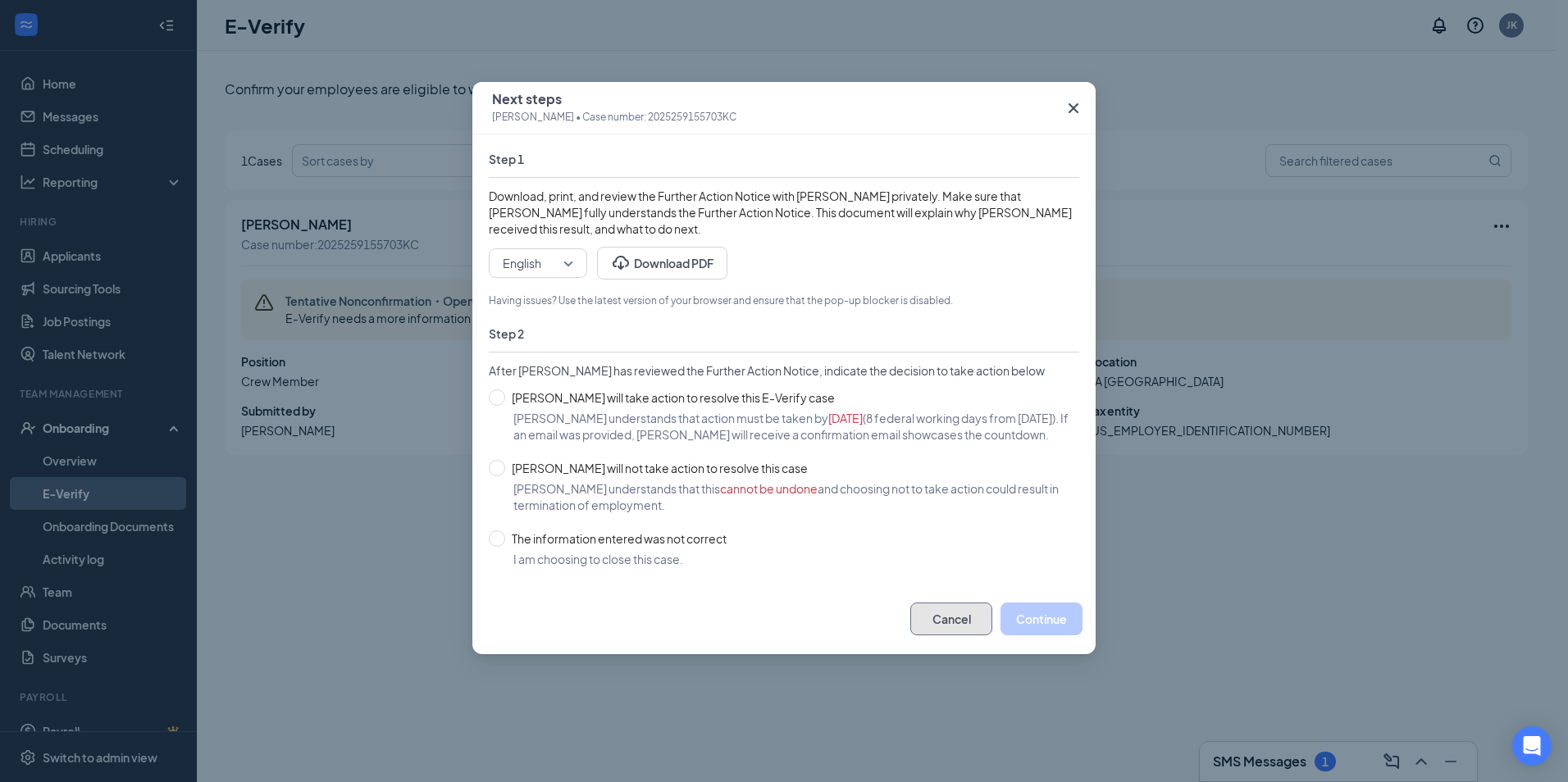
click at [932, 630] on button "Cancel" at bounding box center [951, 619] width 82 height 33
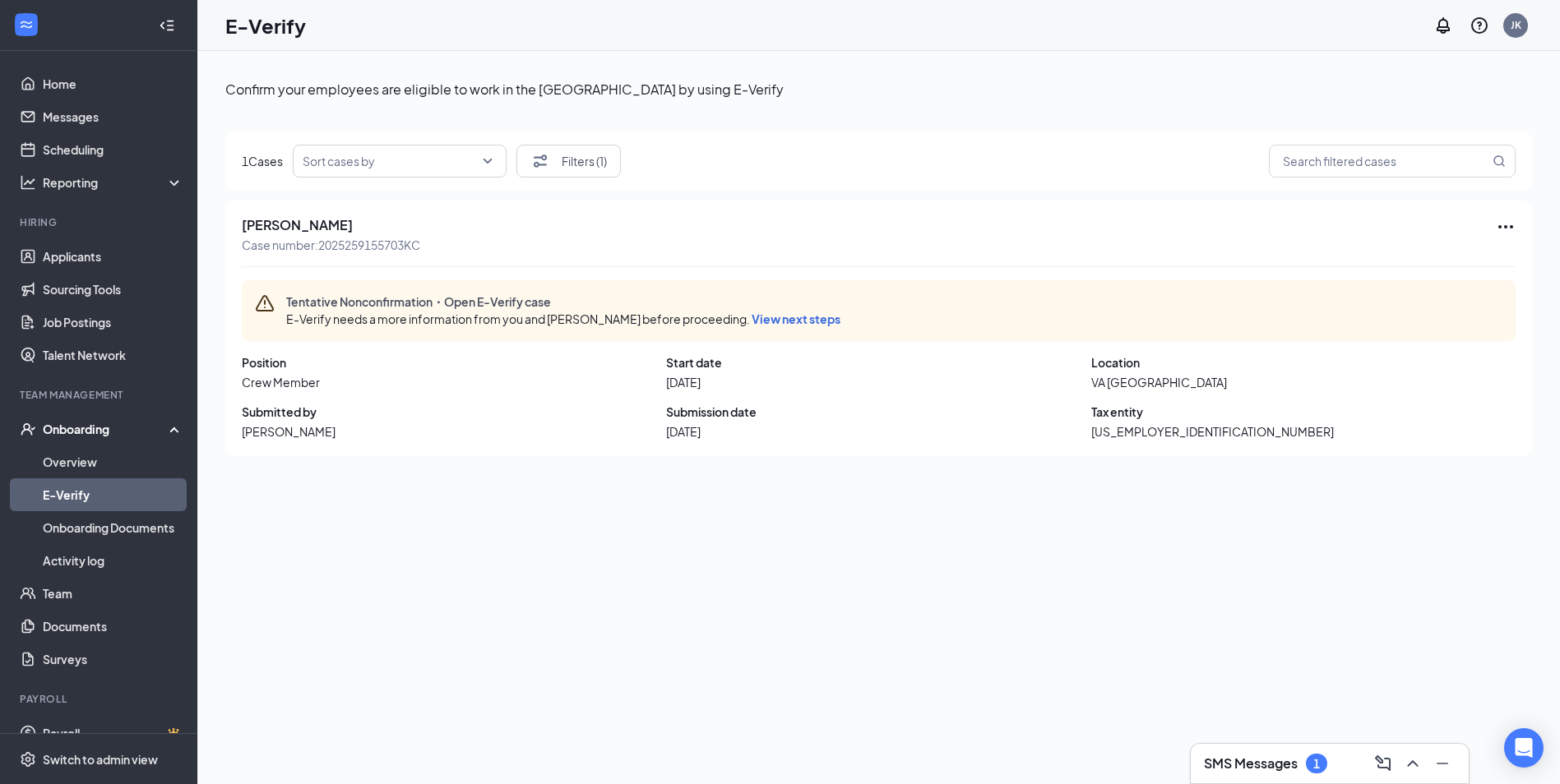
click at [1498, 228] on icon "Ellipses" at bounding box center [1505, 226] width 20 height 20
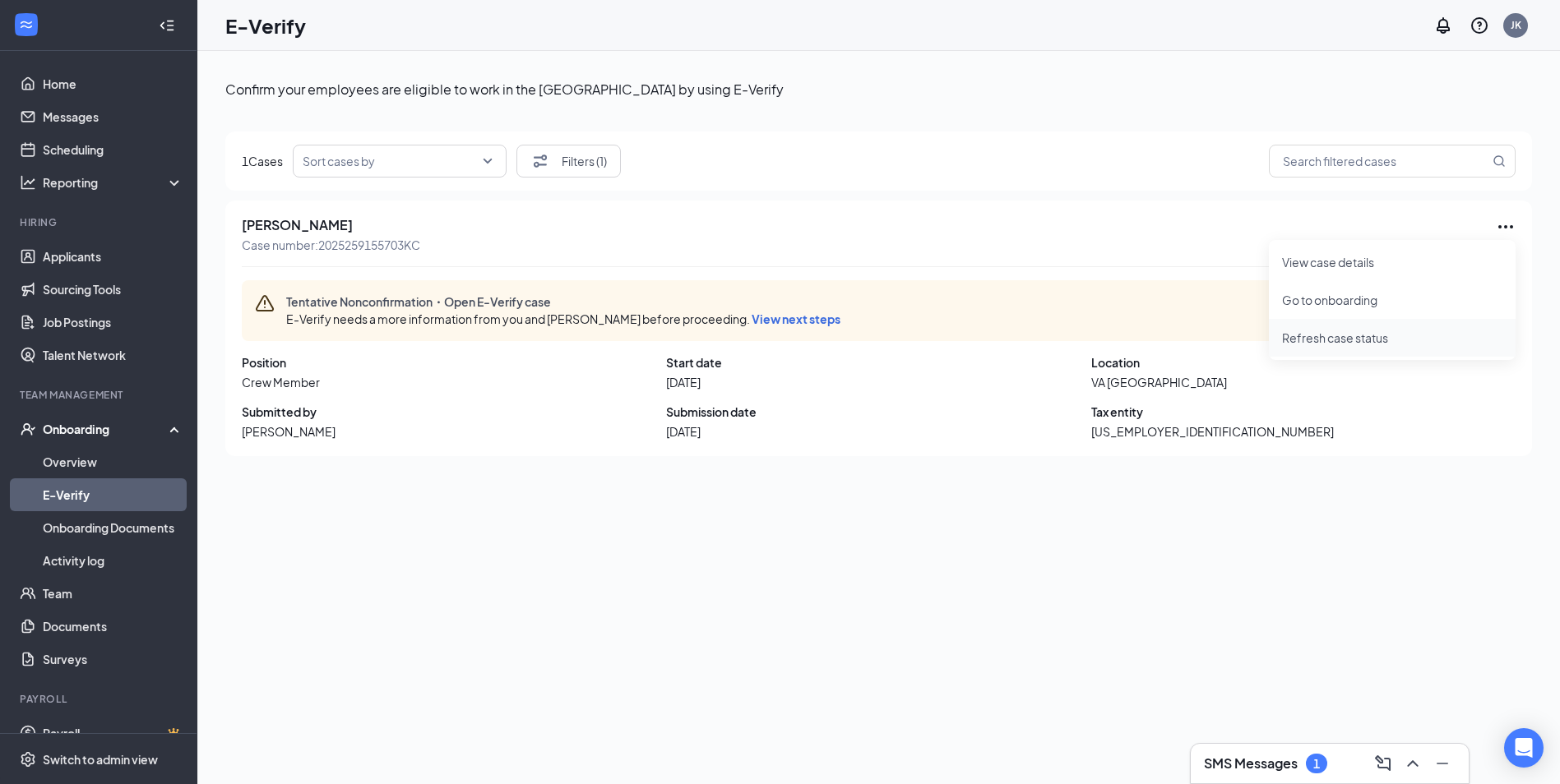
click at [1348, 334] on span "Refresh case status" at bounding box center [1393, 337] width 220 height 18
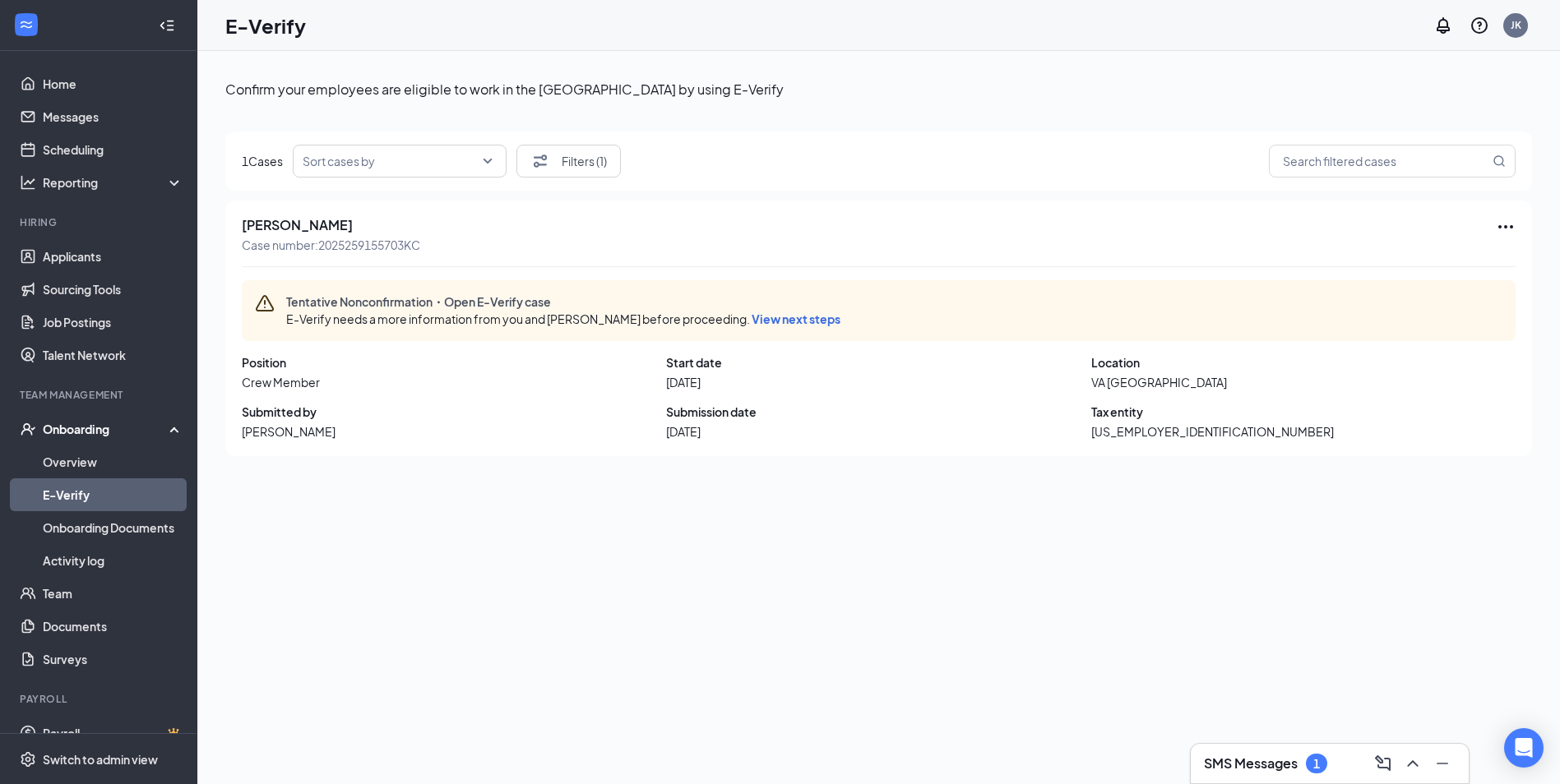
click at [1510, 232] on icon "Ellipses" at bounding box center [1505, 226] width 20 height 20
click at [1354, 296] on span "Go to onboarding" at bounding box center [1393, 300] width 220 height 18
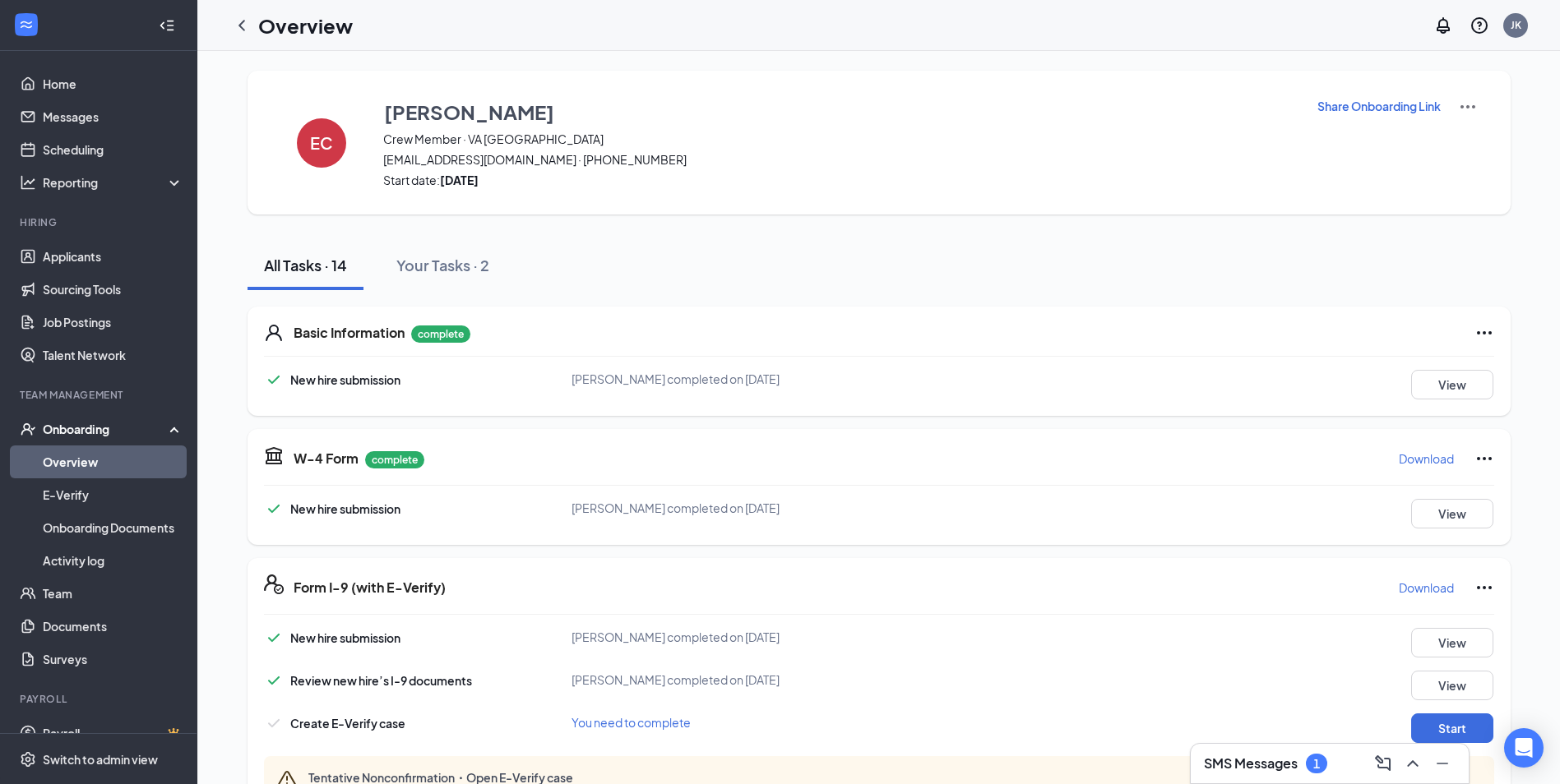
scroll to position [411, 0]
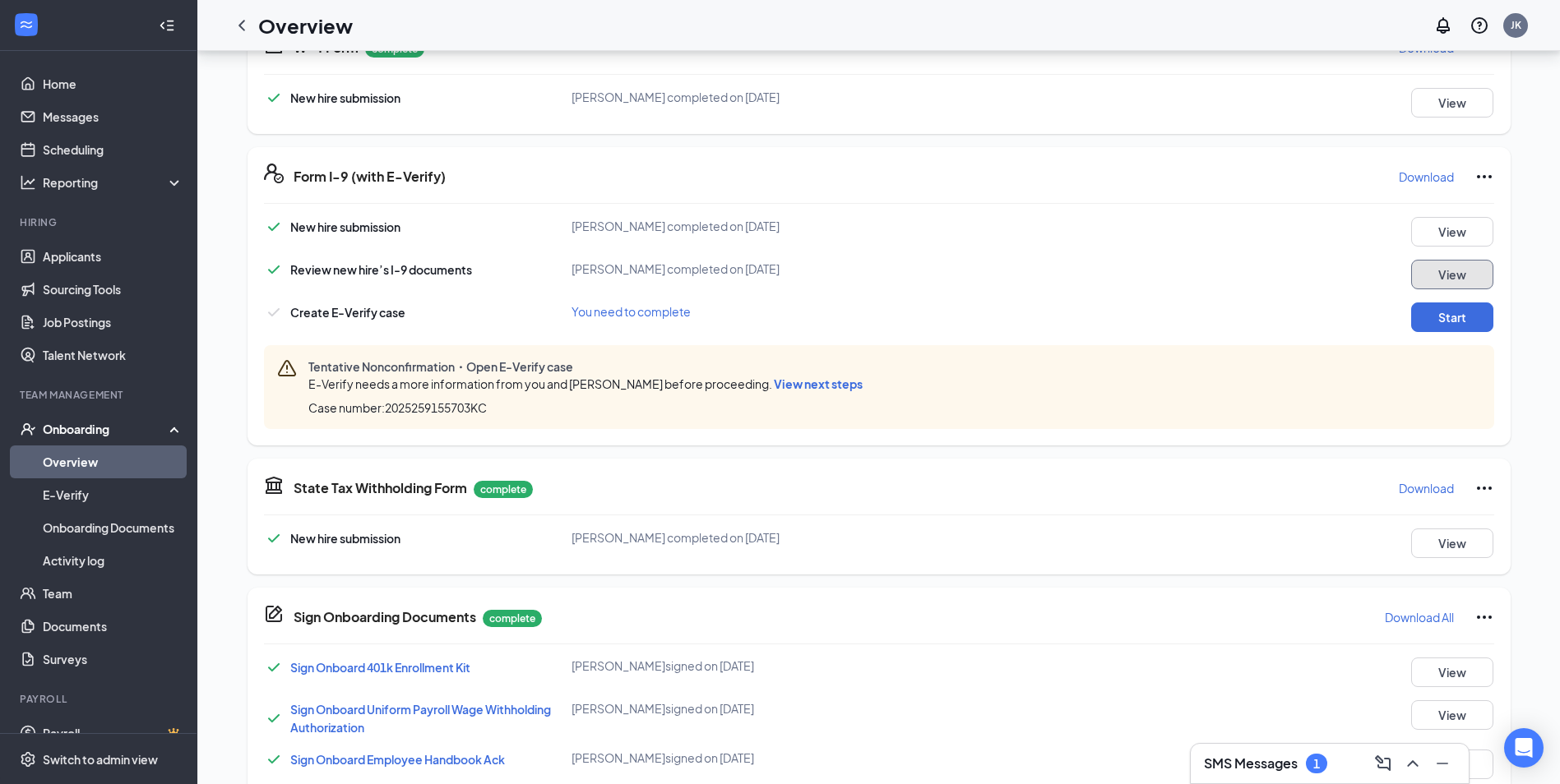
click at [1461, 275] on button "View" at bounding box center [1452, 275] width 82 height 29
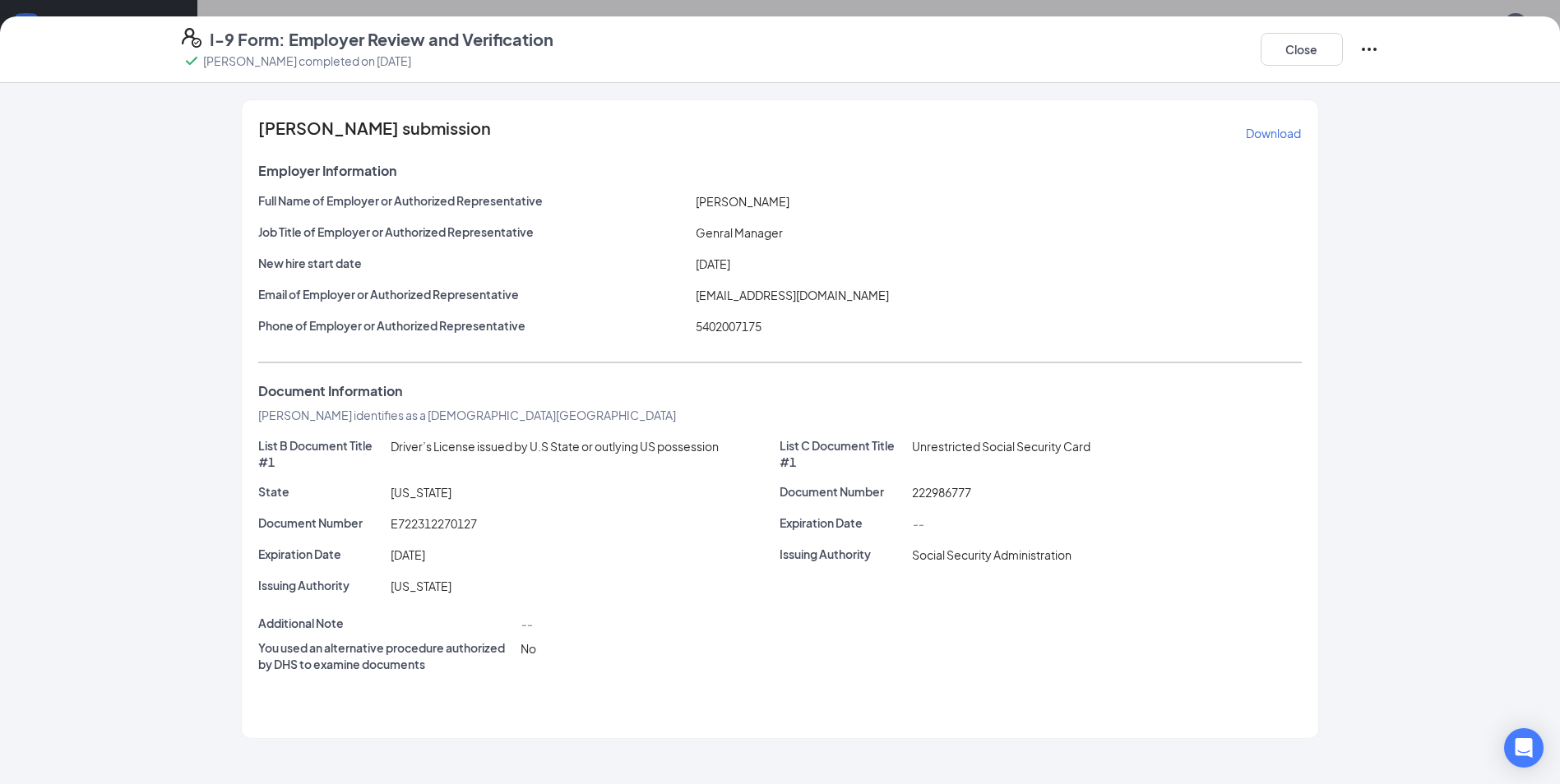
scroll to position [0, 0]
click at [1366, 49] on icon "Ellipses" at bounding box center [1369, 49] width 20 height 20
click at [1372, 161] on div "[PERSON_NAME] submission Download Employer Information Full Name of Employer or…" at bounding box center [781, 419] width 1263 height 639
click at [1284, 47] on button "Close" at bounding box center [1301, 49] width 82 height 33
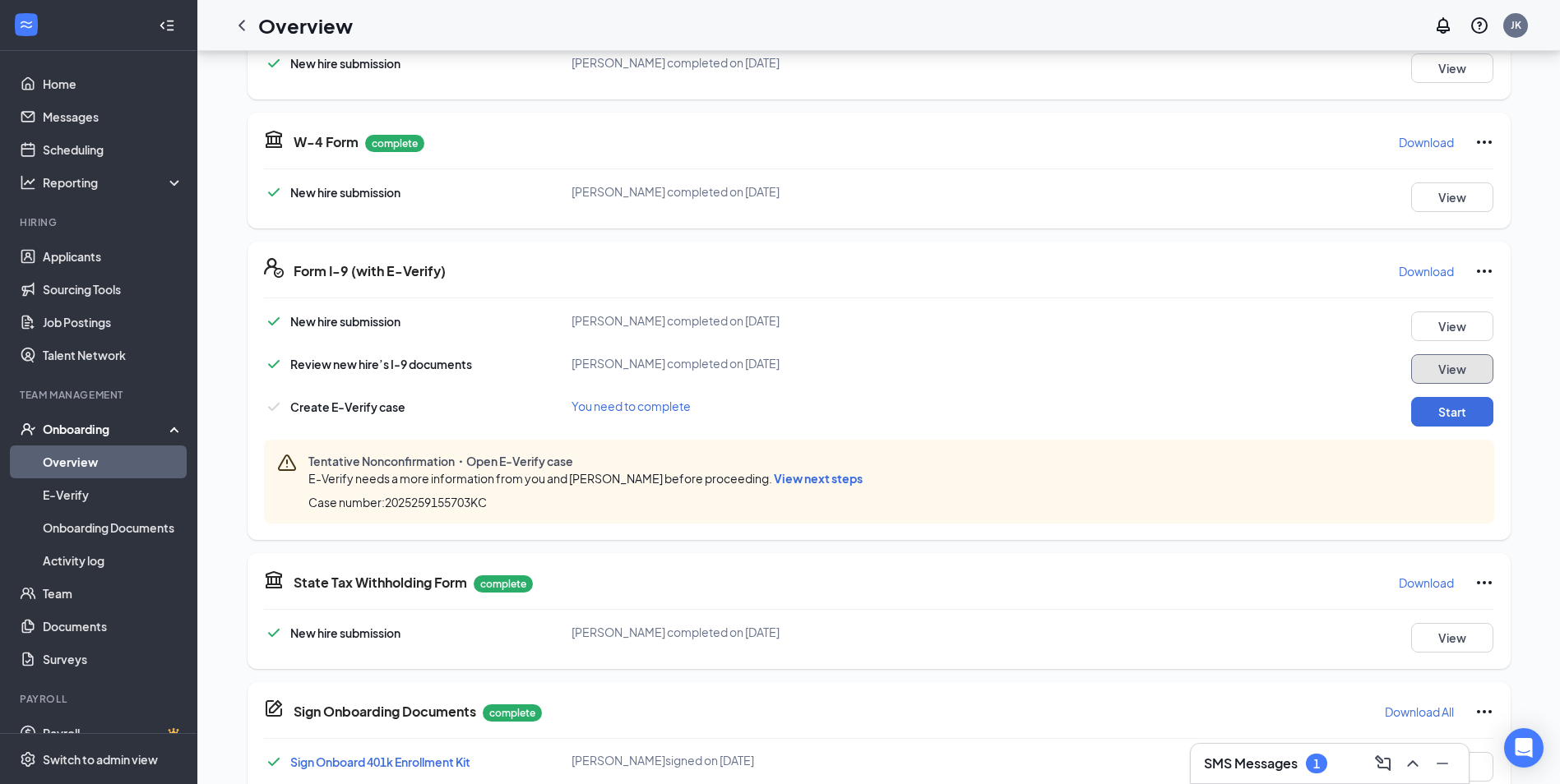
scroll to position [329, 0]
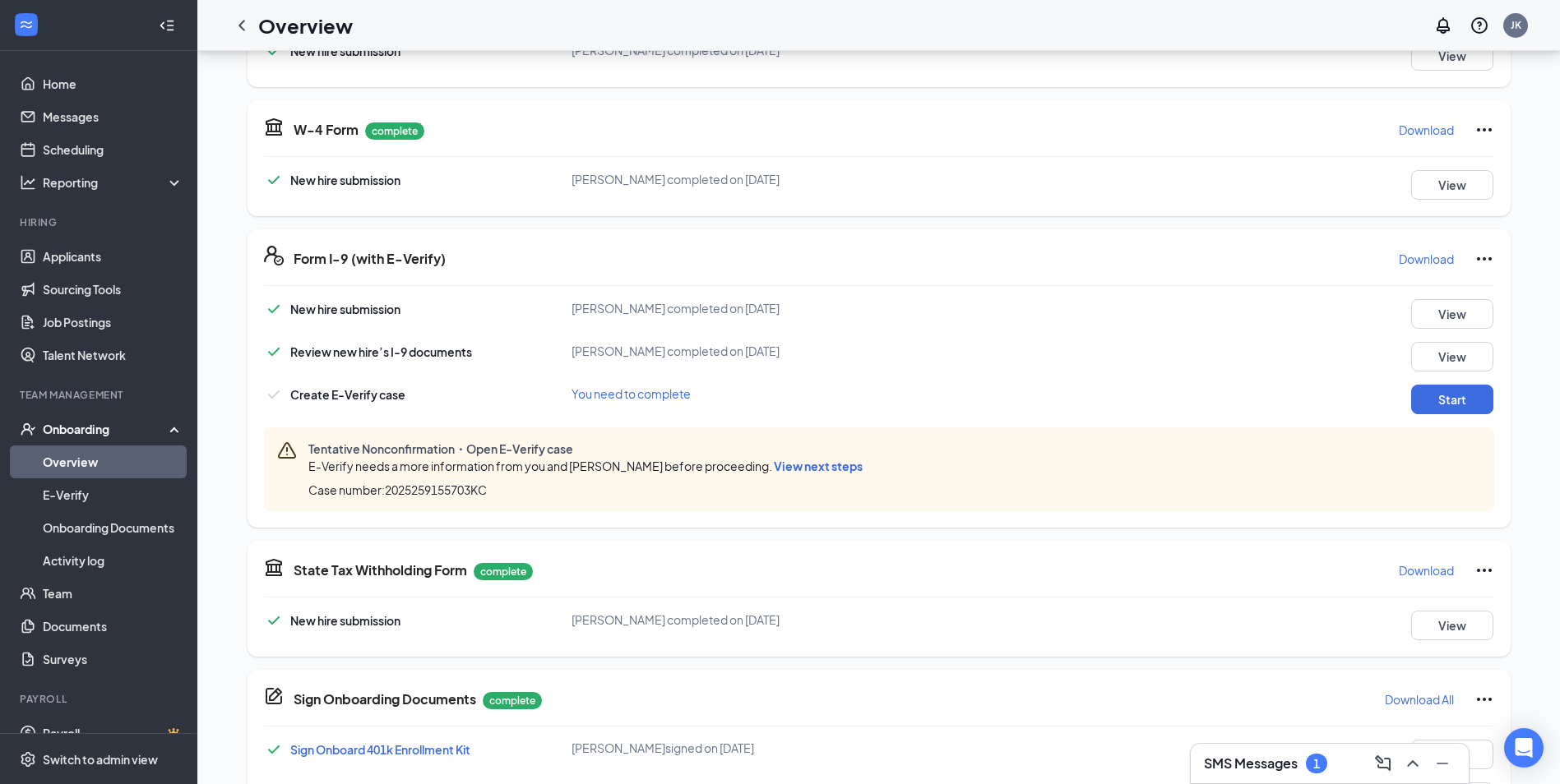
click at [1485, 264] on icon "Ellipses" at bounding box center [1484, 258] width 20 height 20
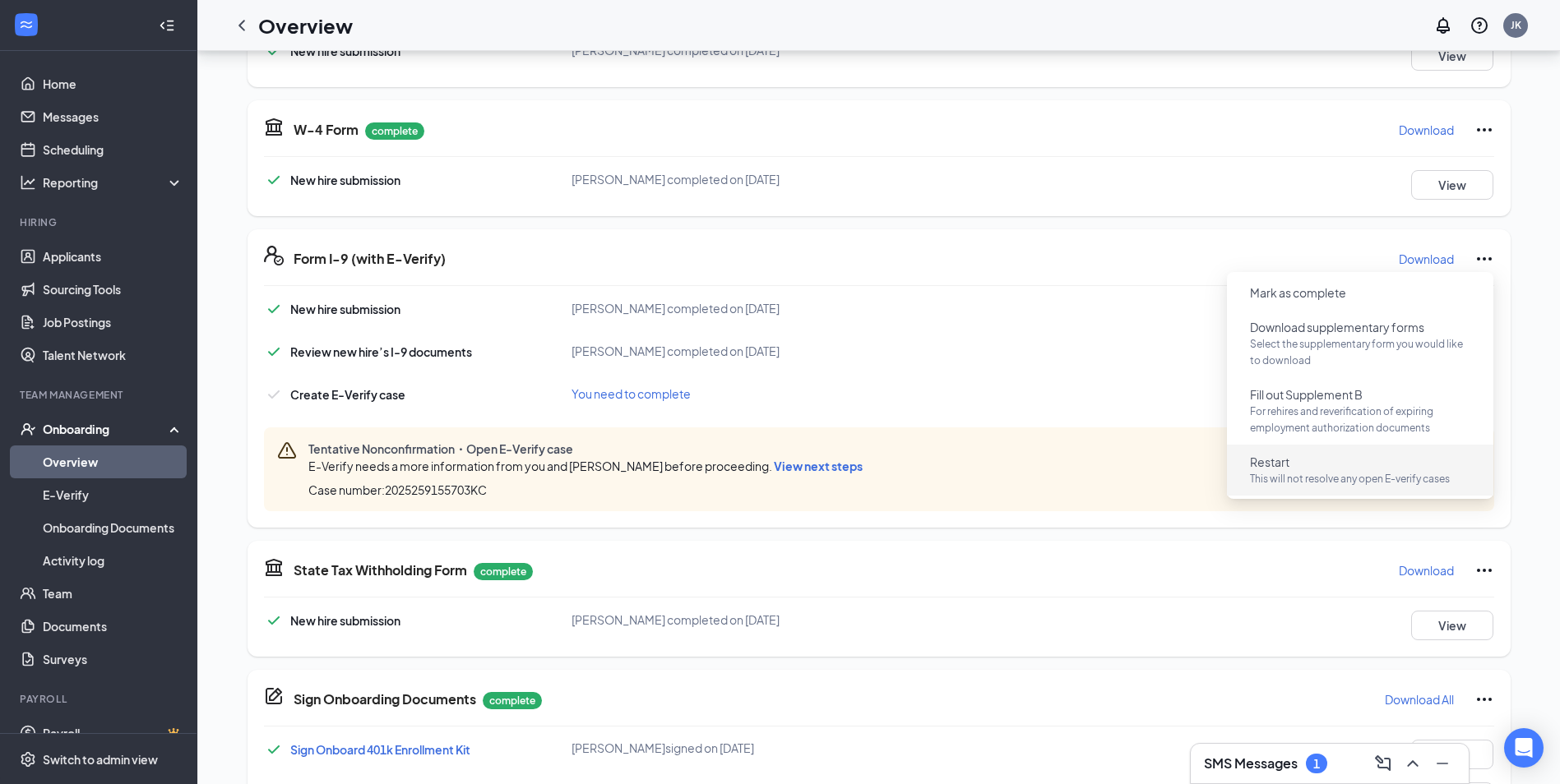
click at [1264, 464] on span "Restart" at bounding box center [1269, 461] width 39 height 16
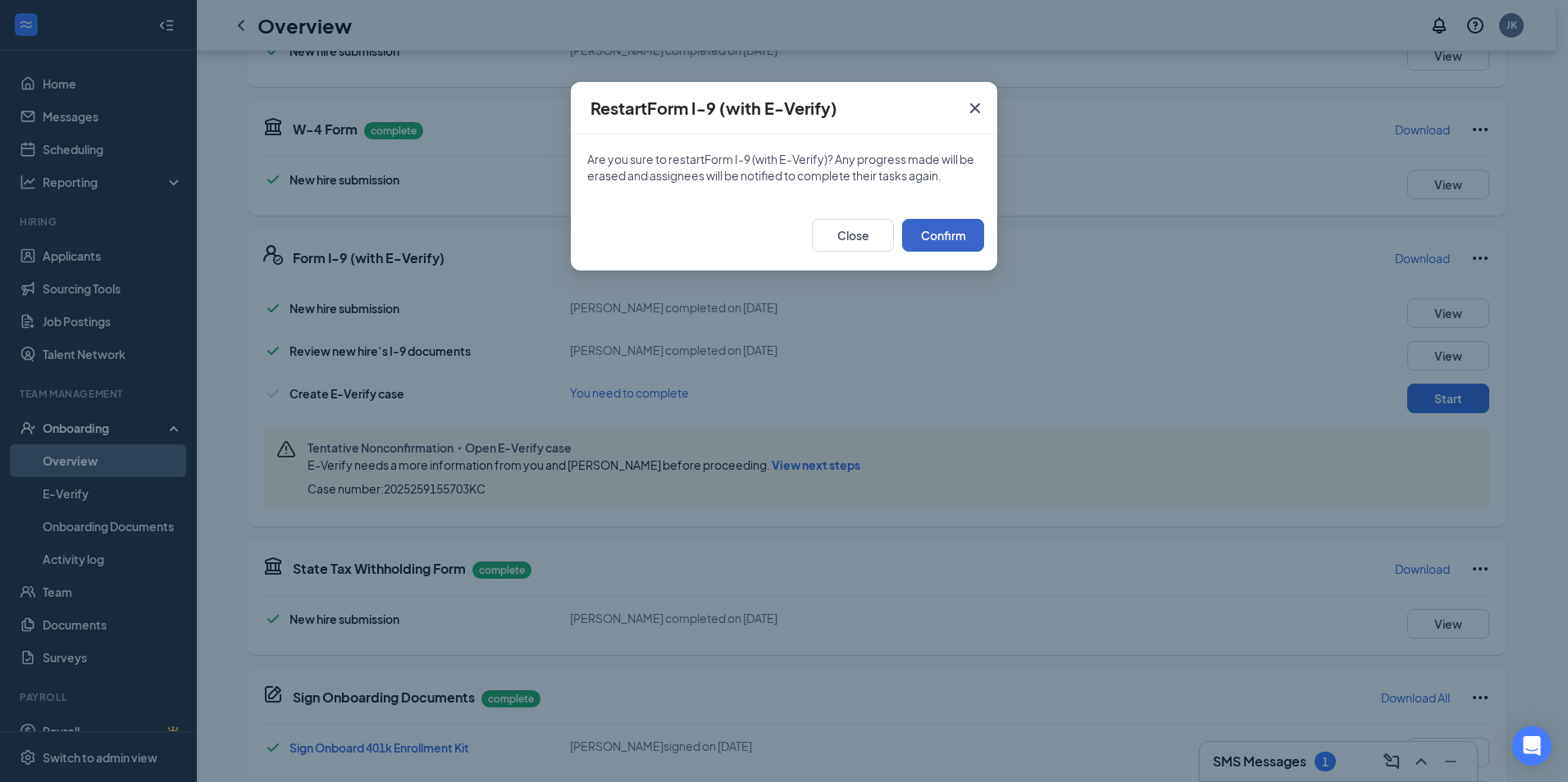
click at [948, 241] on button "Confirm" at bounding box center [943, 235] width 82 height 33
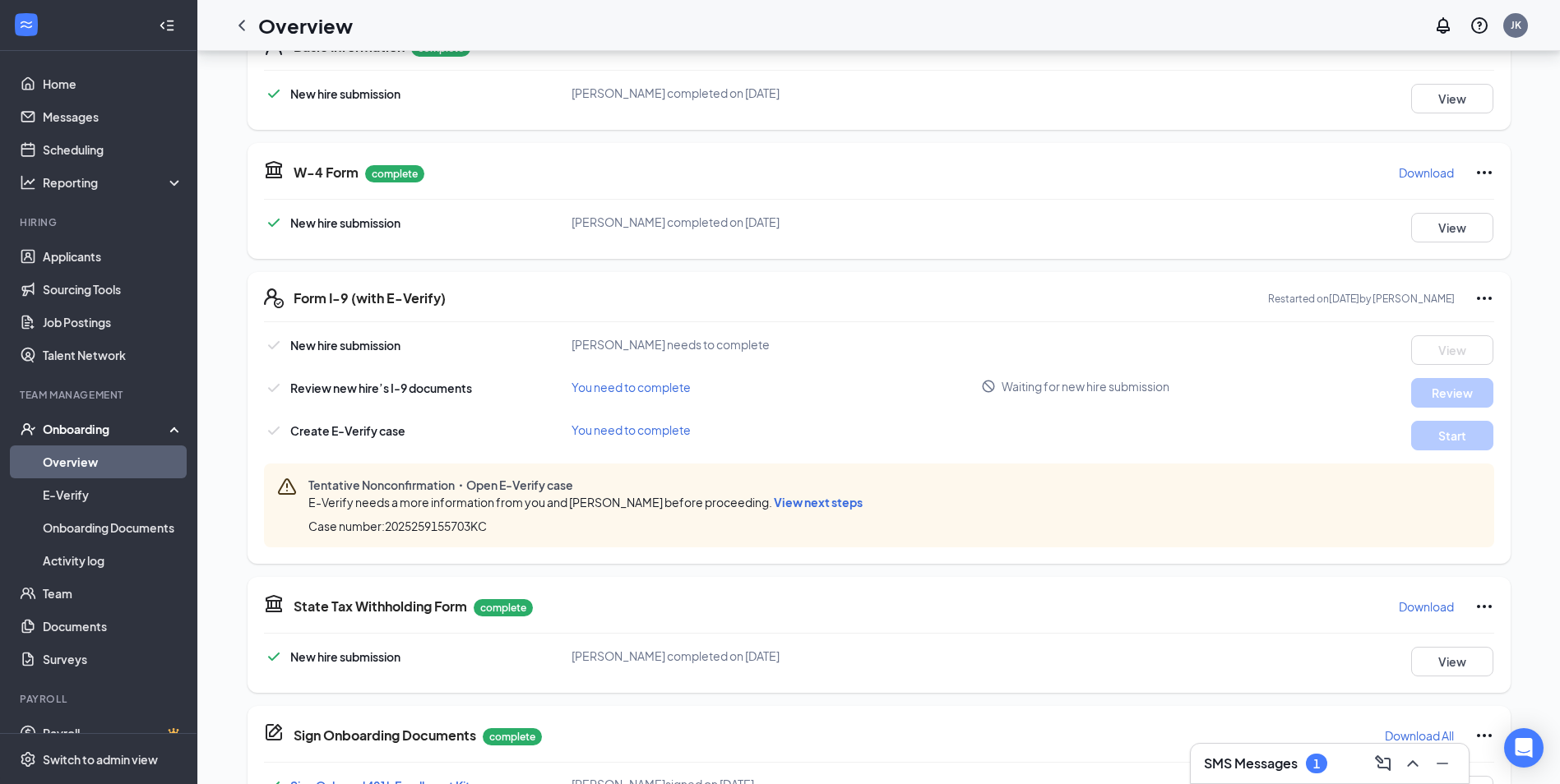
scroll to position [246, 0]
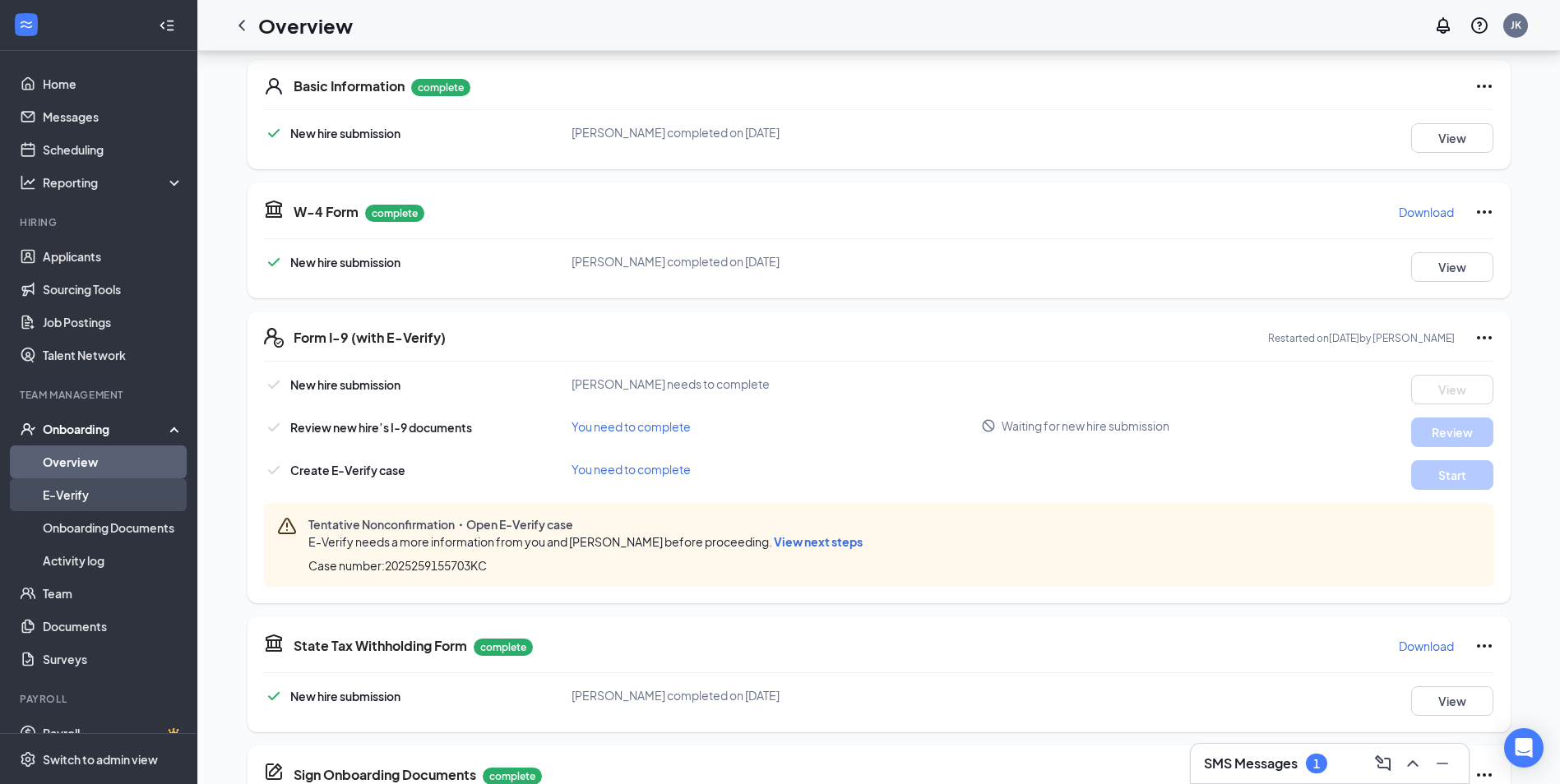
click at [101, 505] on link "E-Verify" at bounding box center [113, 495] width 141 height 33
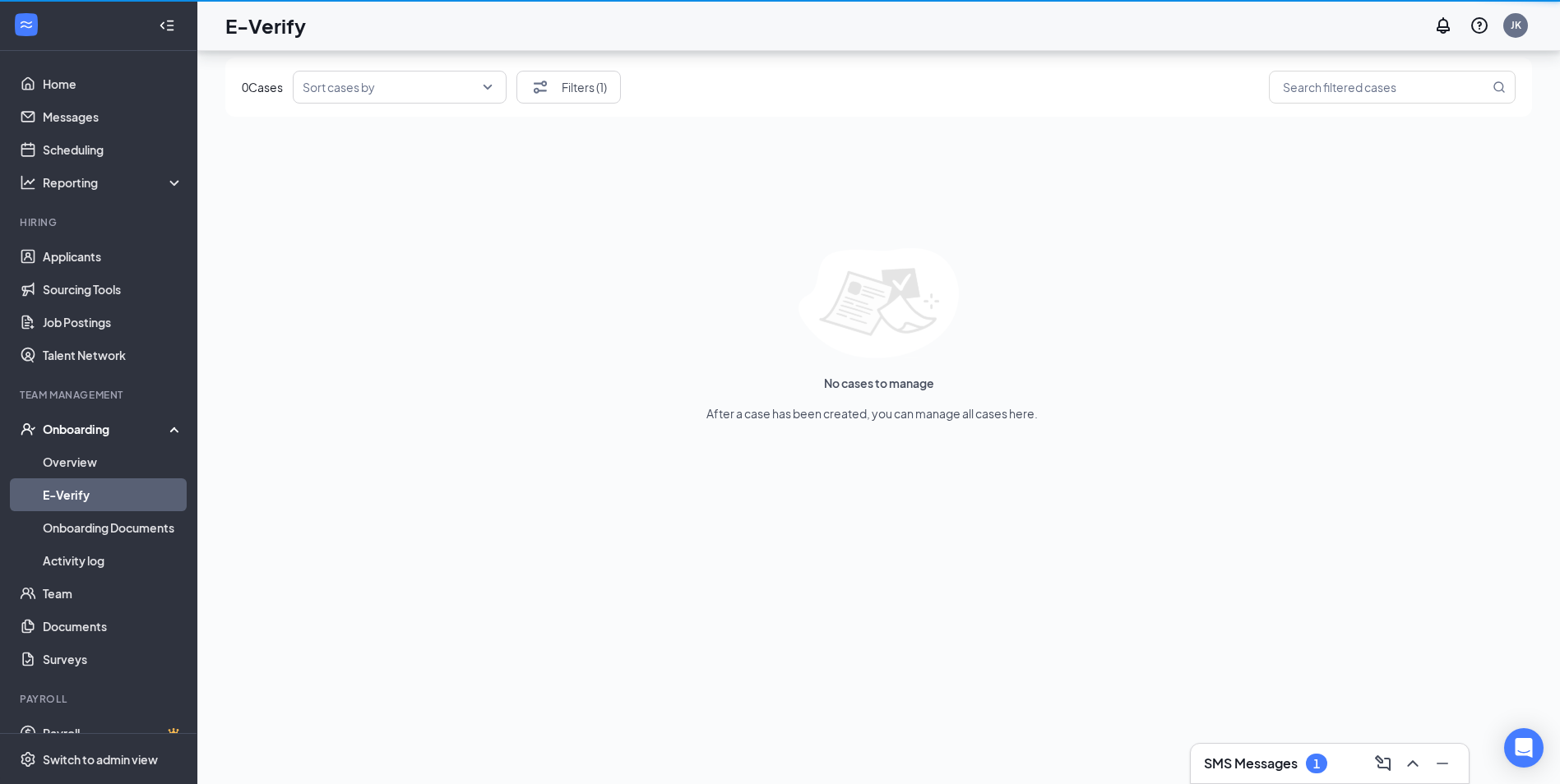
scroll to position [74, 0]
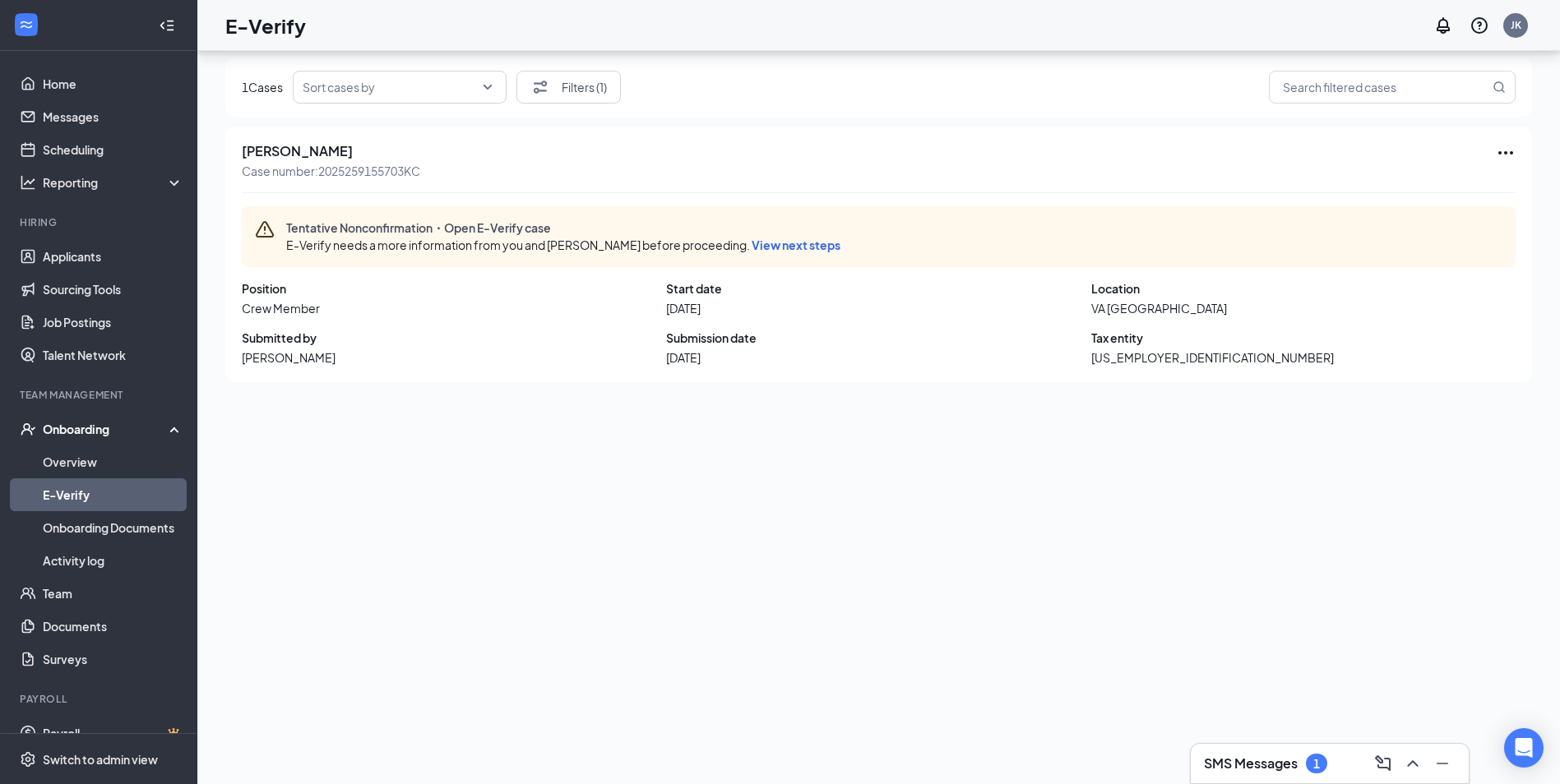
click at [751, 250] on span "View next steps" at bounding box center [796, 245] width 88 height 15
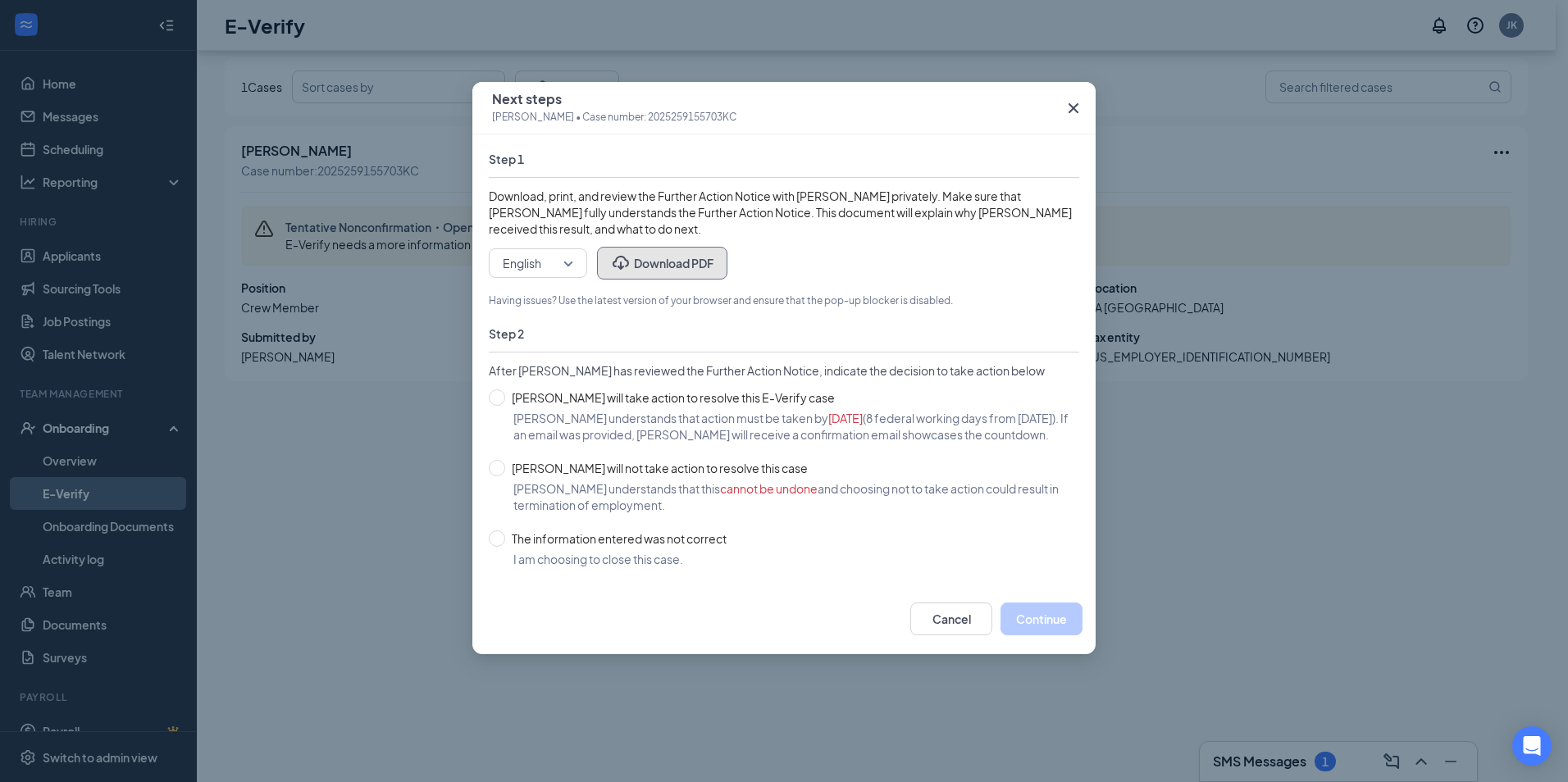
click at [670, 258] on button "Download PDF" at bounding box center [662, 263] width 131 height 33
click at [1070, 104] on icon "Cross" at bounding box center [1073, 107] width 10 height 10
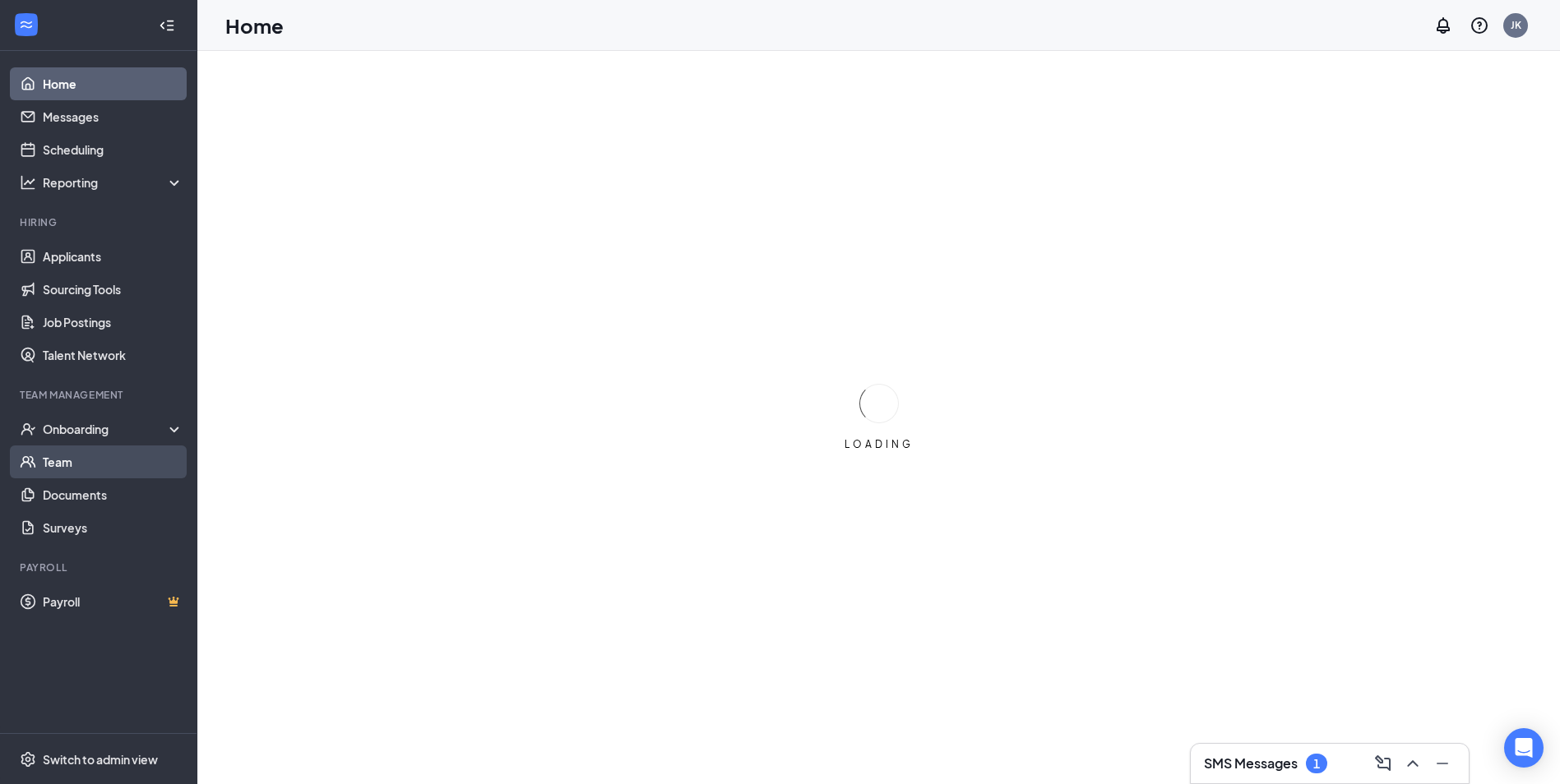
click at [54, 467] on link "Team" at bounding box center [113, 462] width 141 height 33
